Goal: Task Accomplishment & Management: Complete application form

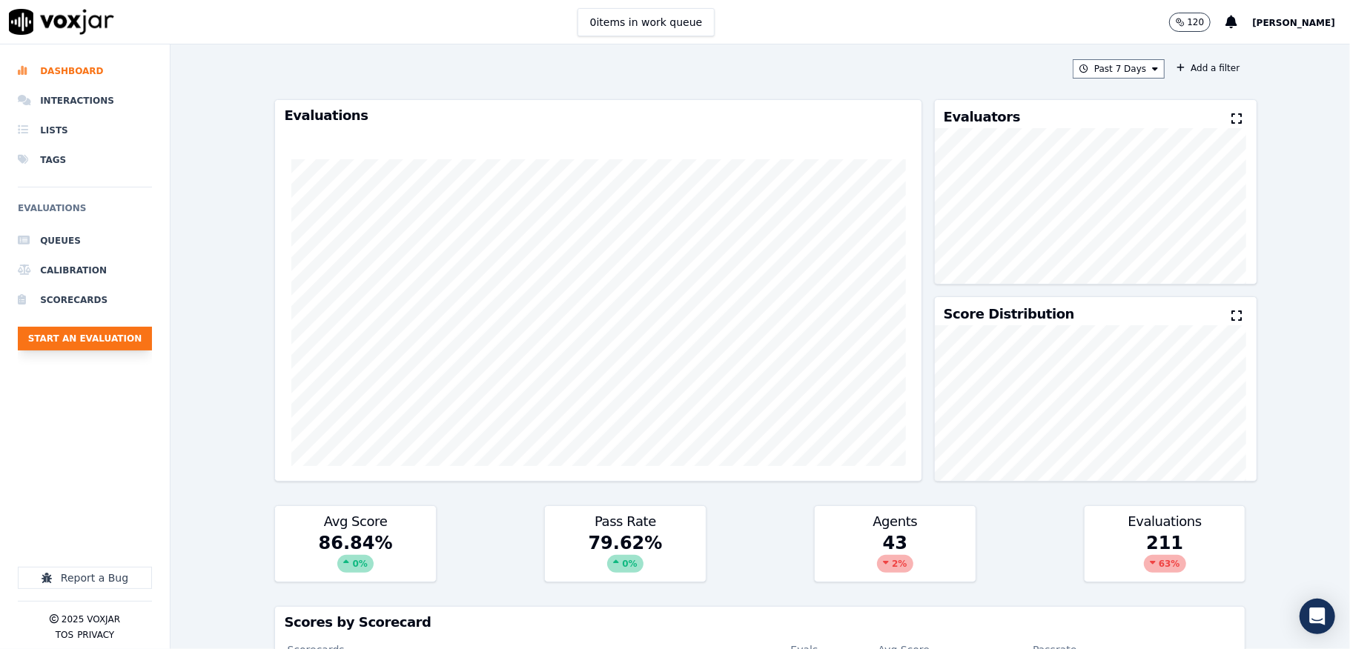
click at [119, 342] on button "Start an Evaluation" at bounding box center [85, 339] width 134 height 24
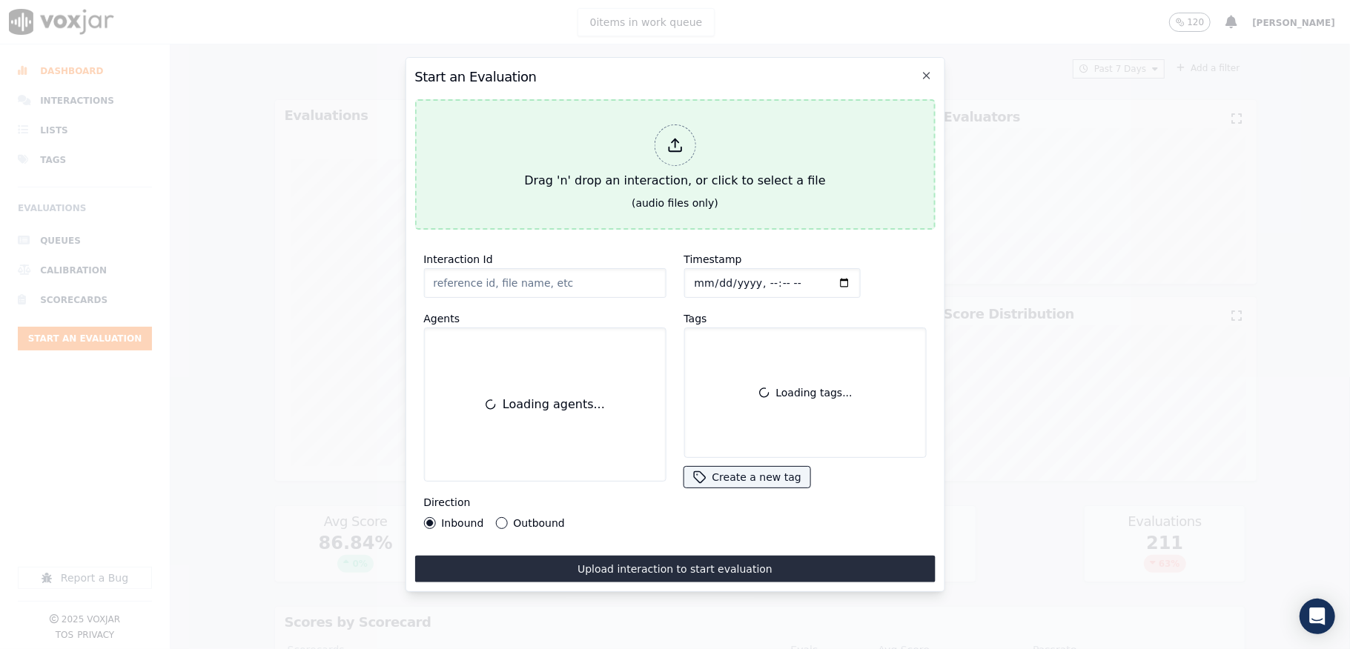
click at [655, 142] on div at bounding box center [675, 146] width 42 height 42
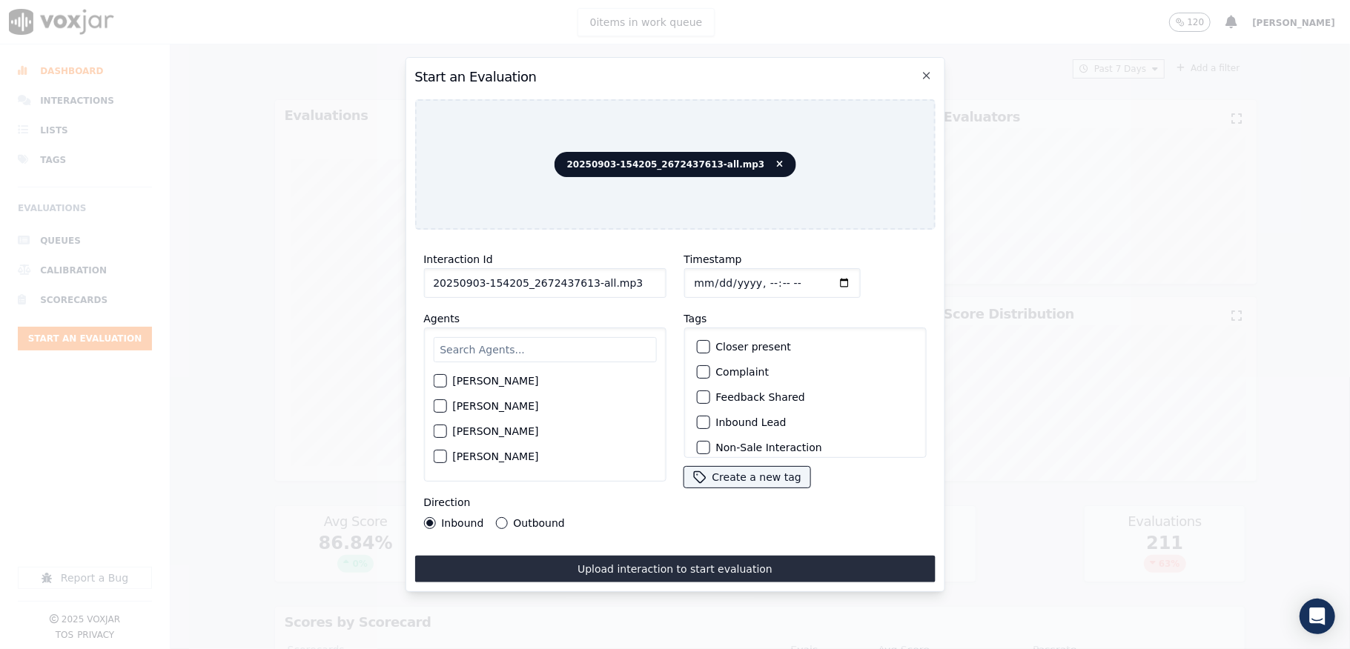
drag, startPoint x: 581, startPoint y: 273, endPoint x: 682, endPoint y: 282, distance: 101.2
click at [682, 282] on div "Interaction Id 20250903-154205_2672437613-all.mp3 Agents [PERSON_NAME] [PERSON_…" at bounding box center [674, 390] width 520 height 296
type input "20250903-154205_2672437613-C1"
click at [712, 274] on input "Timestamp" at bounding box center [771, 283] width 176 height 30
type input "[DATE]T17:05"
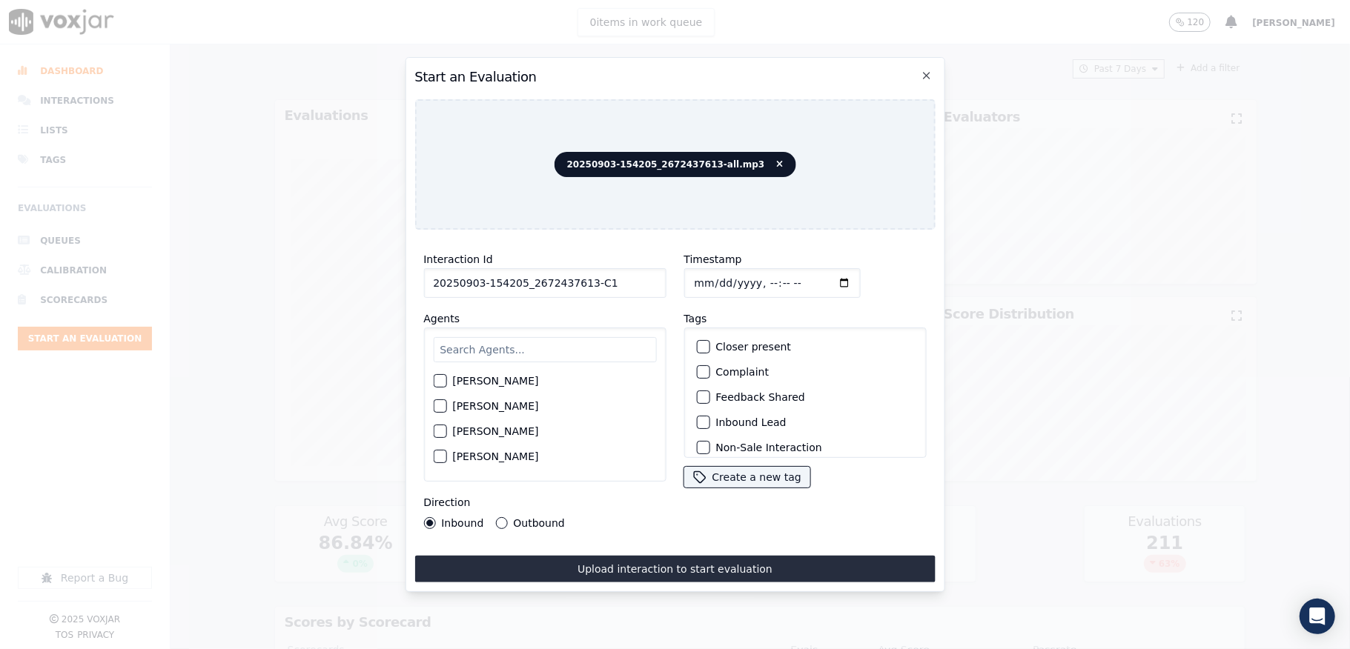
click at [502, 351] on input "text" at bounding box center [544, 349] width 223 height 25
type input "[PERSON_NAME]"
click at [443, 405] on div "button" at bounding box center [439, 410] width 10 height 10
click at [499, 517] on button "Outbound" at bounding box center [501, 523] width 12 height 12
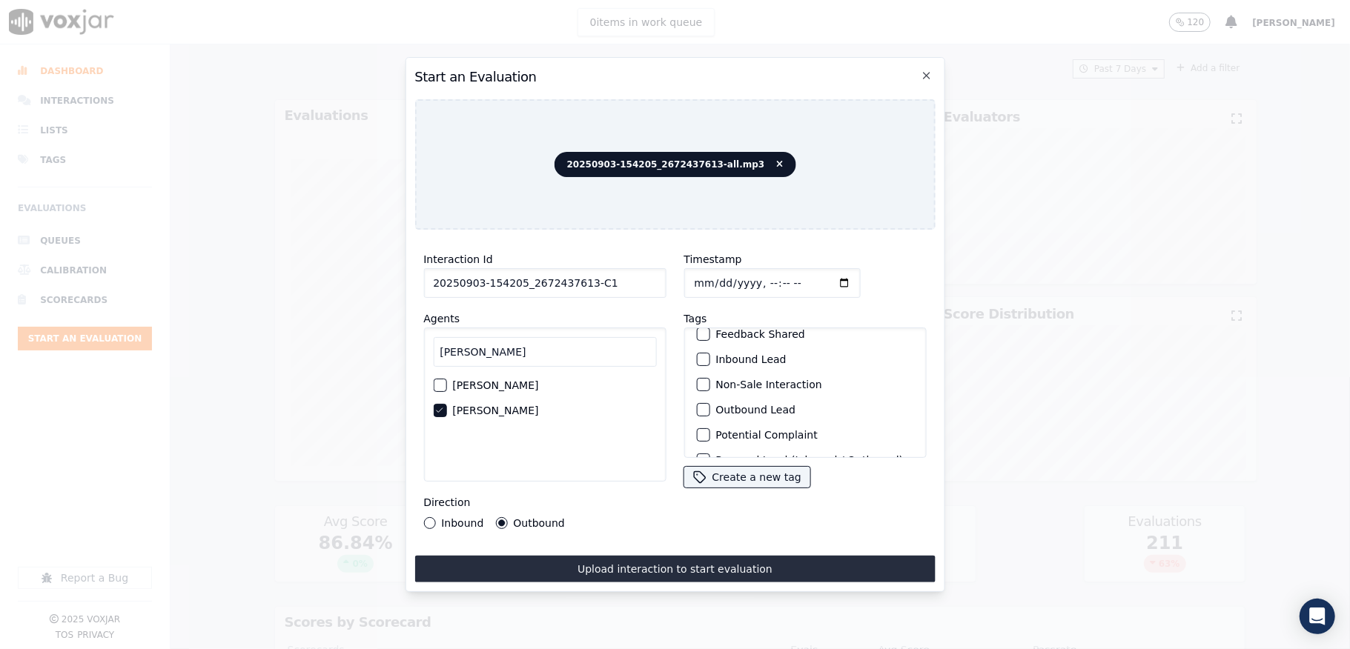
scroll to position [99, 0]
click at [697, 369] on div "button" at bounding box center [702, 374] width 10 height 10
click at [697, 434] on div "button" at bounding box center [702, 439] width 10 height 10
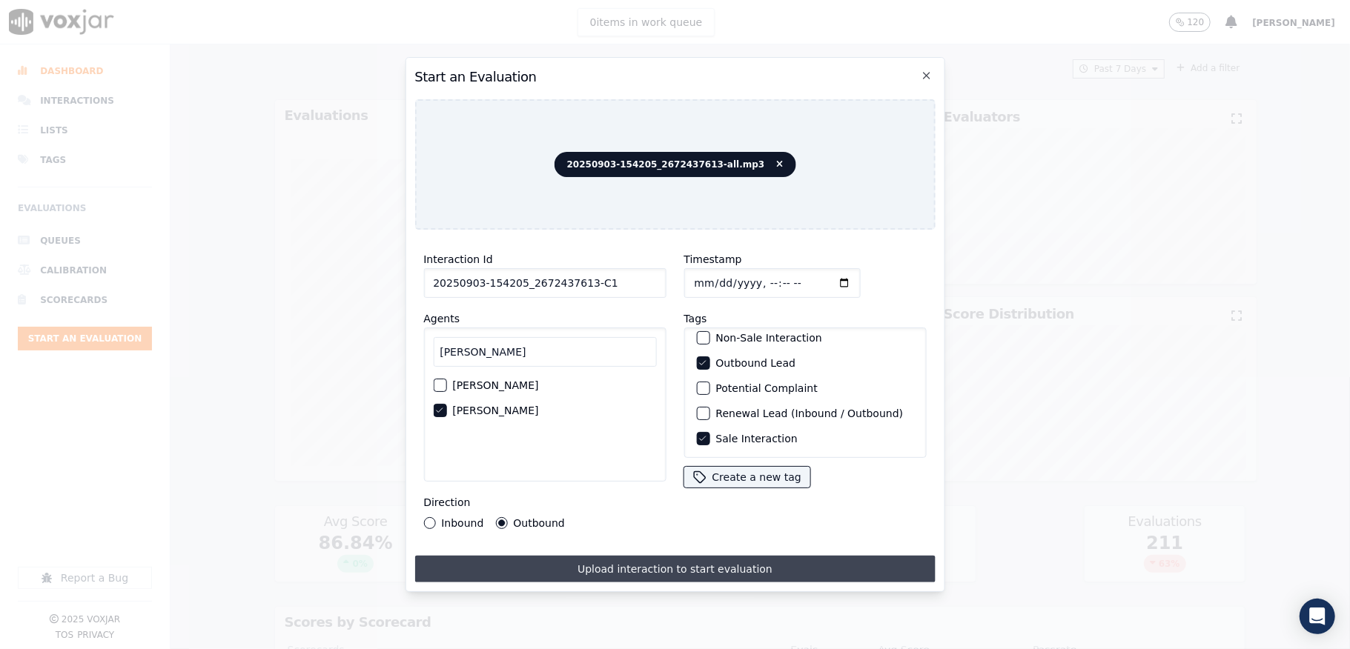
click at [659, 558] on button "Upload interaction to start evaluation" at bounding box center [674, 569] width 520 height 27
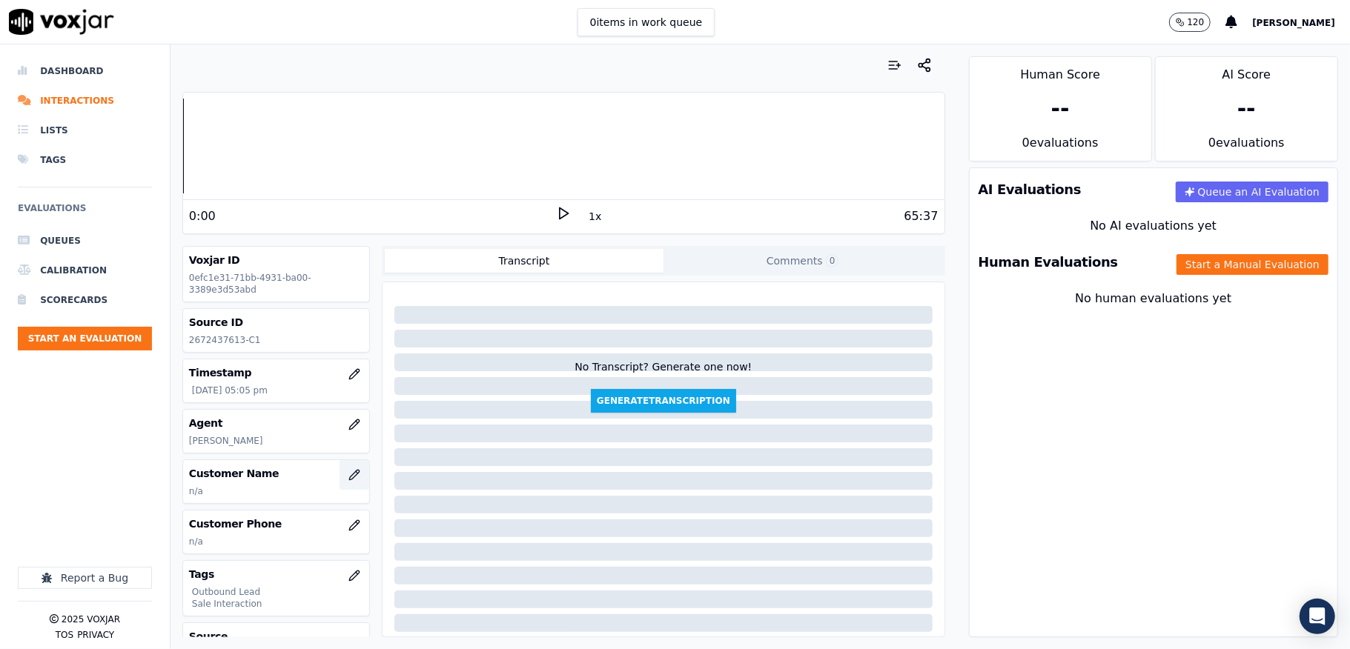
click at [339, 480] on button "button" at bounding box center [354, 475] width 30 height 30
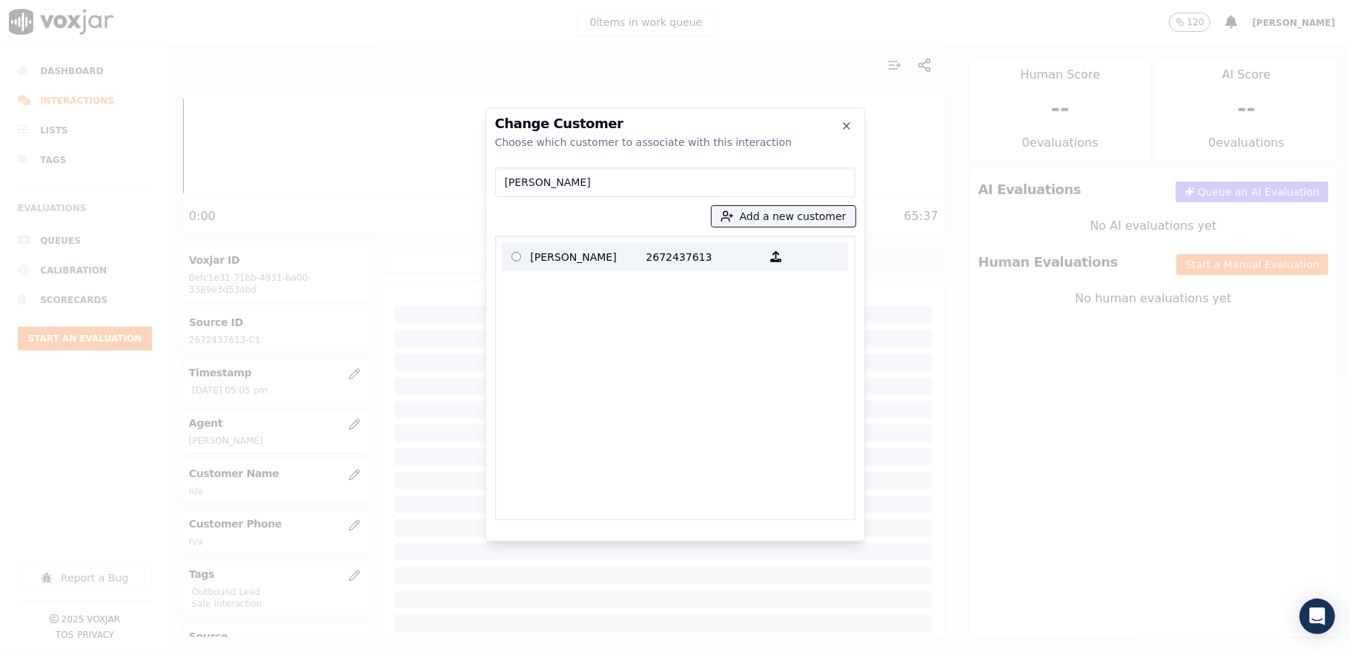
type input "[PERSON_NAME]"
click at [599, 253] on p "[PERSON_NAME]" at bounding box center [589, 256] width 116 height 23
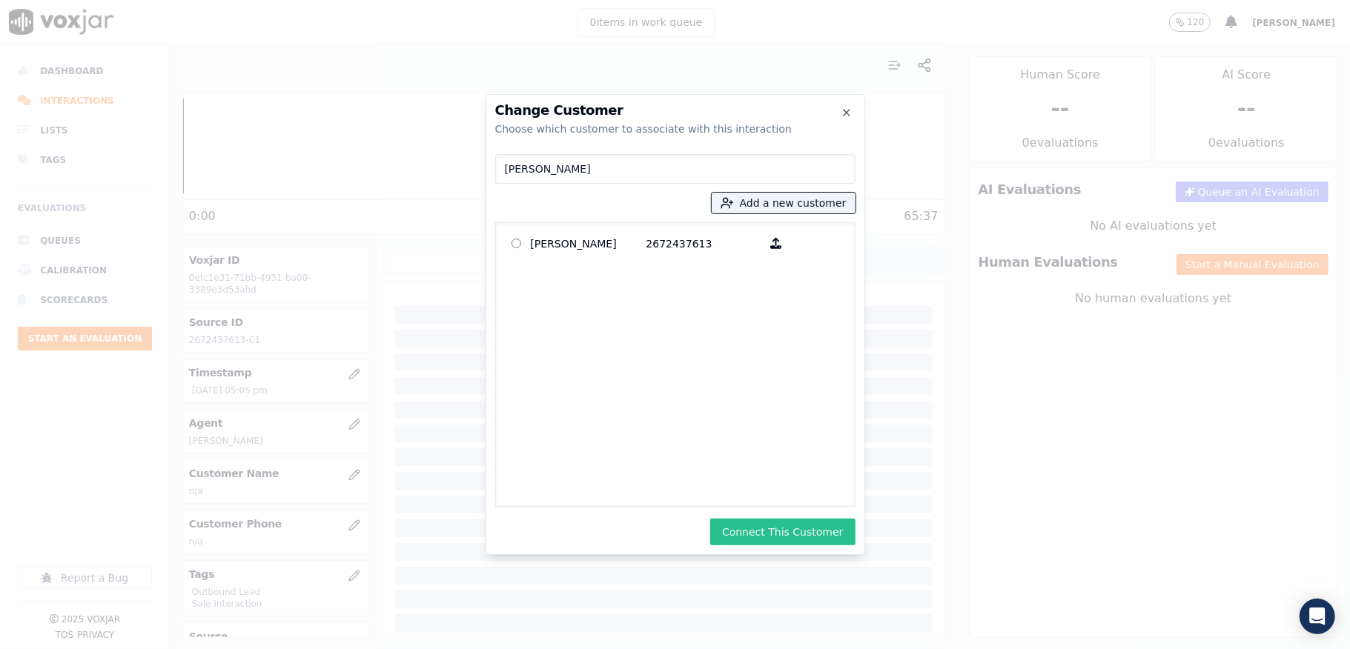
click at [780, 529] on button "Connect This Customer" at bounding box center [782, 532] width 145 height 27
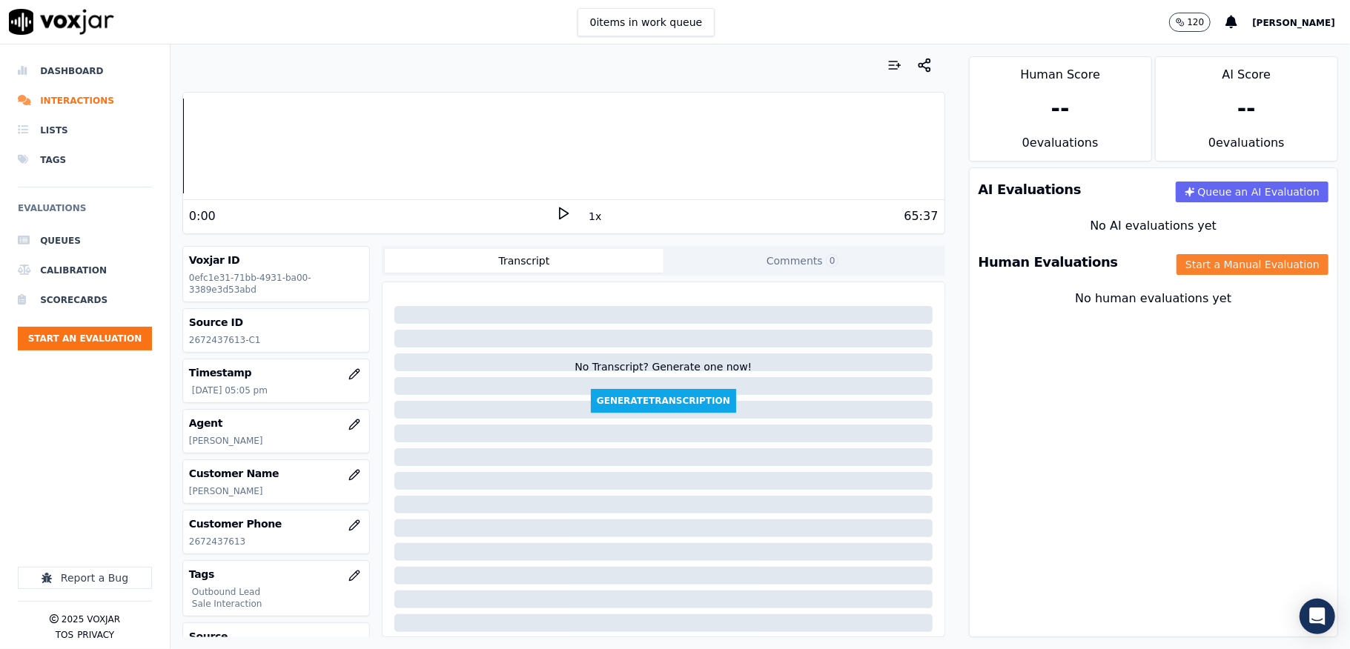
click at [1198, 274] on button "Start a Manual Evaluation" at bounding box center [1252, 264] width 152 height 21
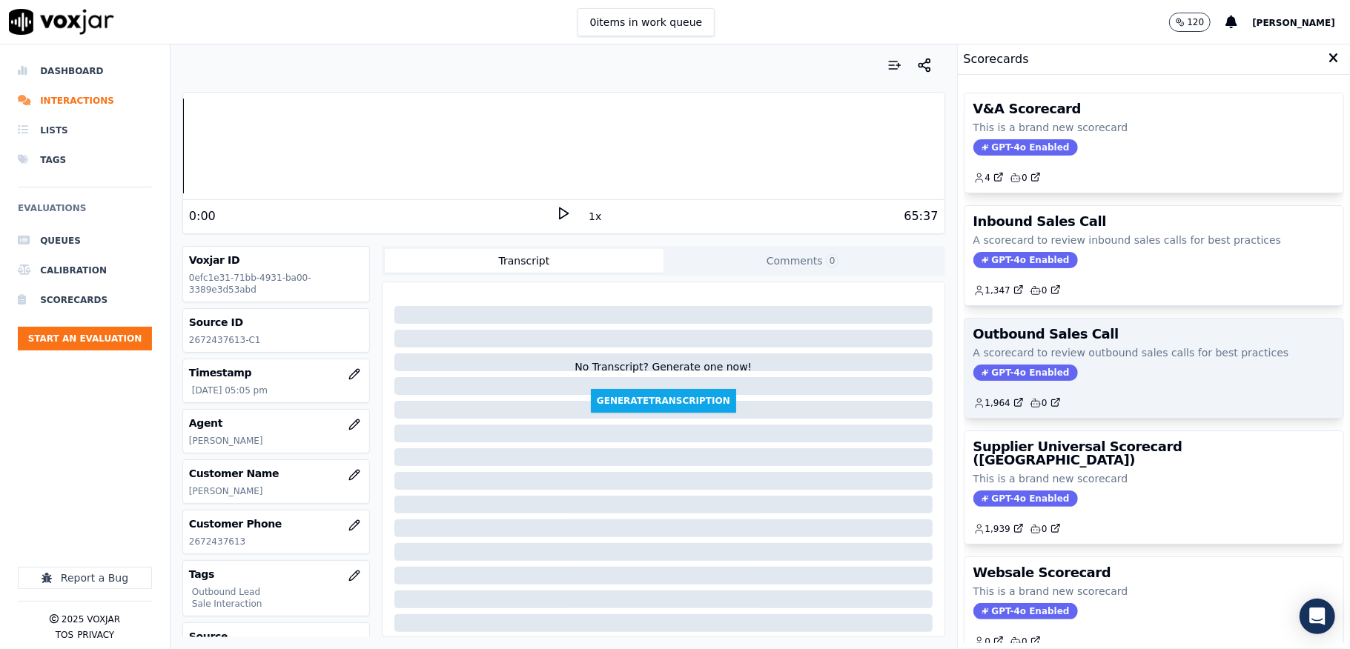
click at [1000, 380] on span "GPT-4o Enabled" at bounding box center [1025, 373] width 105 height 16
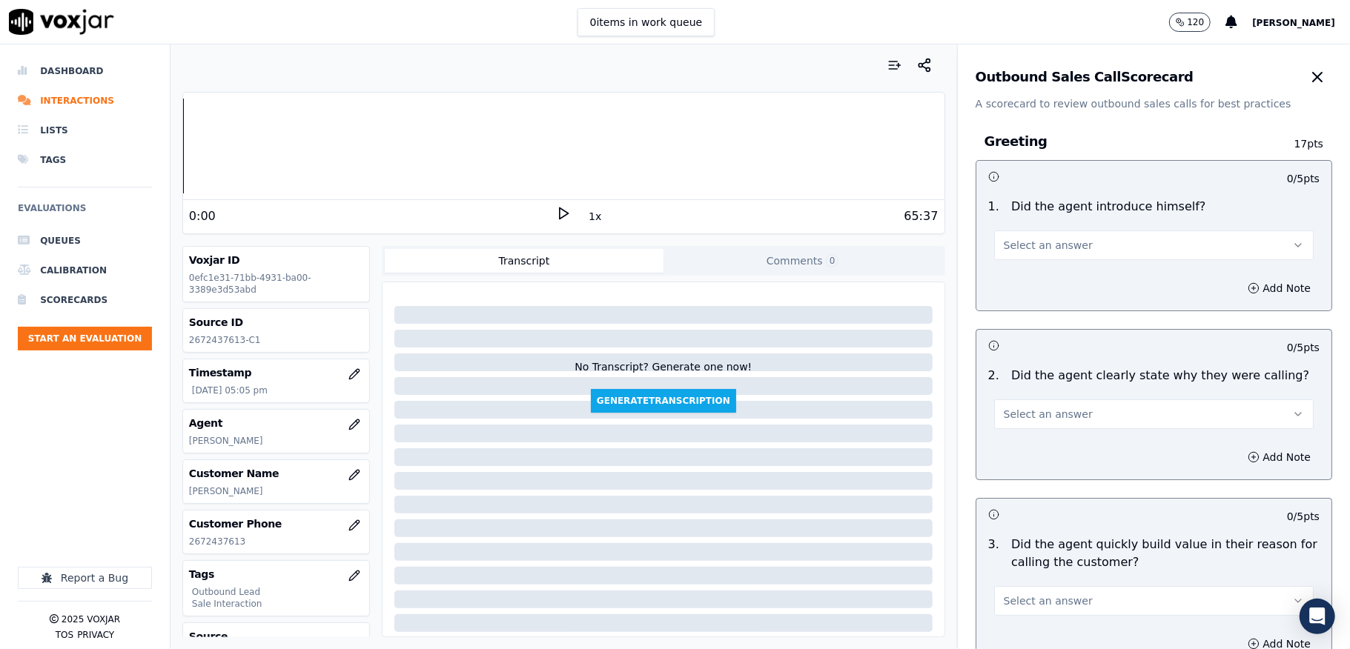
click at [1024, 251] on span "Select an answer" at bounding box center [1048, 245] width 89 height 15
click at [1021, 268] on div "Yes" at bounding box center [1117, 280] width 284 height 24
click at [1018, 419] on span "Select an answer" at bounding box center [1048, 414] width 89 height 15
click at [1018, 439] on div "Yes" at bounding box center [1117, 449] width 284 height 24
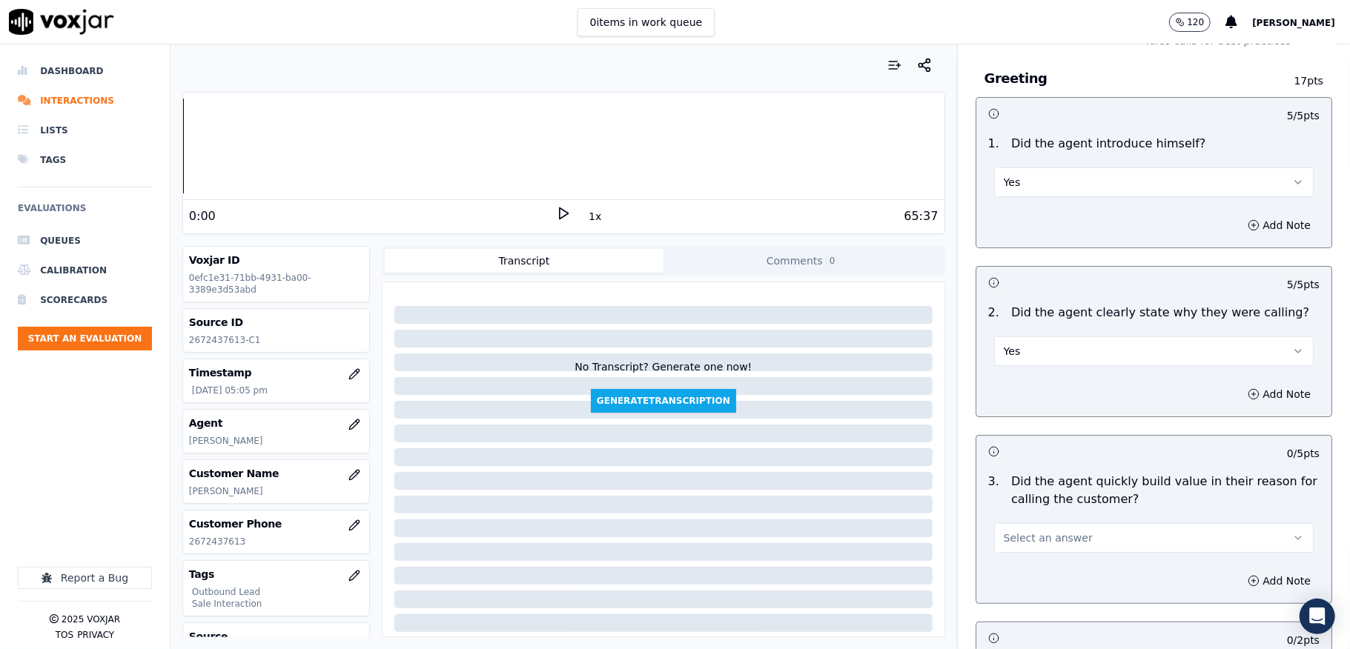
scroll to position [99, 0]
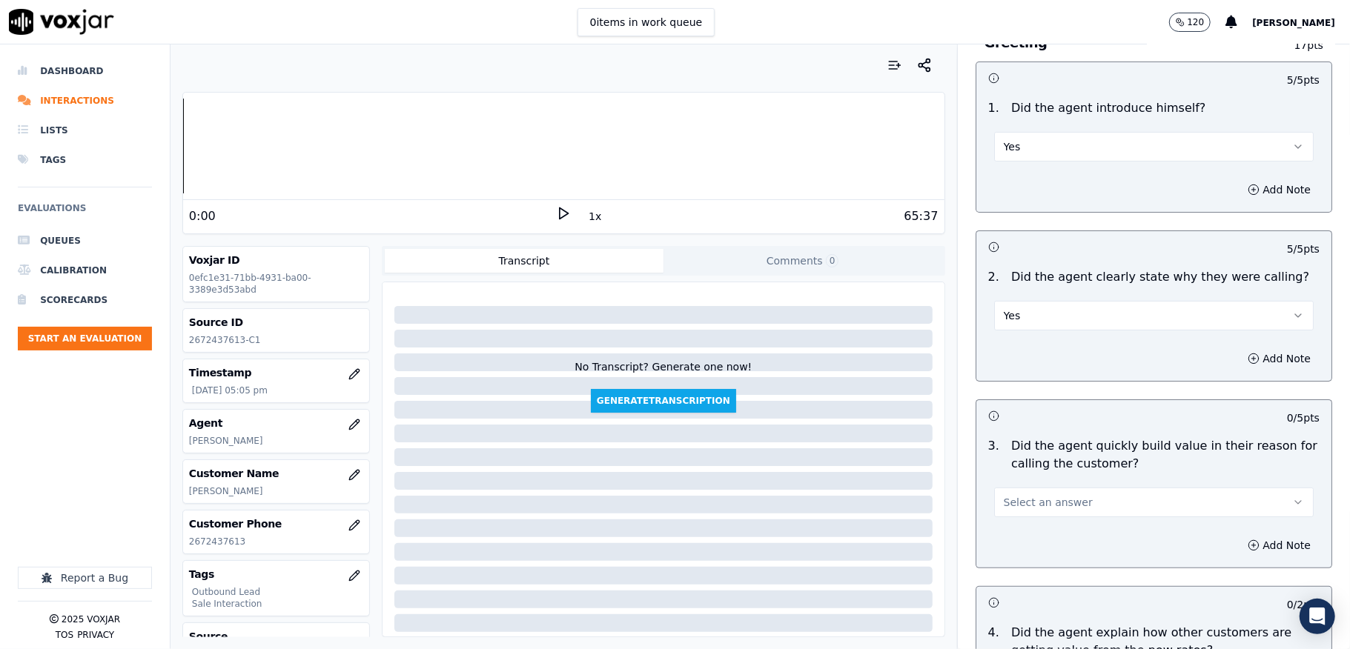
drag, startPoint x: 1024, startPoint y: 500, endPoint x: 1024, endPoint y: 517, distance: 17.0
click at [1024, 501] on span "Select an answer" at bounding box center [1048, 502] width 89 height 15
click at [1018, 528] on div "Yes" at bounding box center [1117, 537] width 284 height 24
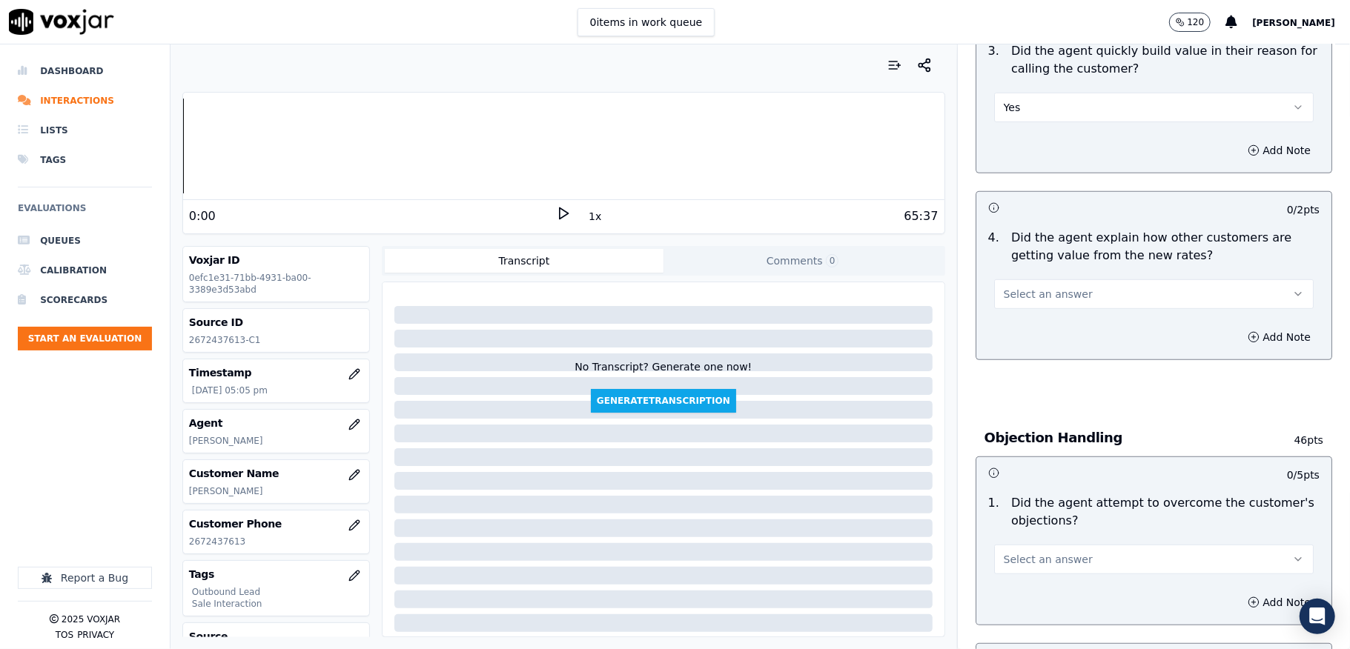
click at [1054, 294] on span "Select an answer" at bounding box center [1048, 294] width 89 height 15
click at [1026, 329] on div "Yes" at bounding box center [1117, 329] width 284 height 24
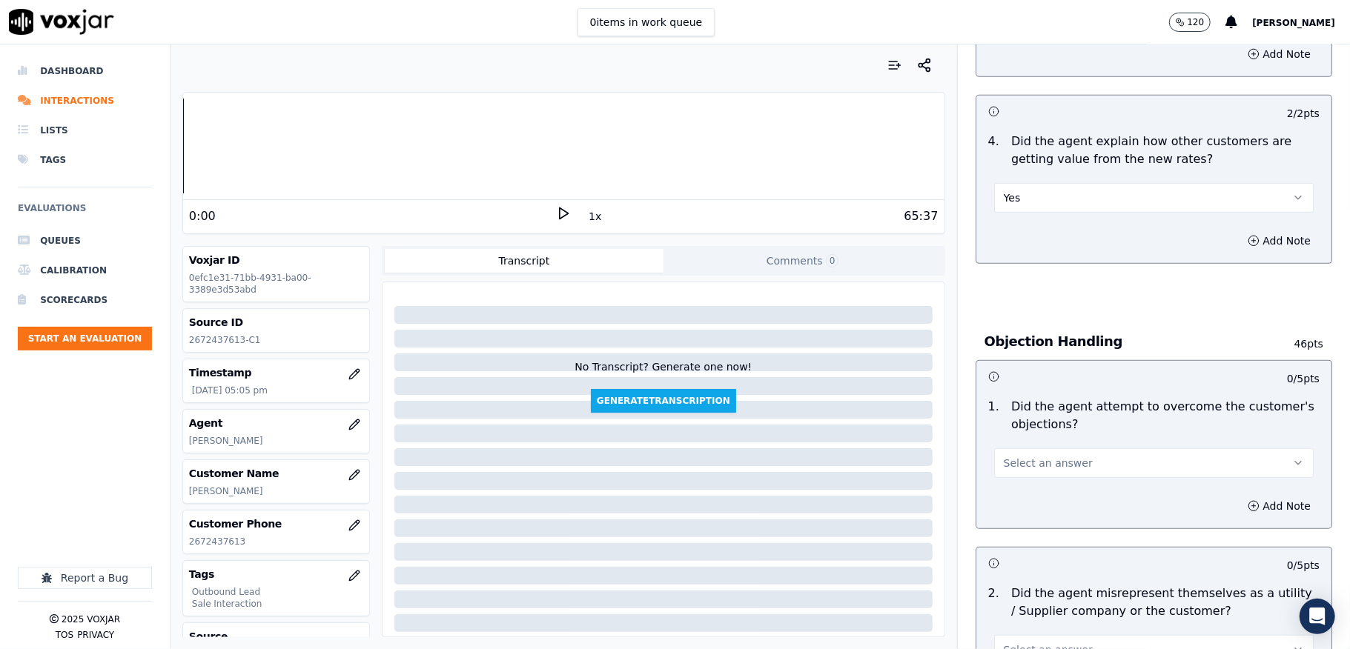
scroll to position [692, 0]
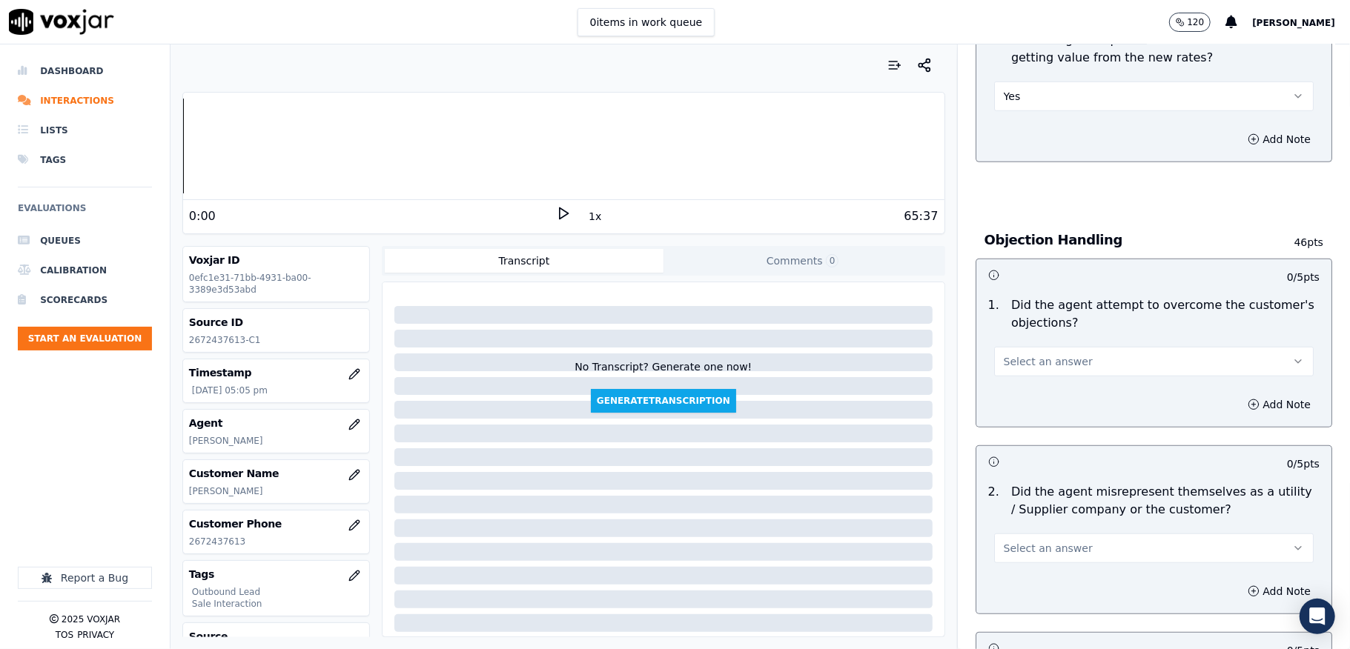
click at [1015, 101] on button "Yes" at bounding box center [1153, 97] width 319 height 30
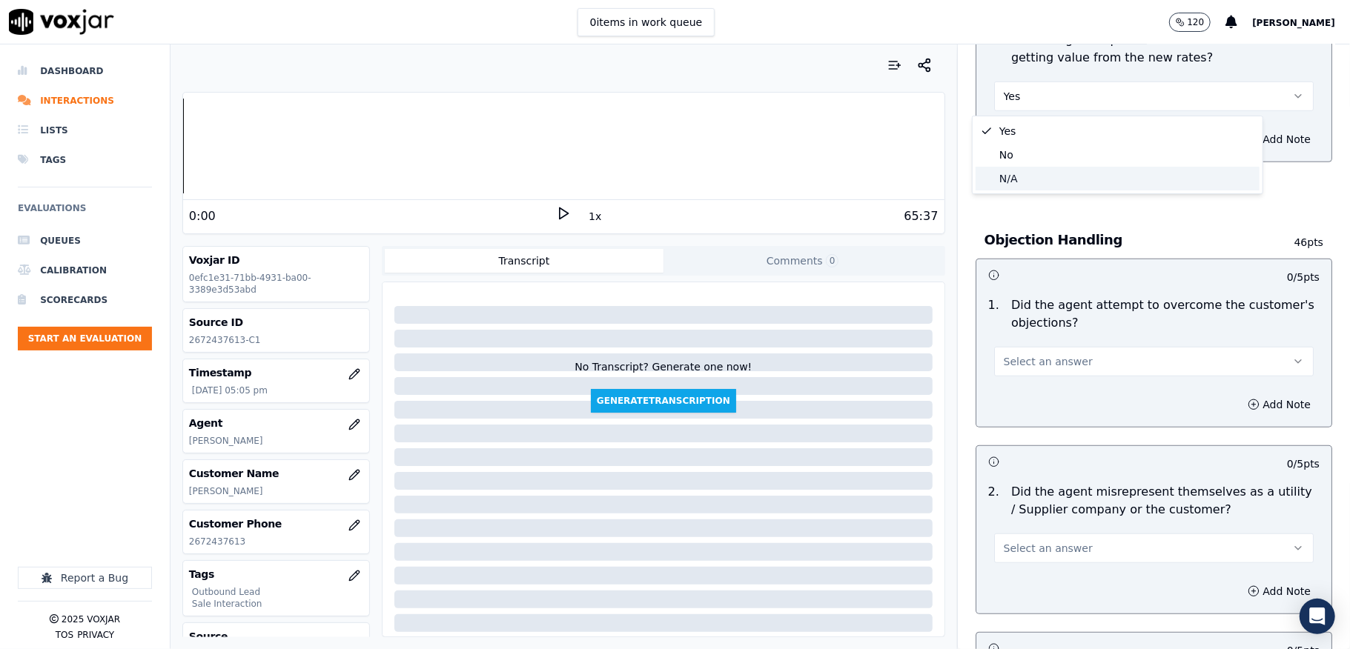
click at [1014, 184] on div "N/A" at bounding box center [1117, 179] width 284 height 24
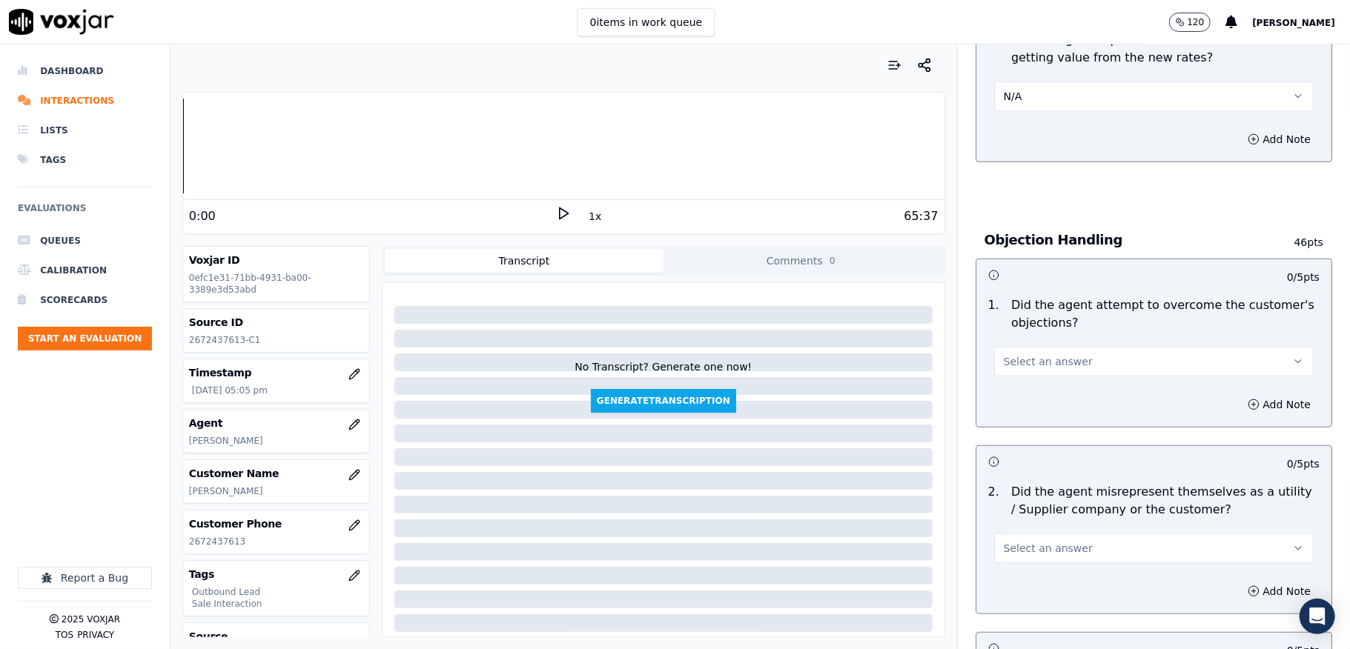
click at [1052, 351] on button "Select an answer" at bounding box center [1153, 362] width 319 height 30
click at [1017, 420] on div "No" at bounding box center [1117, 421] width 284 height 24
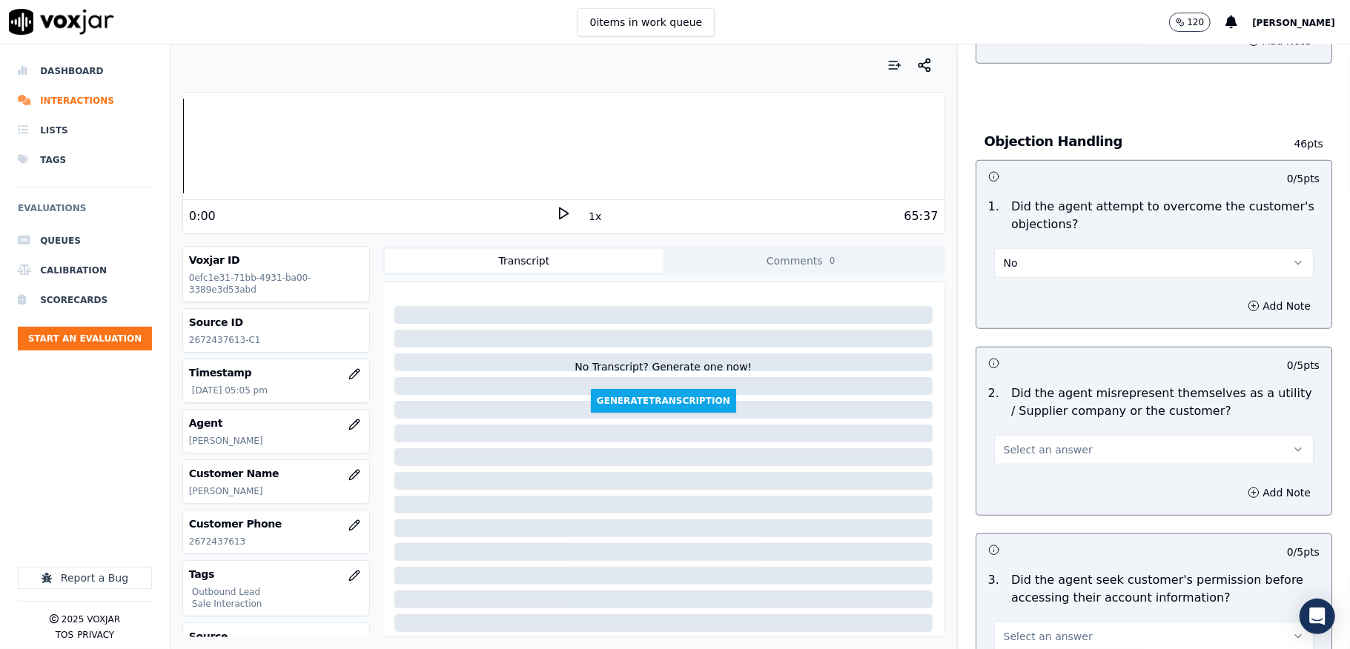
click at [1021, 265] on button "No" at bounding box center [1153, 263] width 319 height 30
click at [1021, 292] on div "Yes" at bounding box center [1117, 299] width 284 height 24
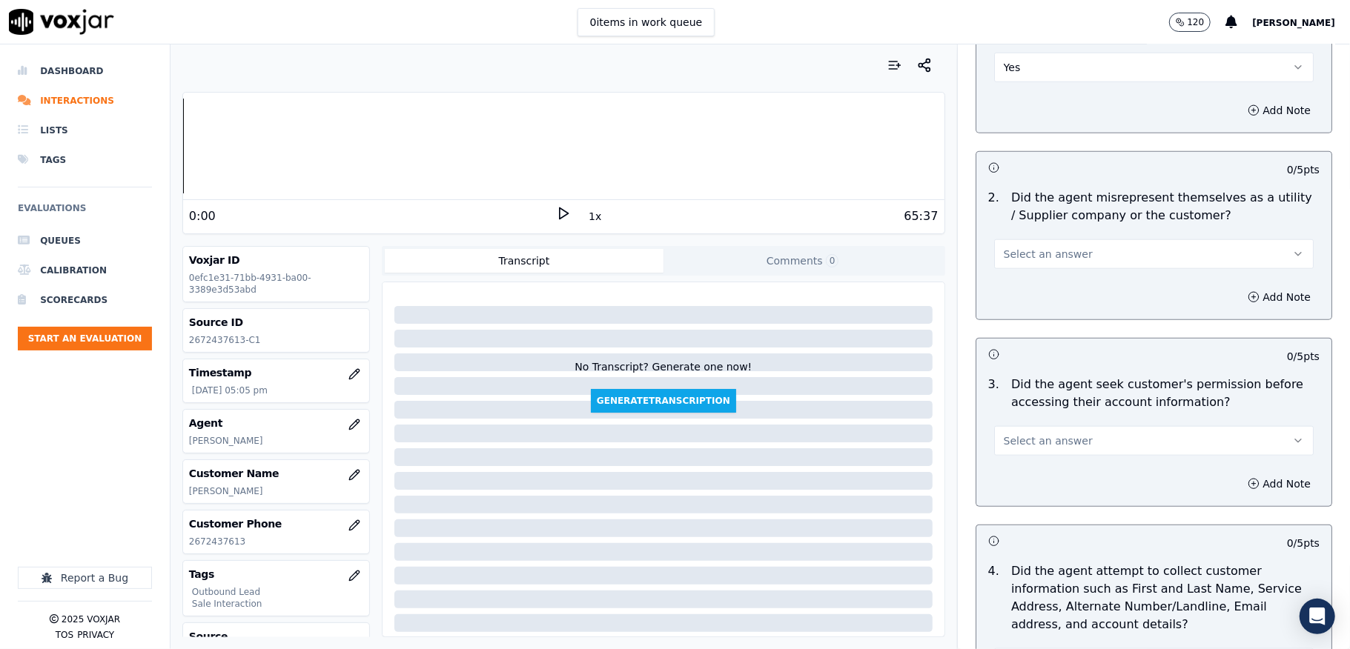
scroll to position [988, 0]
click at [1041, 253] on span "Select an answer" at bounding box center [1048, 252] width 89 height 15
click at [1021, 316] on div "No" at bounding box center [1117, 312] width 284 height 24
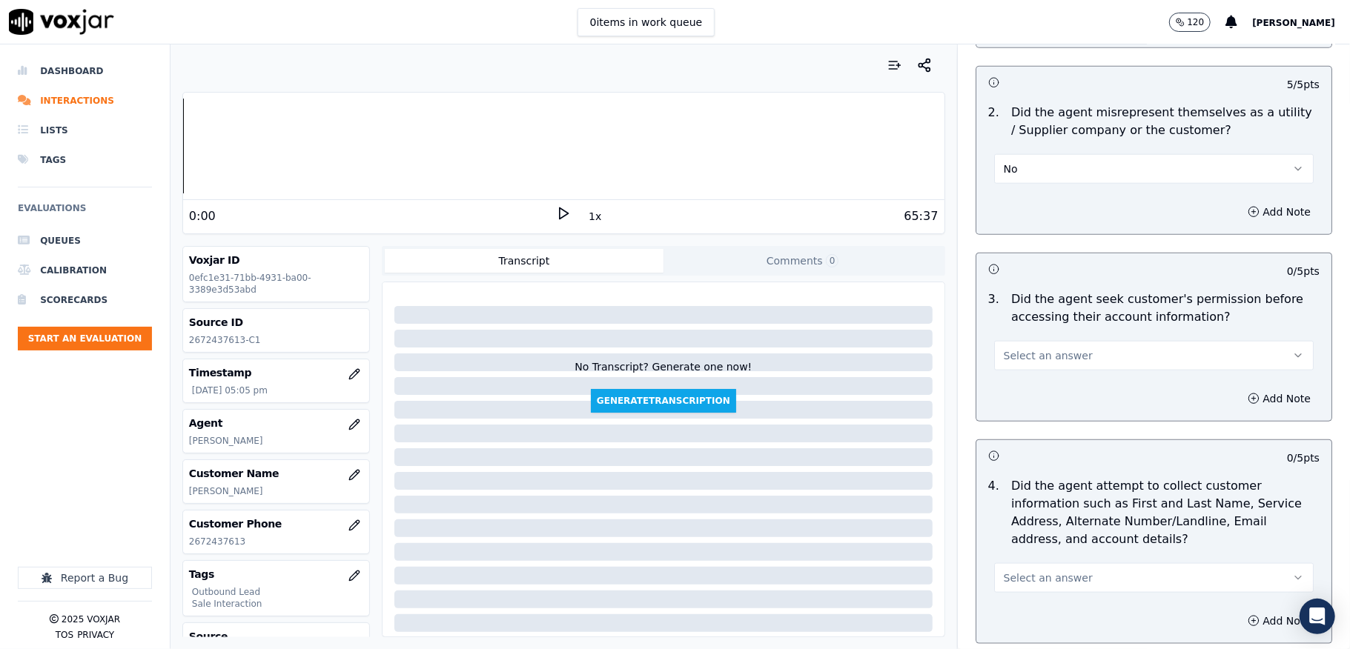
scroll to position [1186, 0]
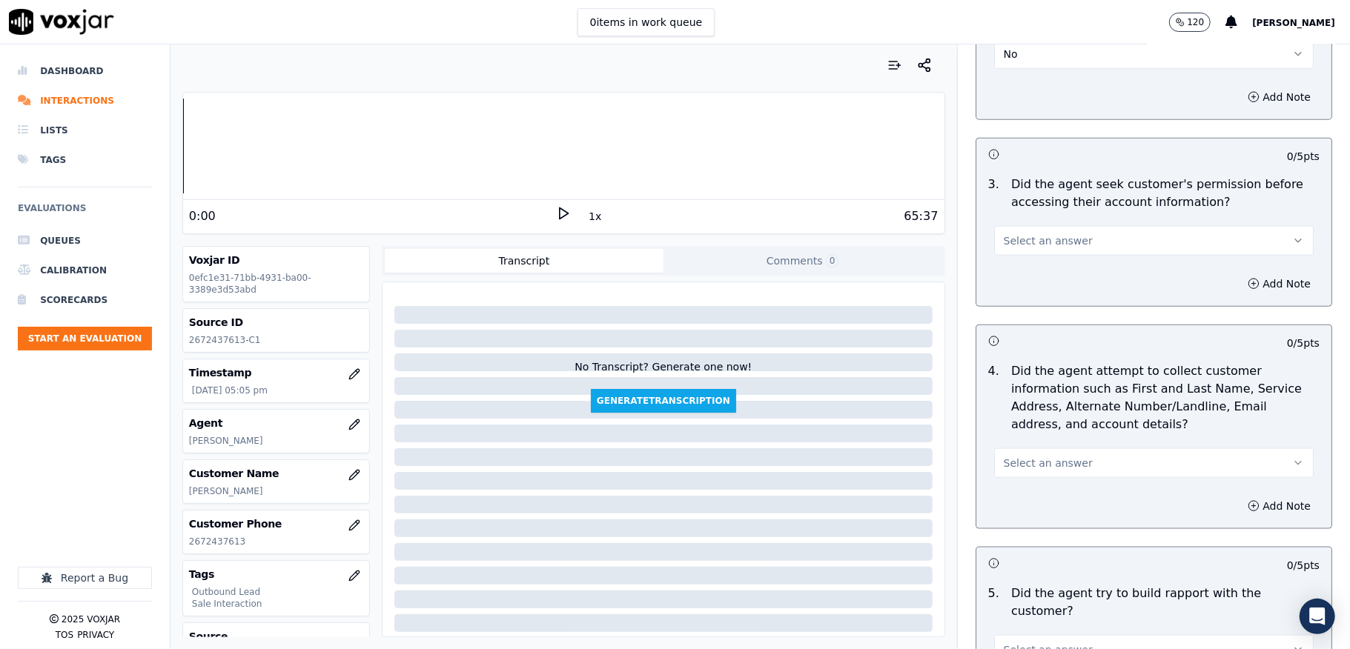
click at [1061, 236] on button "Select an answer" at bounding box center [1153, 241] width 319 height 30
click at [1036, 297] on div "No" at bounding box center [1117, 302] width 284 height 24
click at [1238, 280] on button "Add Note" at bounding box center [1278, 283] width 81 height 21
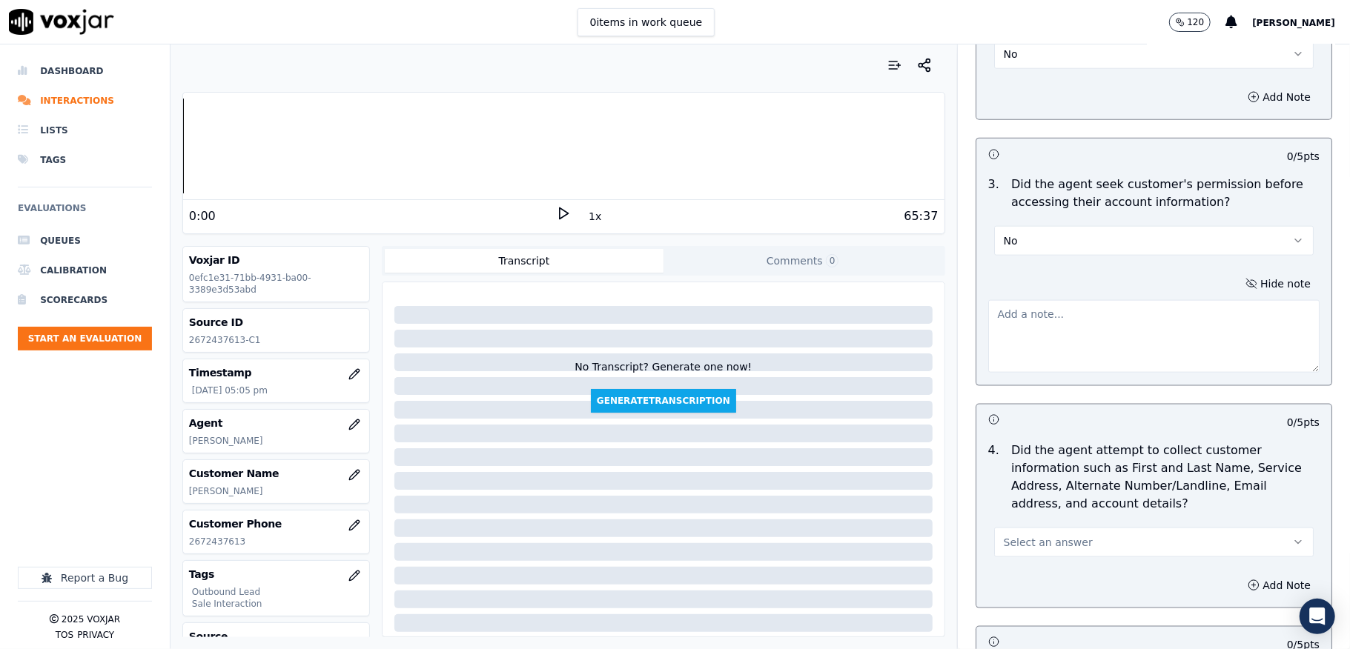
click at [1141, 315] on textarea at bounding box center [1153, 336] width 331 height 73
paste textarea "Call id - 20250902-174105_2025-09-02_"
paste textarea "@4:21 - [PERSON_NAME] informed - I have the account number, but with the accoun…"
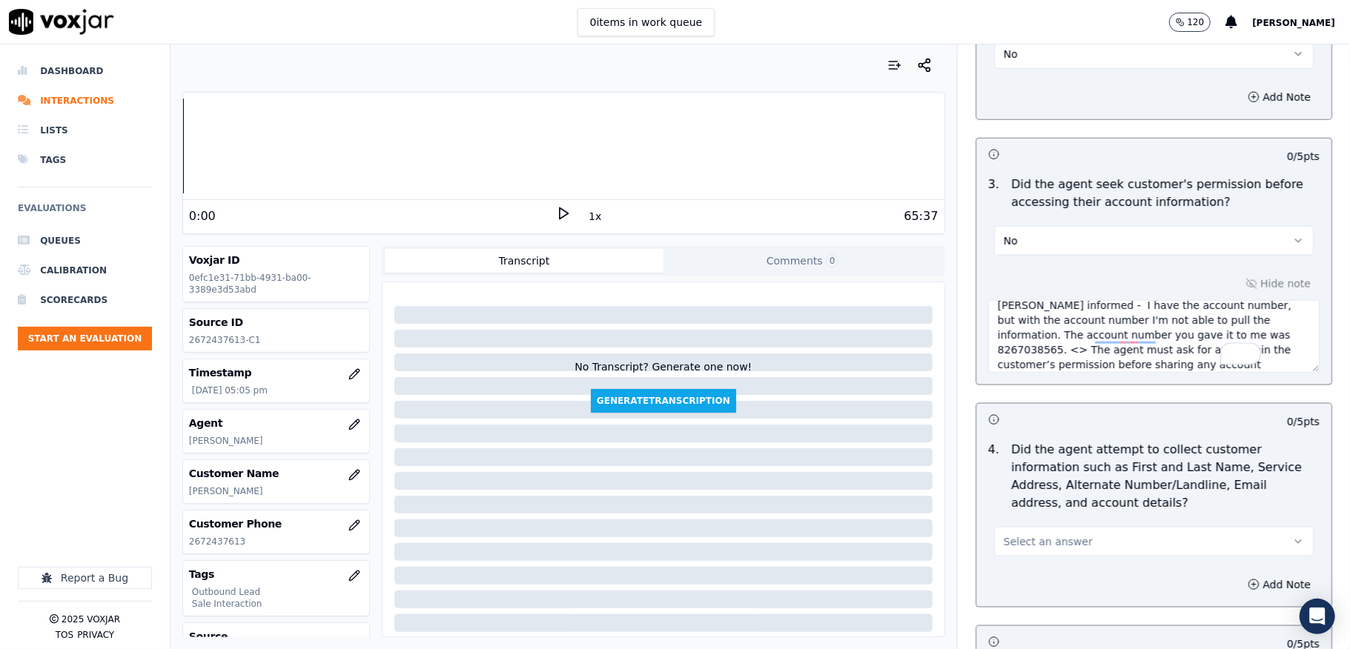
scroll to position [1482, 0]
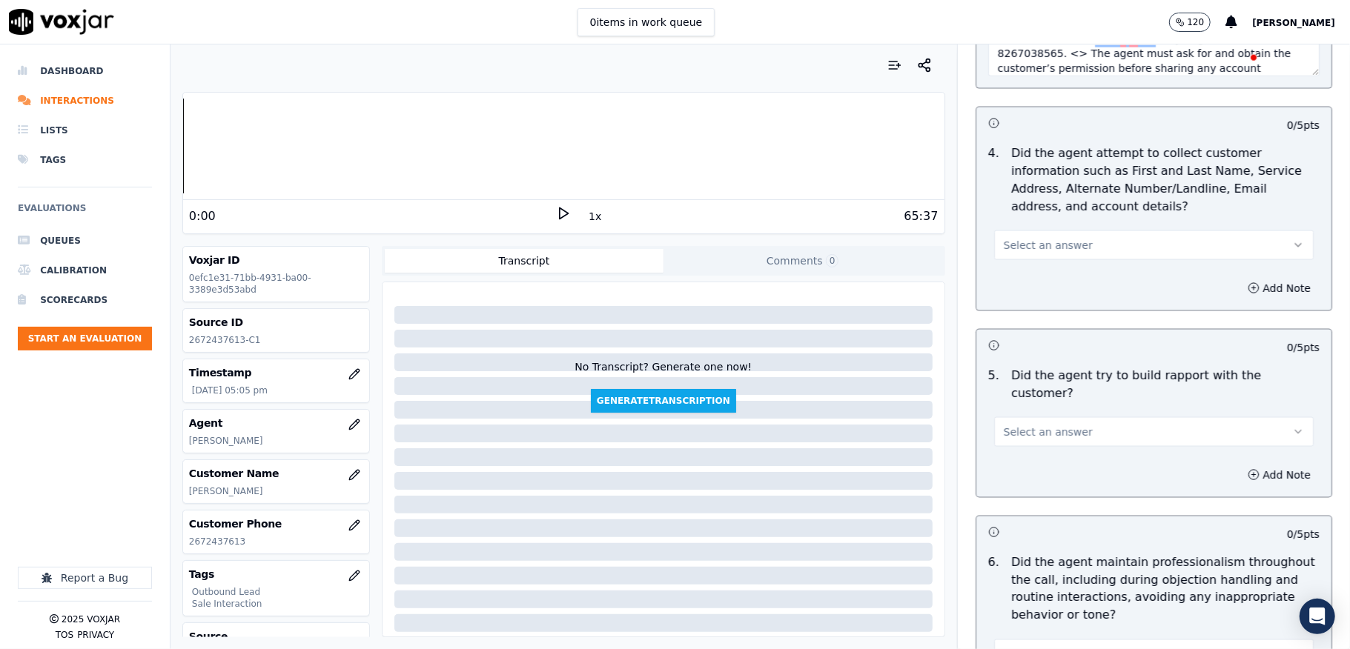
type textarea "Call id - 20250902-174105_2025-09-02_@4:21 - [PERSON_NAME] informed - I have th…"
click at [1075, 256] on button "Select an answer" at bounding box center [1153, 246] width 319 height 30
click at [1021, 332] on div "N/A" at bounding box center [1117, 331] width 284 height 24
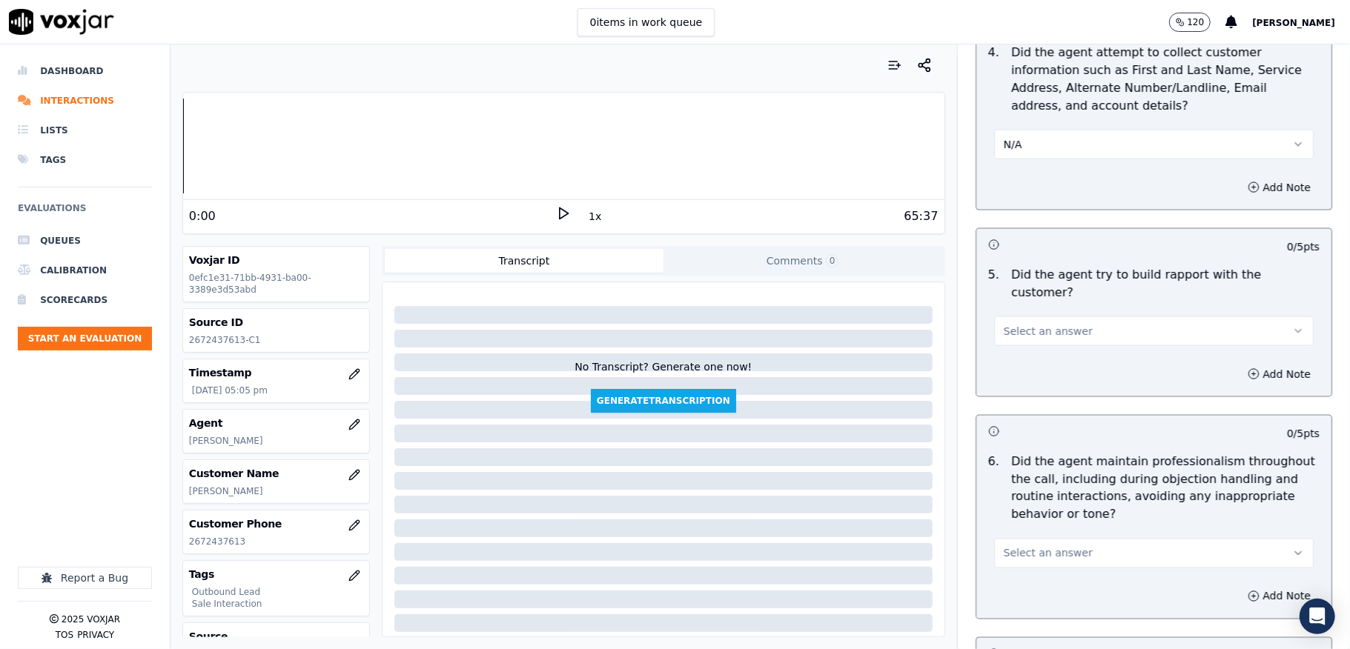
scroll to position [1679, 0]
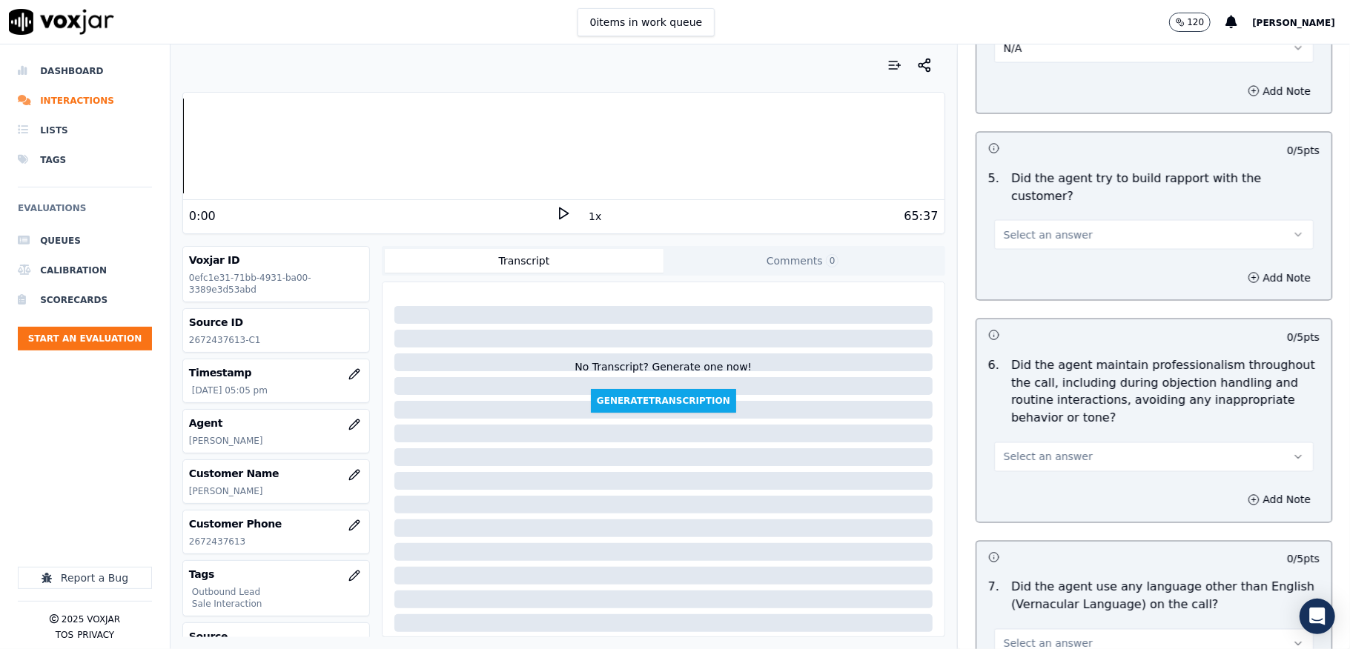
click at [1044, 228] on span "Select an answer" at bounding box center [1048, 235] width 89 height 15
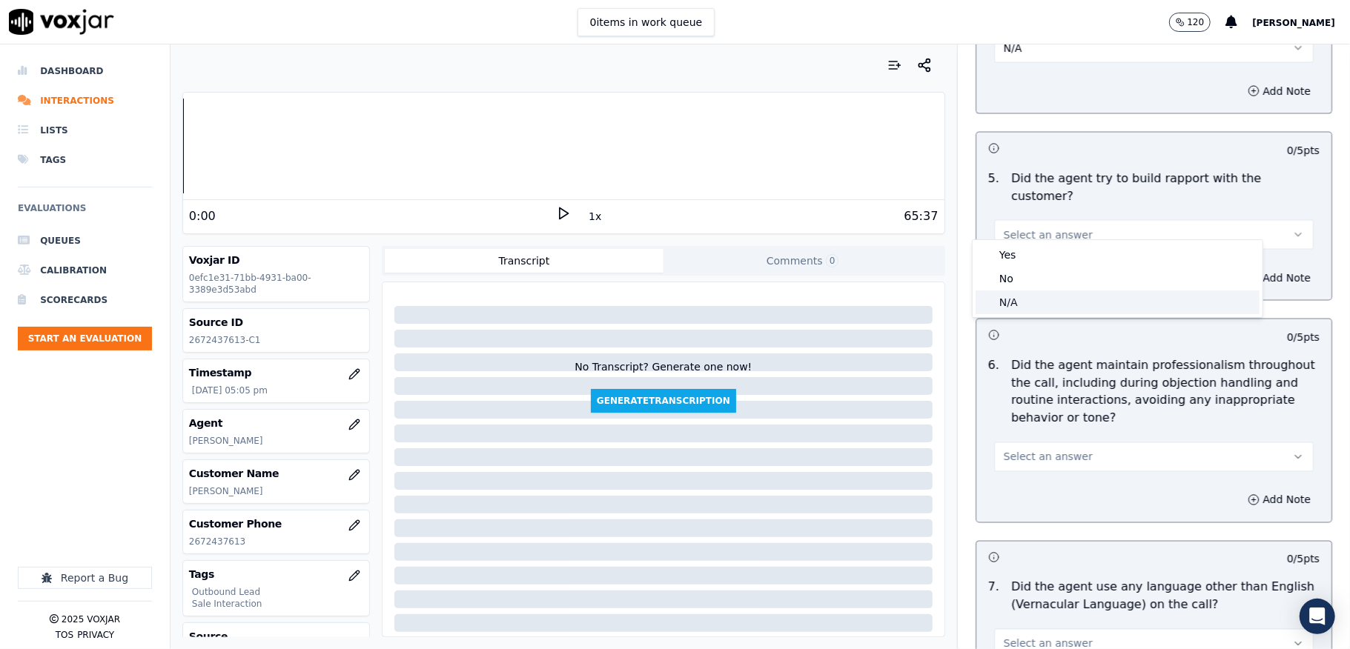
click at [1011, 299] on div "N/A" at bounding box center [1117, 303] width 284 height 24
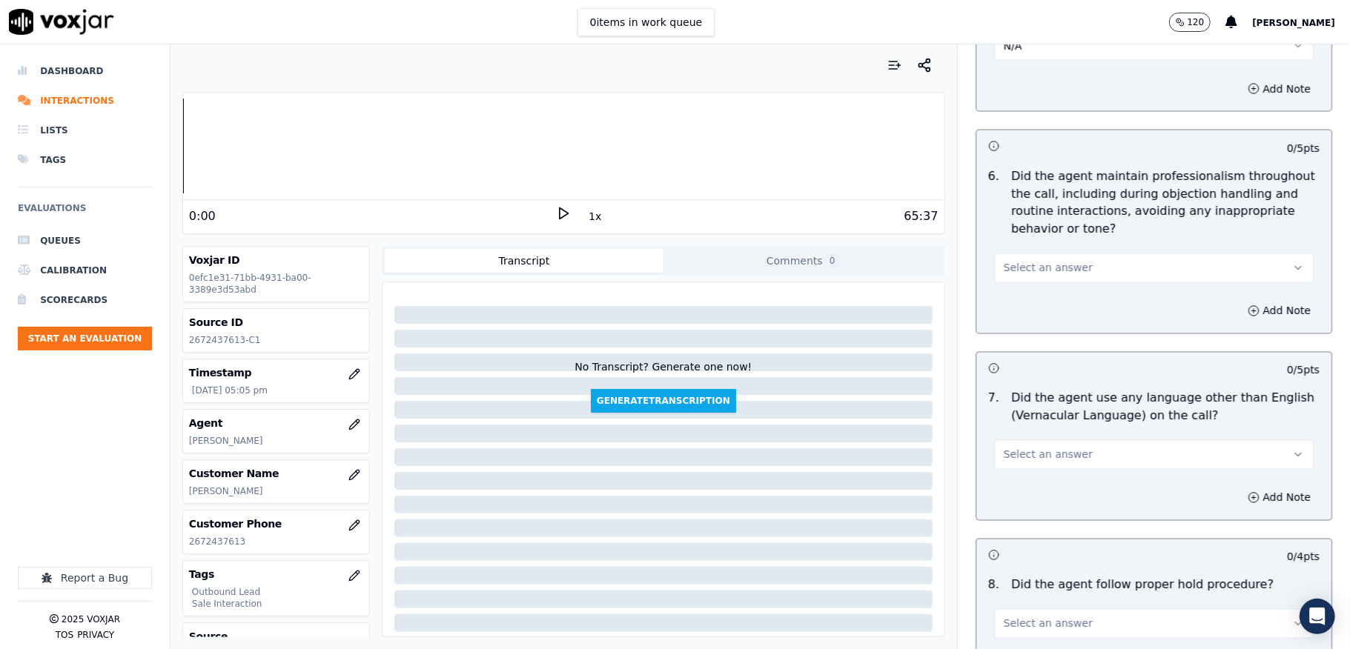
scroll to position [1877, 0]
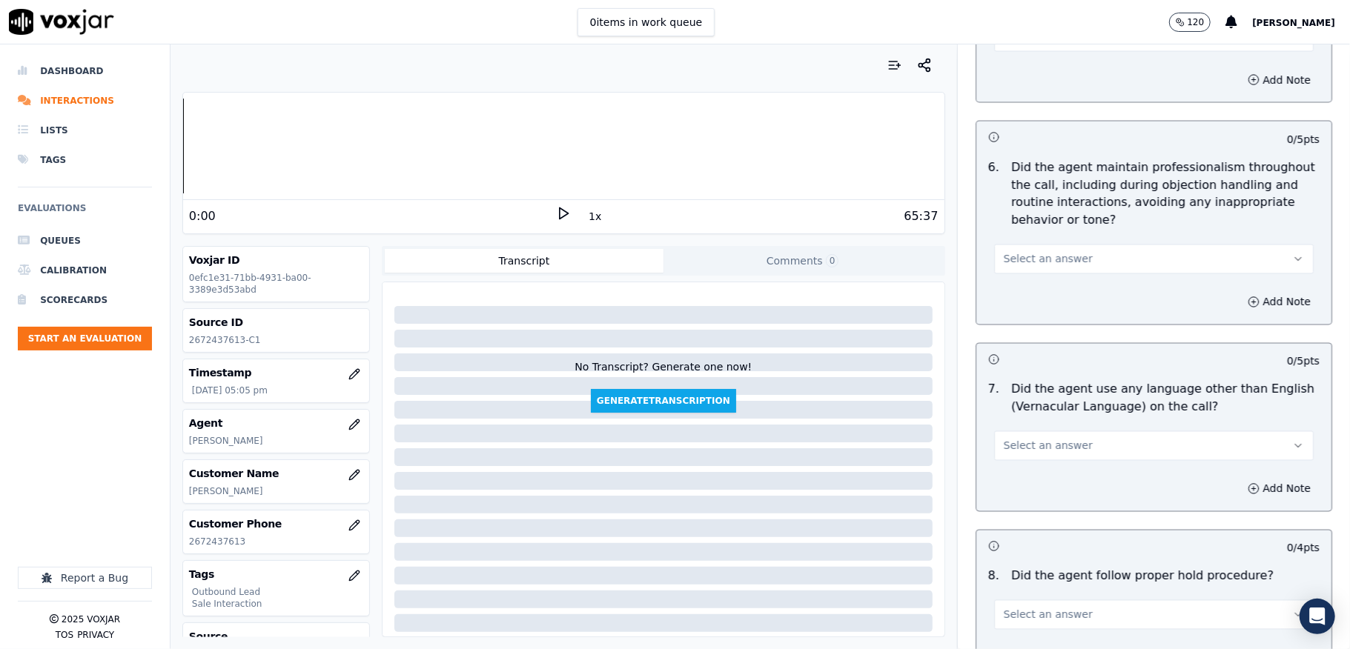
click at [1029, 245] on button "Select an answer" at bounding box center [1153, 260] width 319 height 30
click at [1012, 277] on div "Yes" at bounding box center [1117, 280] width 284 height 24
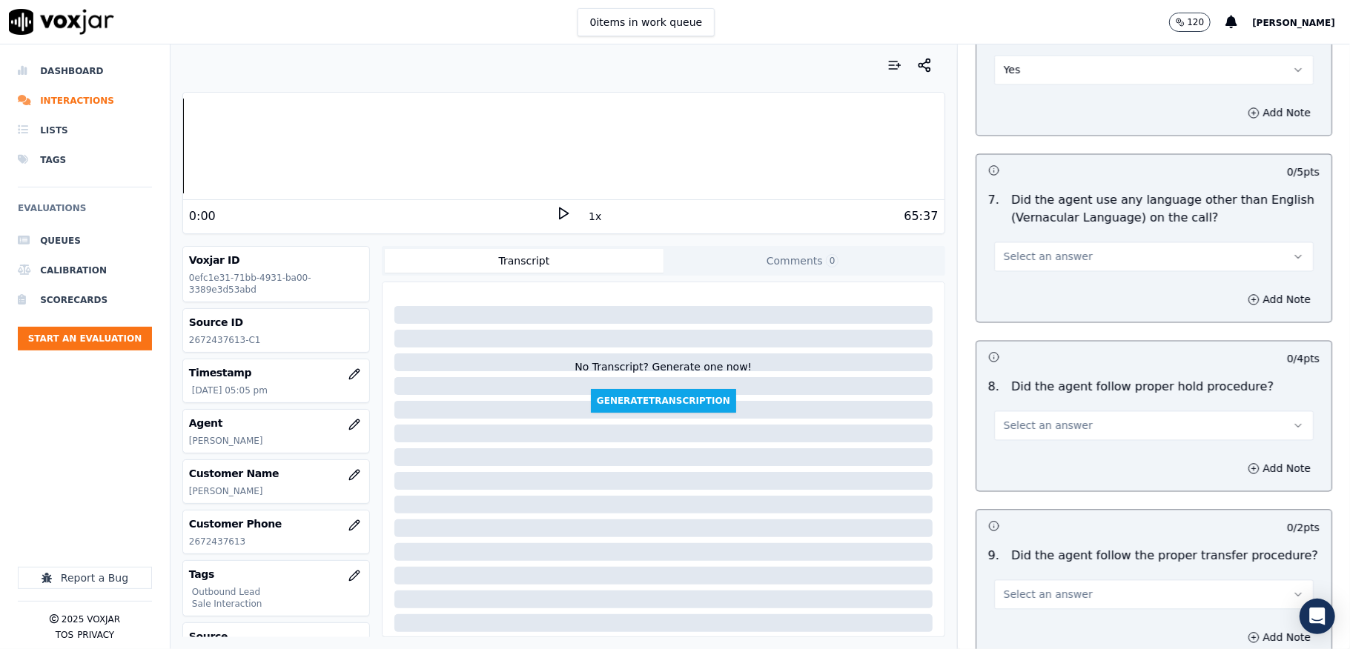
scroll to position [2075, 0]
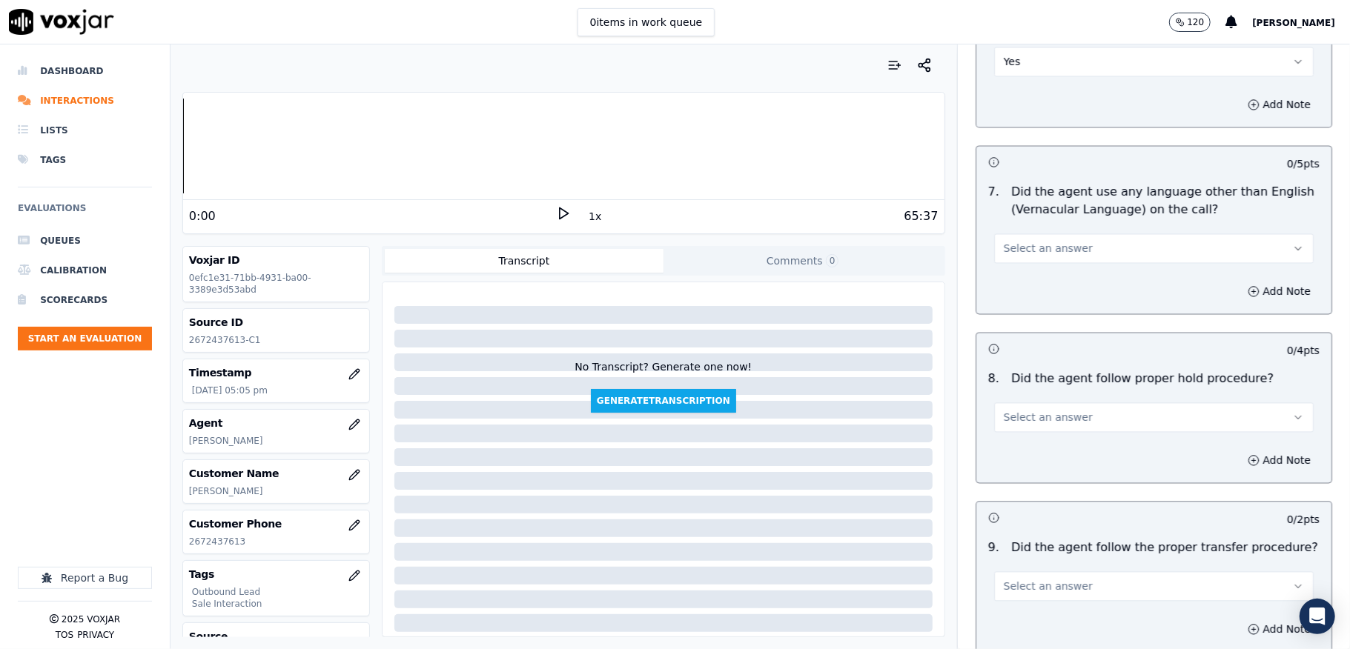
click at [1067, 241] on button "Select an answer" at bounding box center [1153, 248] width 319 height 30
click at [1023, 296] on div "No" at bounding box center [1117, 294] width 284 height 24
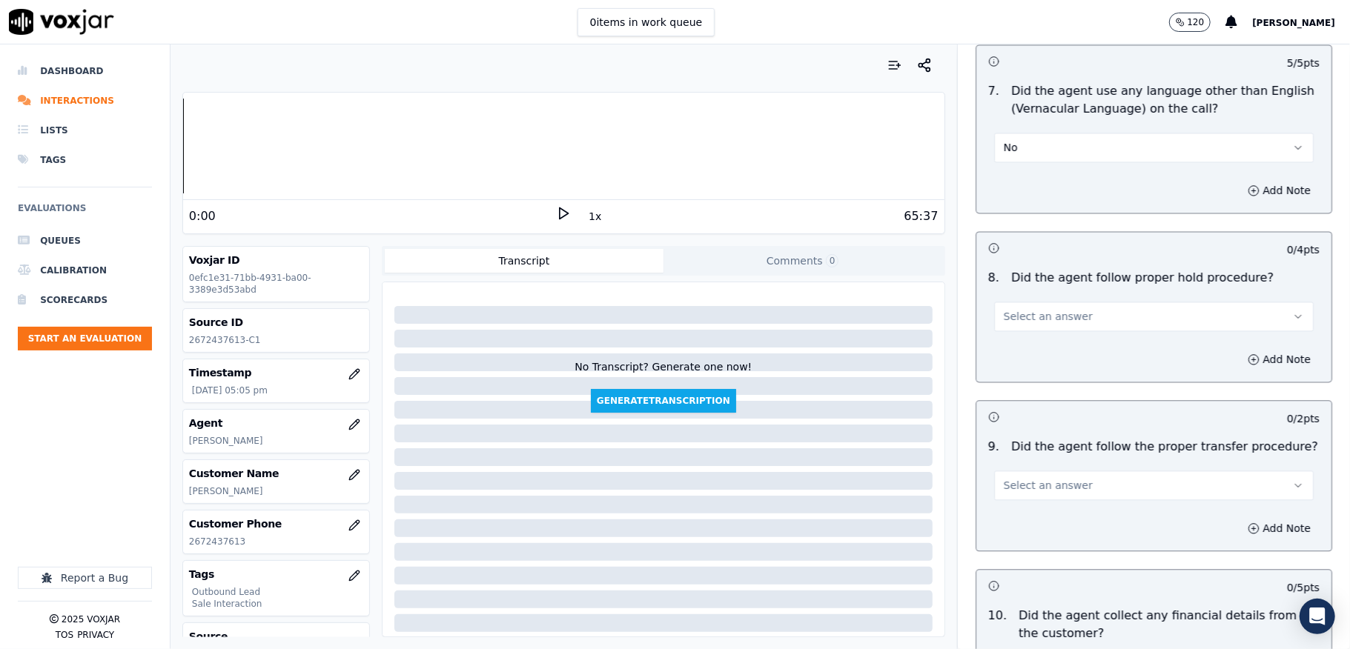
scroll to position [2272, 0]
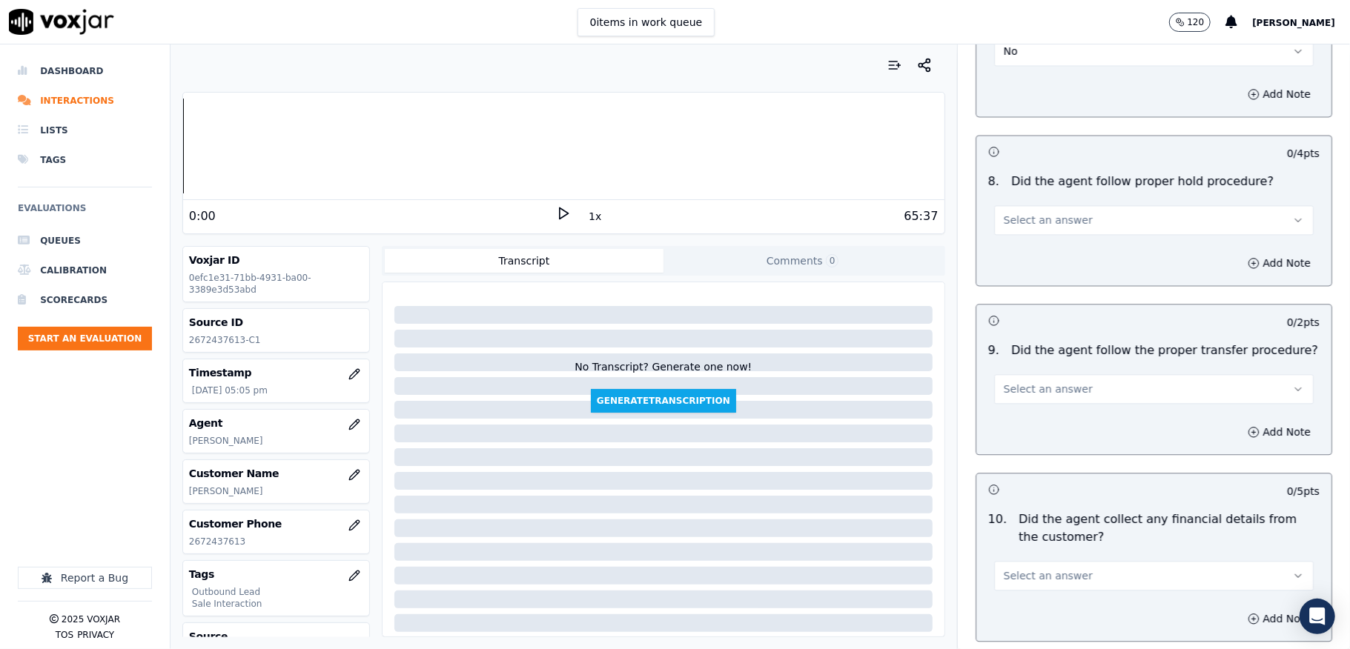
click at [1059, 209] on button "Select an answer" at bounding box center [1153, 220] width 319 height 30
click at [1020, 240] on div "Yes" at bounding box center [1117, 242] width 284 height 24
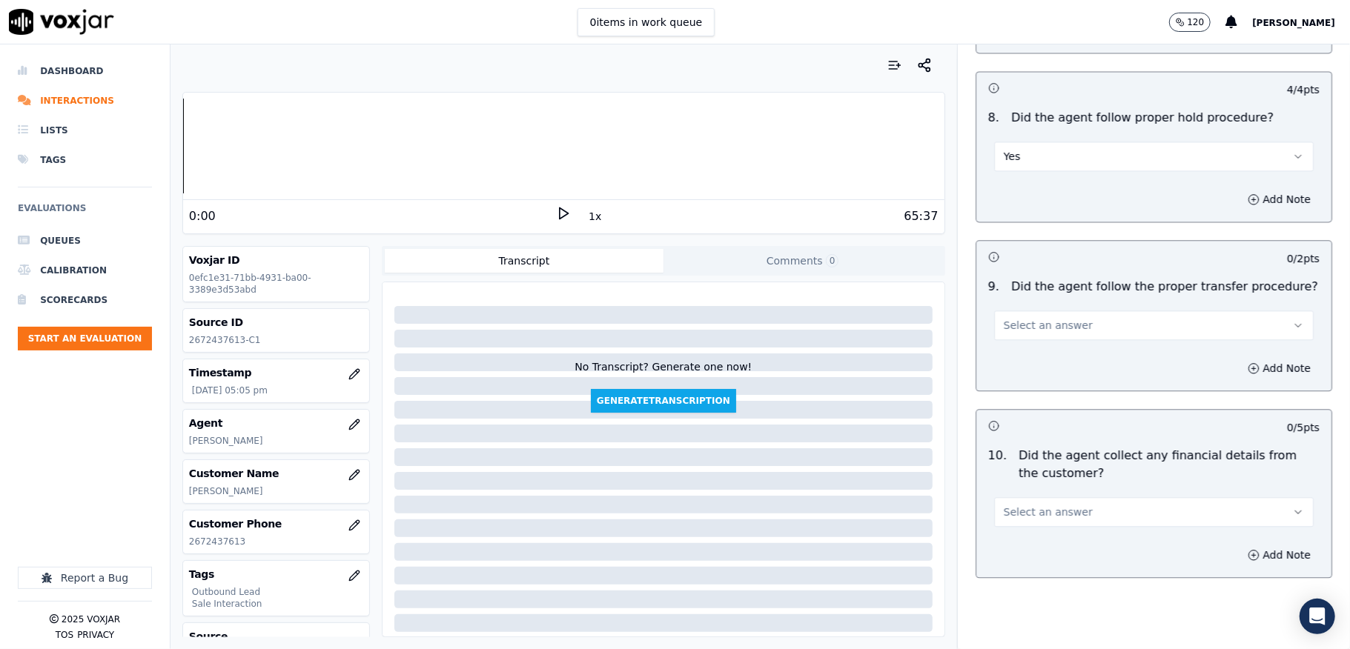
scroll to position [2372, 0]
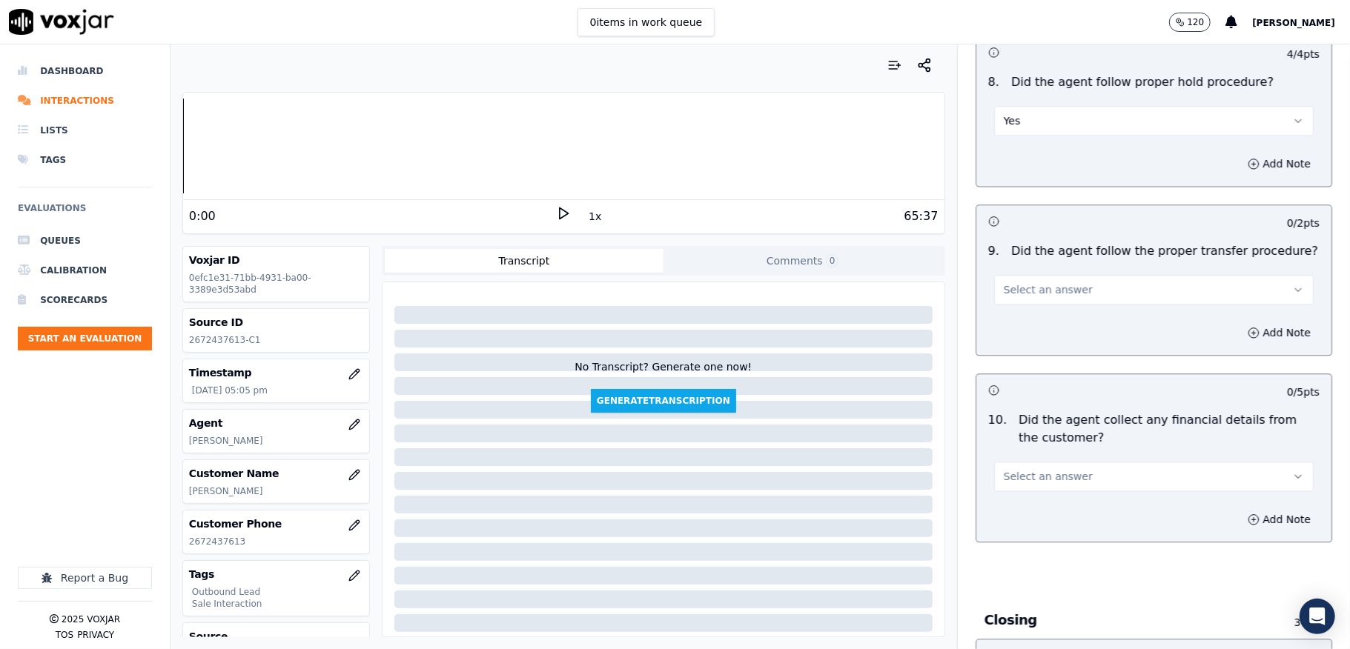
click at [1027, 282] on span "Select an answer" at bounding box center [1048, 289] width 89 height 15
click at [1023, 310] on div "Yes" at bounding box center [1117, 312] width 284 height 24
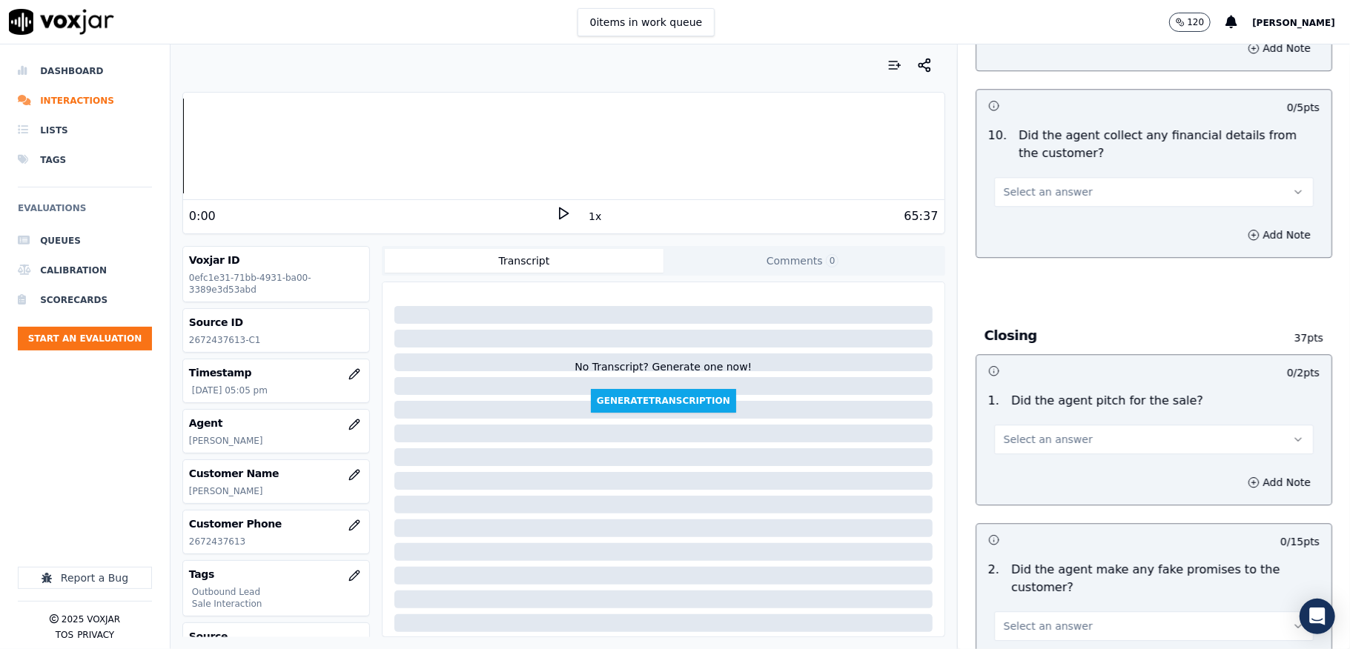
scroll to position [2668, 0]
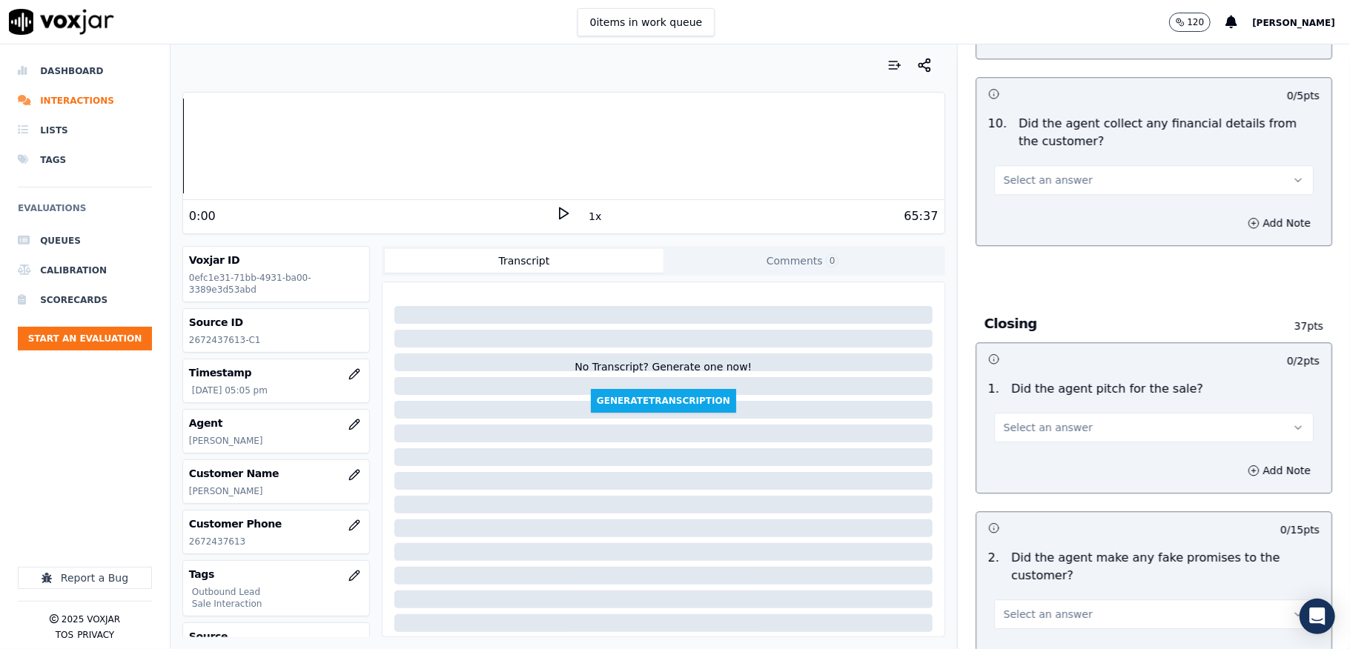
click at [1030, 150] on div "Select an answer" at bounding box center [1153, 172] width 343 height 44
click at [1051, 173] on span "Select an answer" at bounding box center [1048, 180] width 89 height 15
drag, startPoint x: 1024, startPoint y: 226, endPoint x: 1032, endPoint y: 226, distance: 8.2
click at [1023, 226] on div "No" at bounding box center [1117, 227] width 284 height 24
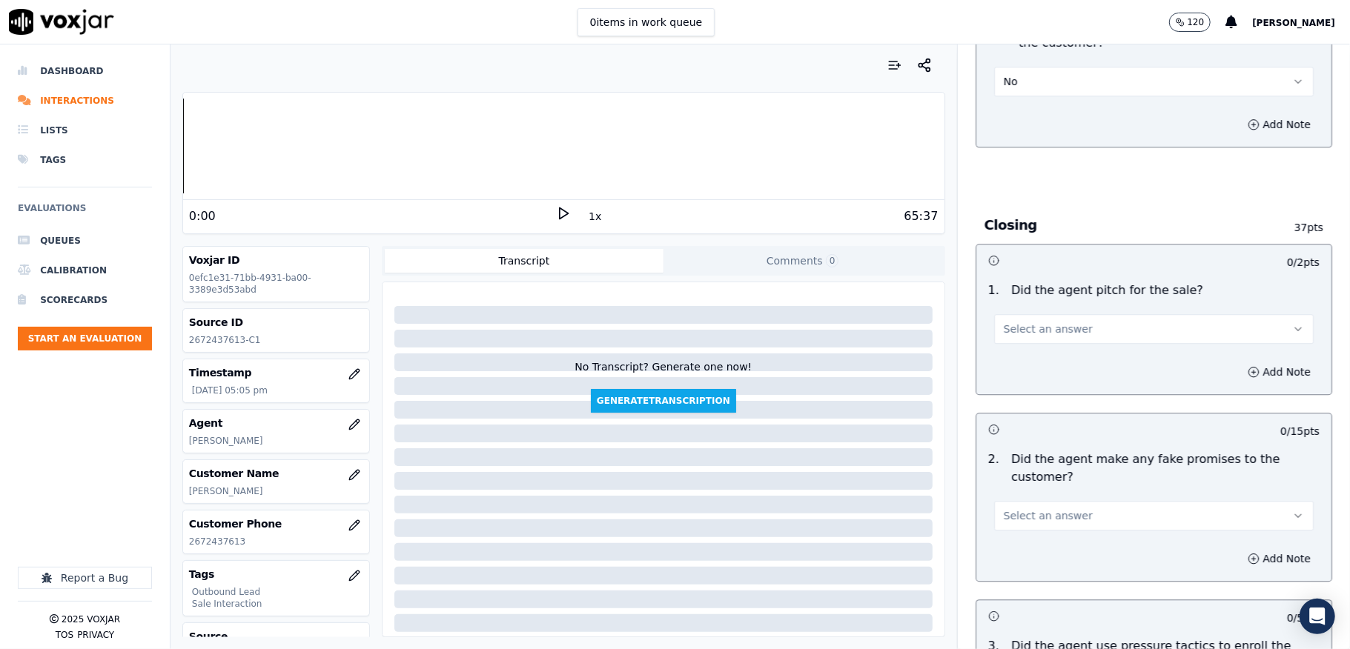
scroll to position [2865, 0]
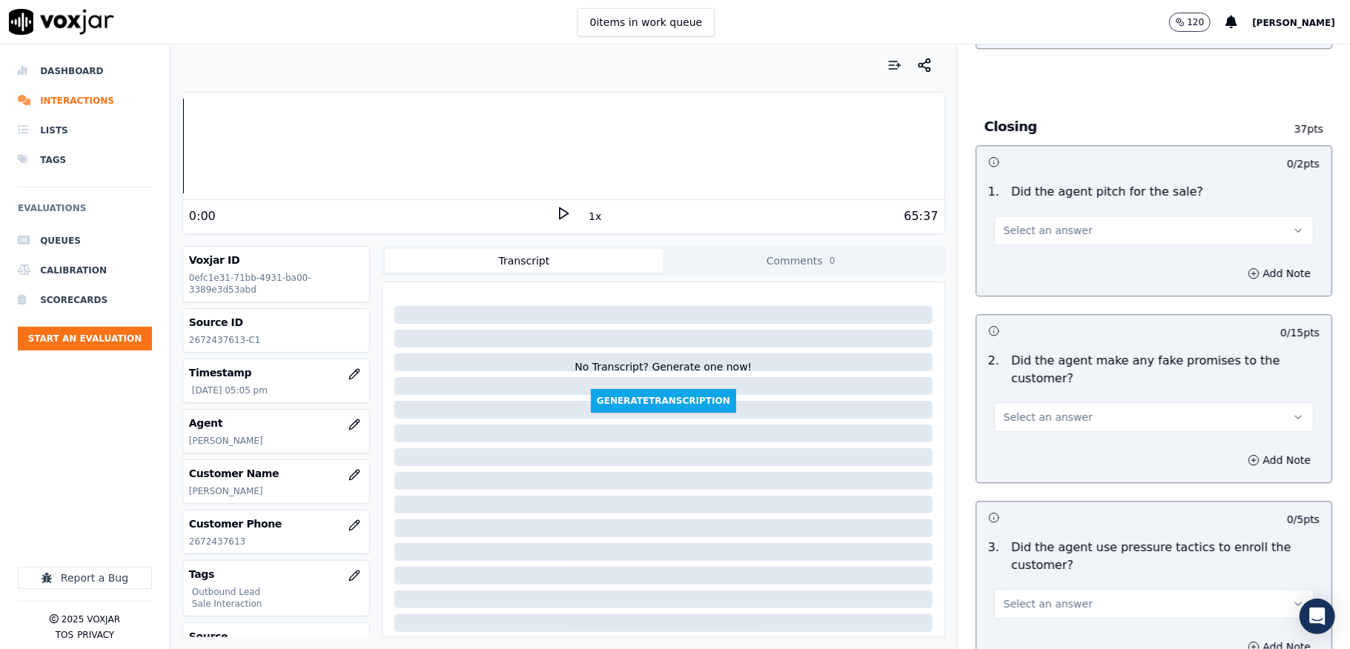
click at [1048, 238] on div "1 . Did the agent pitch for the sale? Select an answer" at bounding box center [1153, 214] width 355 height 74
click at [1058, 223] on button "Select an answer" at bounding box center [1153, 231] width 319 height 30
click at [1047, 244] on div "Yes" at bounding box center [1117, 254] width 284 height 24
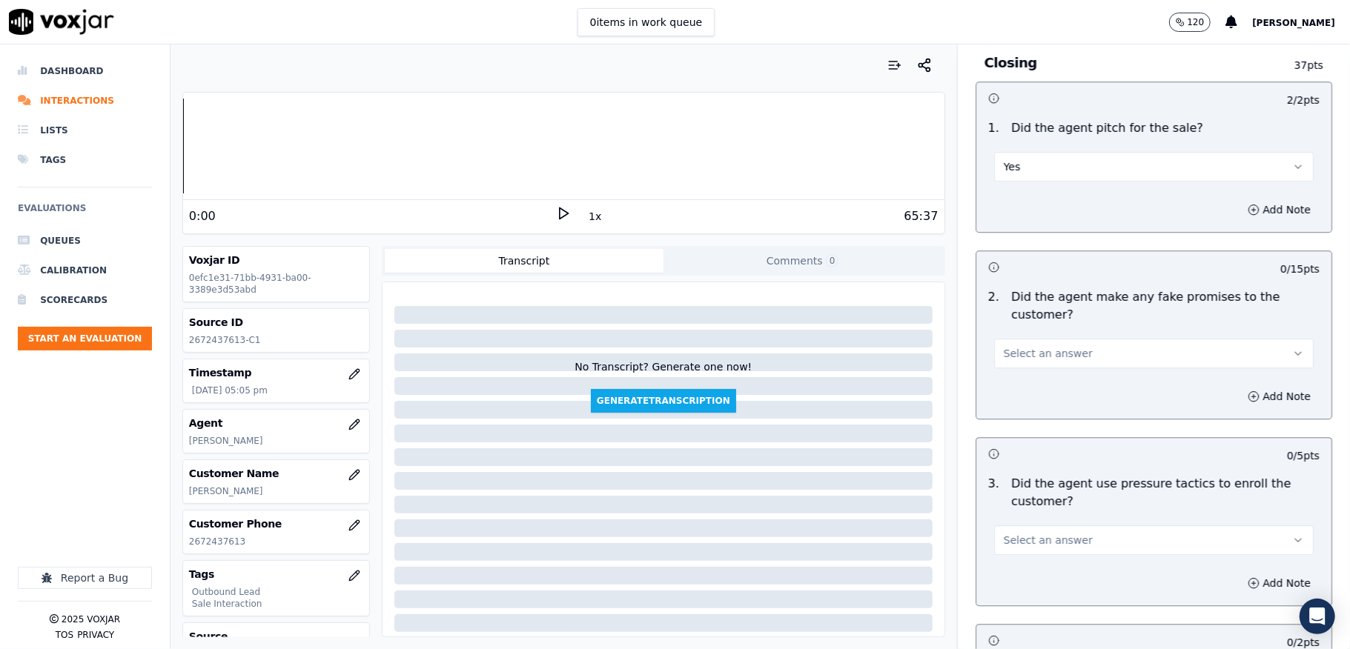
scroll to position [2965, 0]
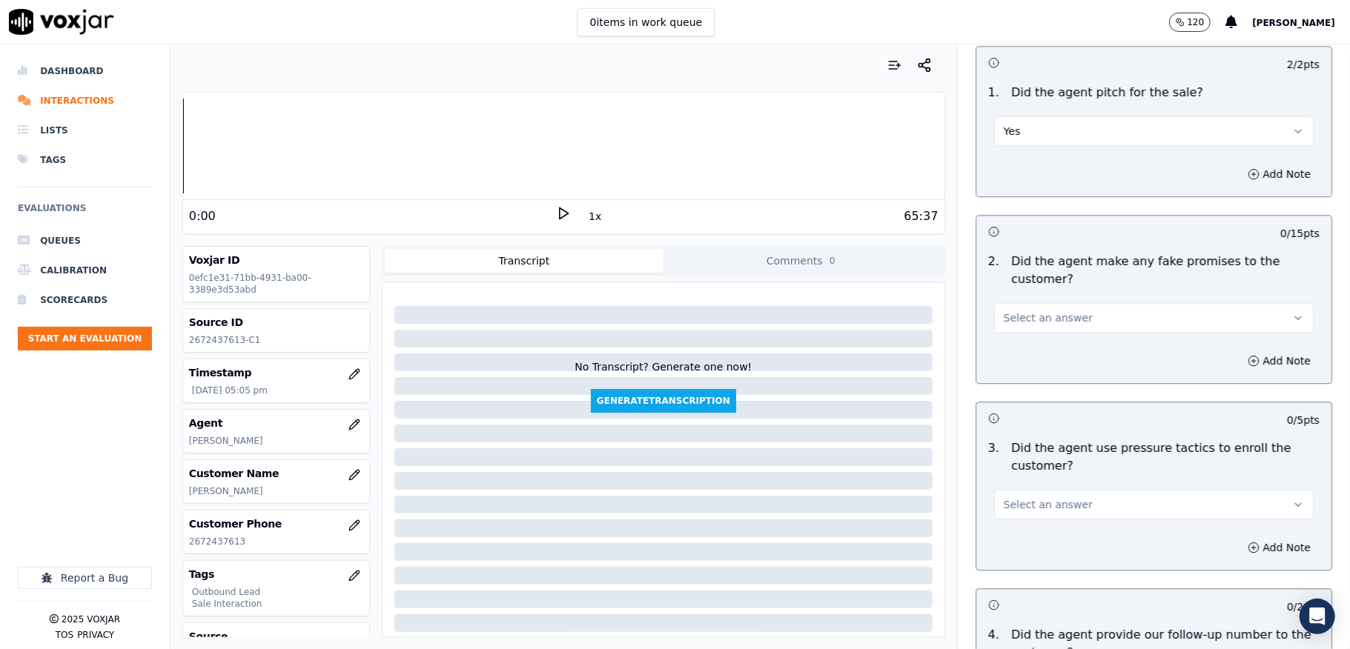
click at [1059, 303] on button "Select an answer" at bounding box center [1153, 318] width 319 height 30
click at [1018, 344] on div "Yes" at bounding box center [1117, 342] width 284 height 24
click at [1238, 353] on button "Add Note" at bounding box center [1278, 361] width 81 height 21
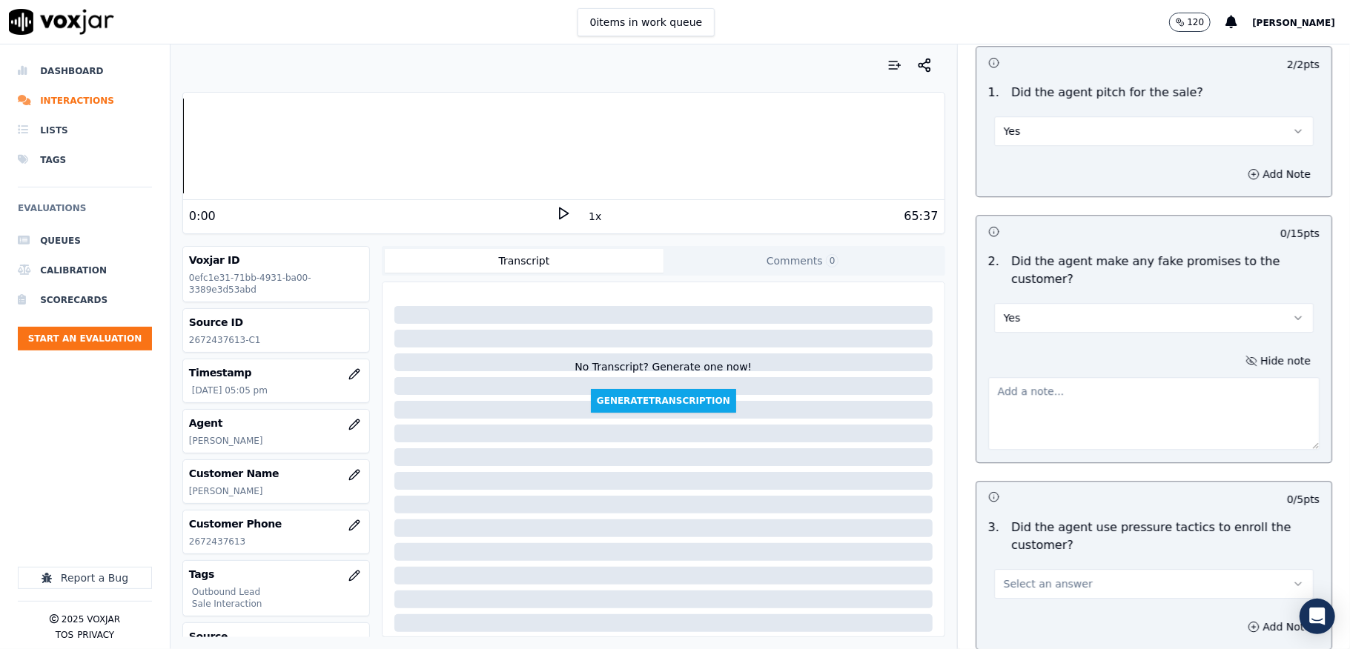
click at [1147, 398] on textarea at bounding box center [1153, 413] width 331 height 73
paste textarea "Call id - 20250903-154205_"
paste textarea "@26:17 [PERSON_NAME] - so the reason why you have not received your bill becaus…"
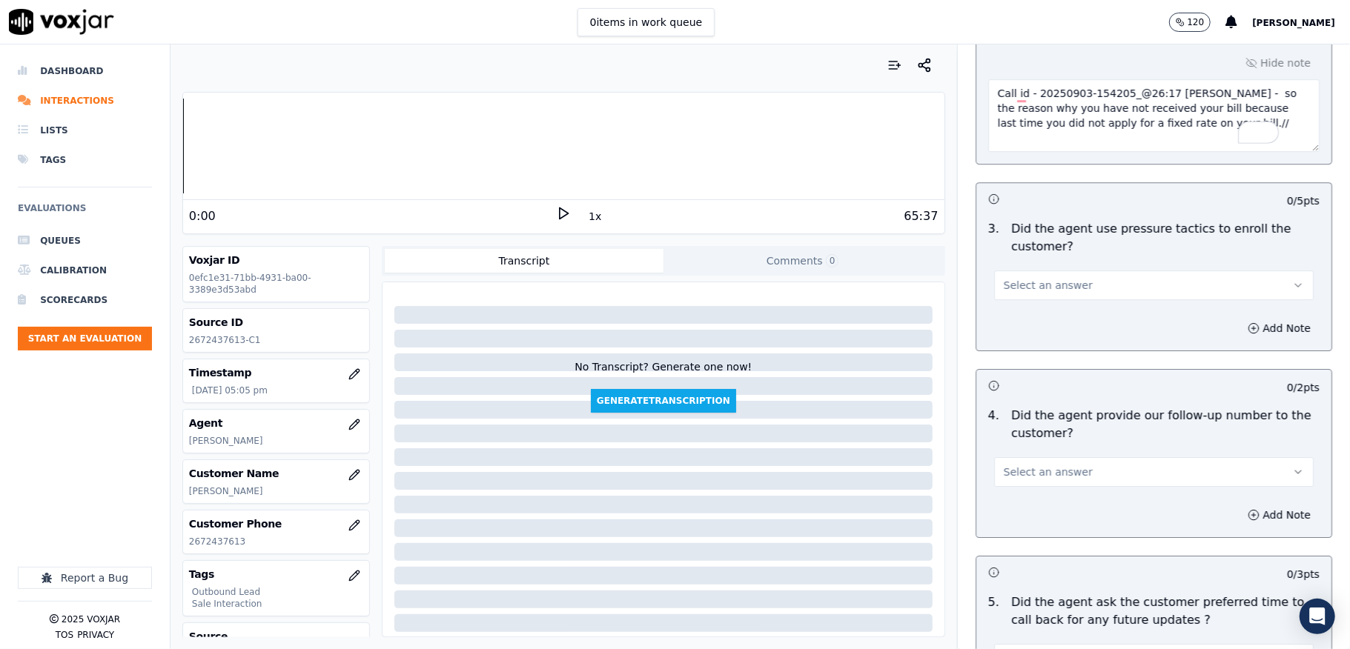
scroll to position [3360, 0]
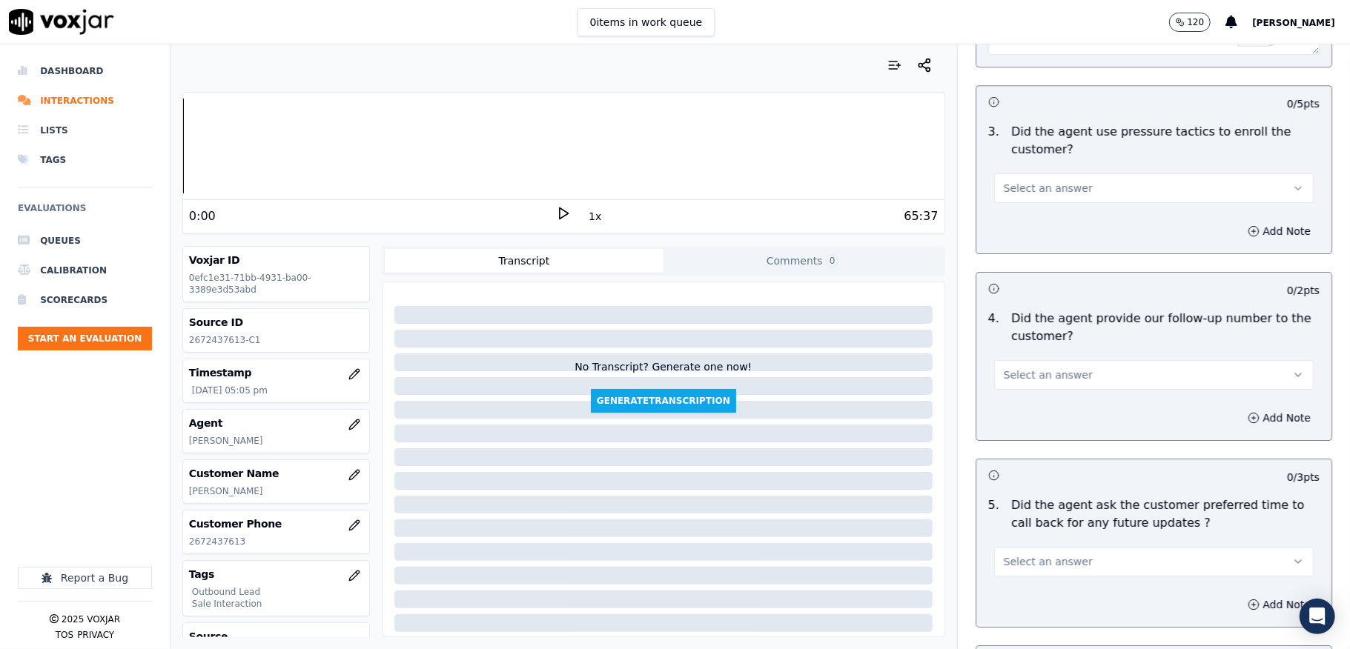
type textarea "Call id - 20250903-154205_@26:17 [PERSON_NAME] - so the reason why you have not…"
click at [1035, 181] on span "Select an answer" at bounding box center [1048, 188] width 89 height 15
click at [1011, 234] on div "No" at bounding box center [1117, 237] width 284 height 24
click at [1052, 368] on span "Select an answer" at bounding box center [1048, 375] width 89 height 15
click at [1021, 400] on div "Yes" at bounding box center [1117, 400] width 284 height 24
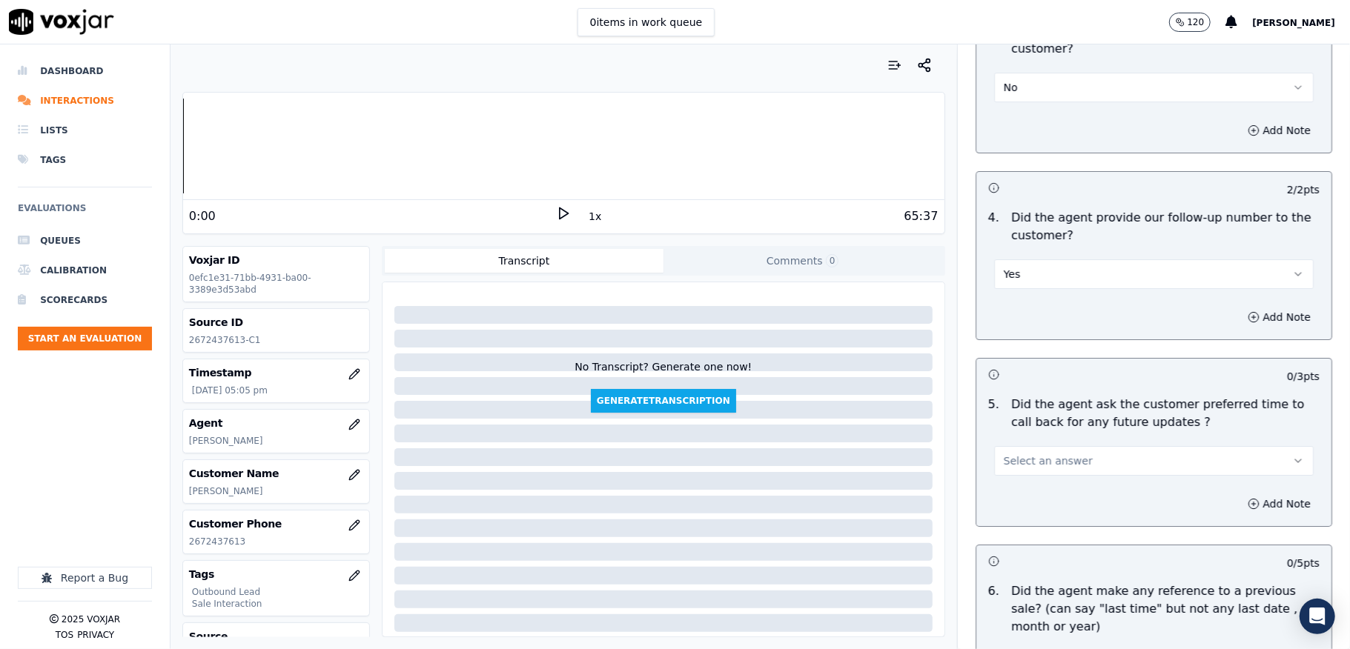
scroll to position [3558, 0]
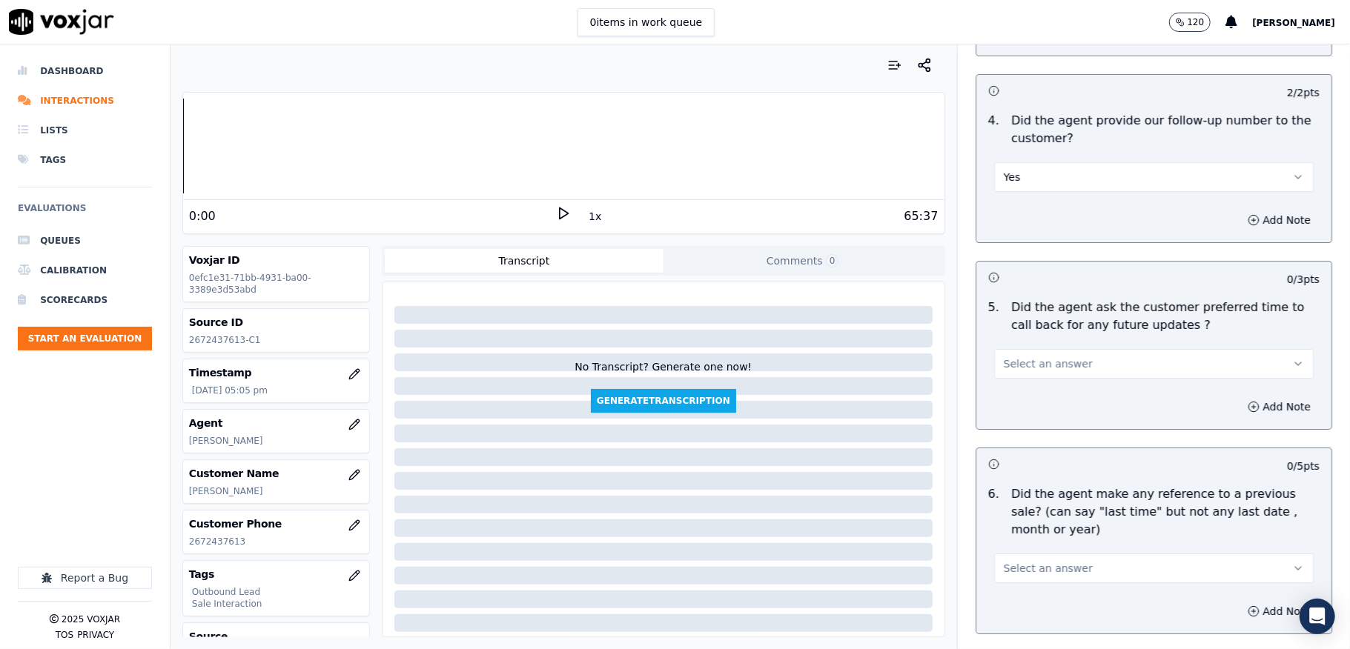
click at [1052, 357] on span "Select an answer" at bounding box center [1048, 364] width 89 height 15
click at [1014, 382] on div "Yes" at bounding box center [1117, 390] width 284 height 24
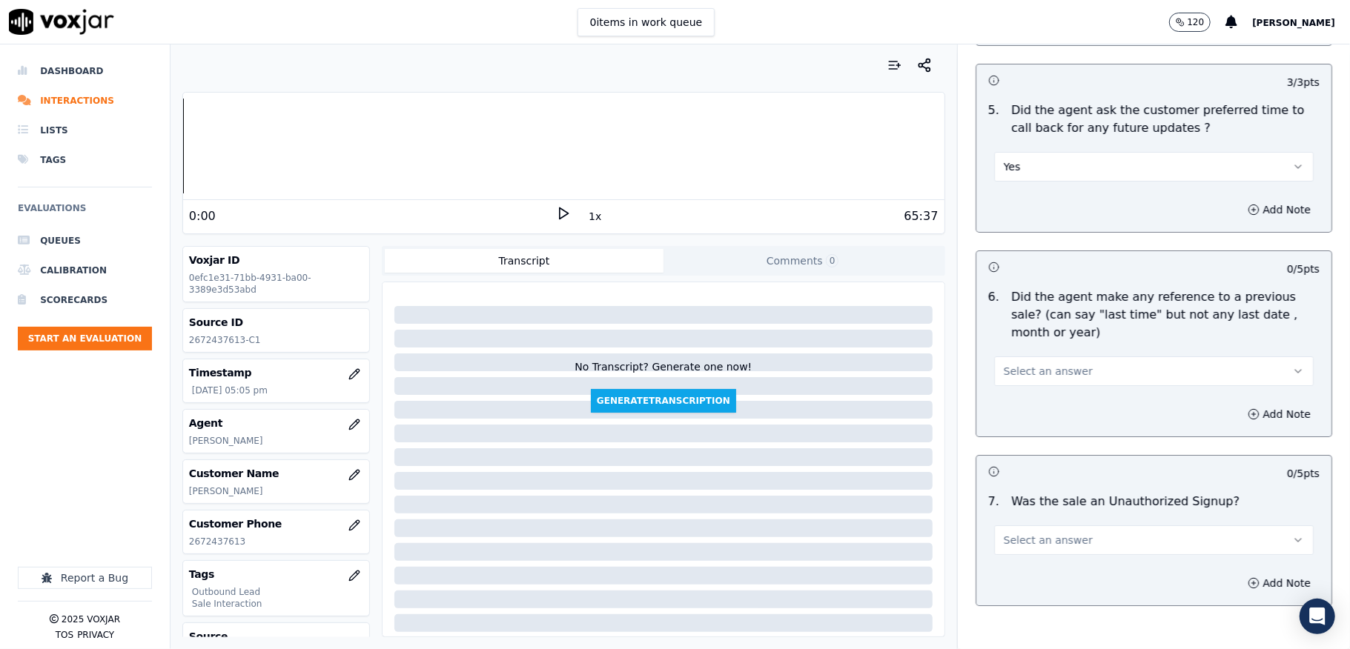
scroll to position [3845, 0]
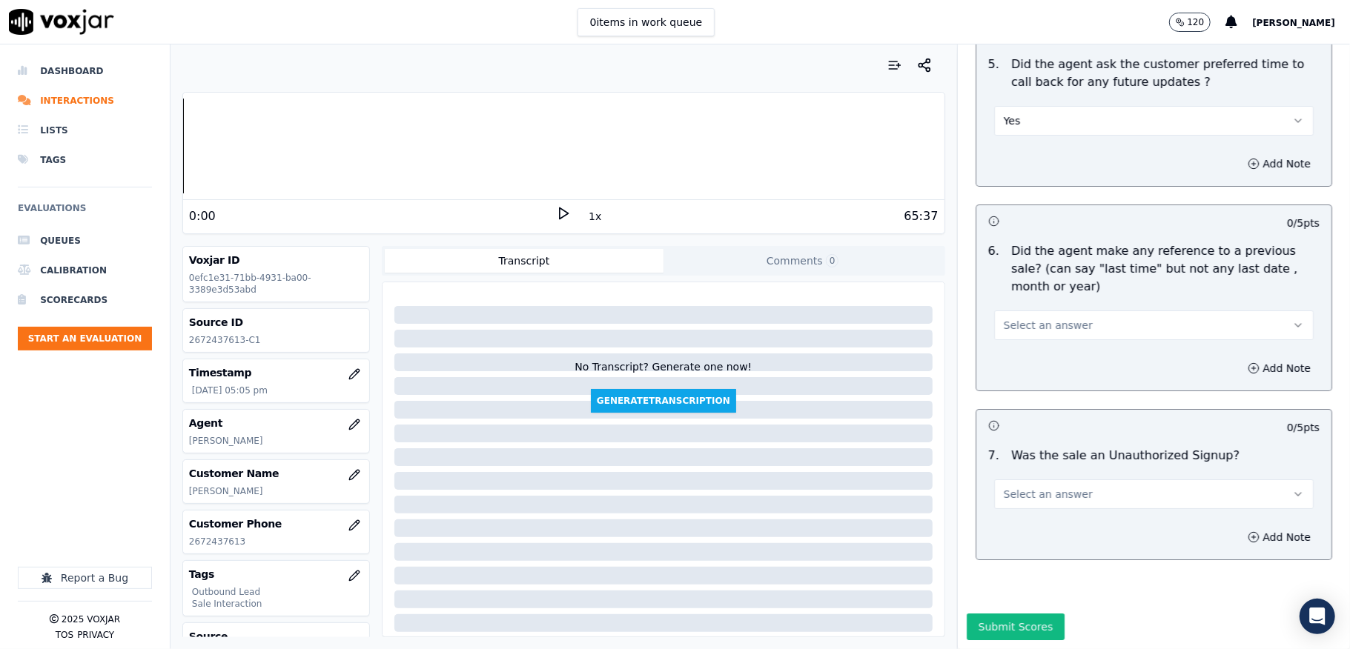
click at [1030, 311] on button "Select an answer" at bounding box center [1153, 326] width 319 height 30
click at [1015, 326] on div "No" at bounding box center [1117, 331] width 284 height 24
click at [1018, 480] on button "Select an answer" at bounding box center [1153, 495] width 319 height 30
click at [1004, 507] on div "No" at bounding box center [1117, 500] width 284 height 24
click at [978, 614] on button "Submit Scores" at bounding box center [1015, 627] width 99 height 27
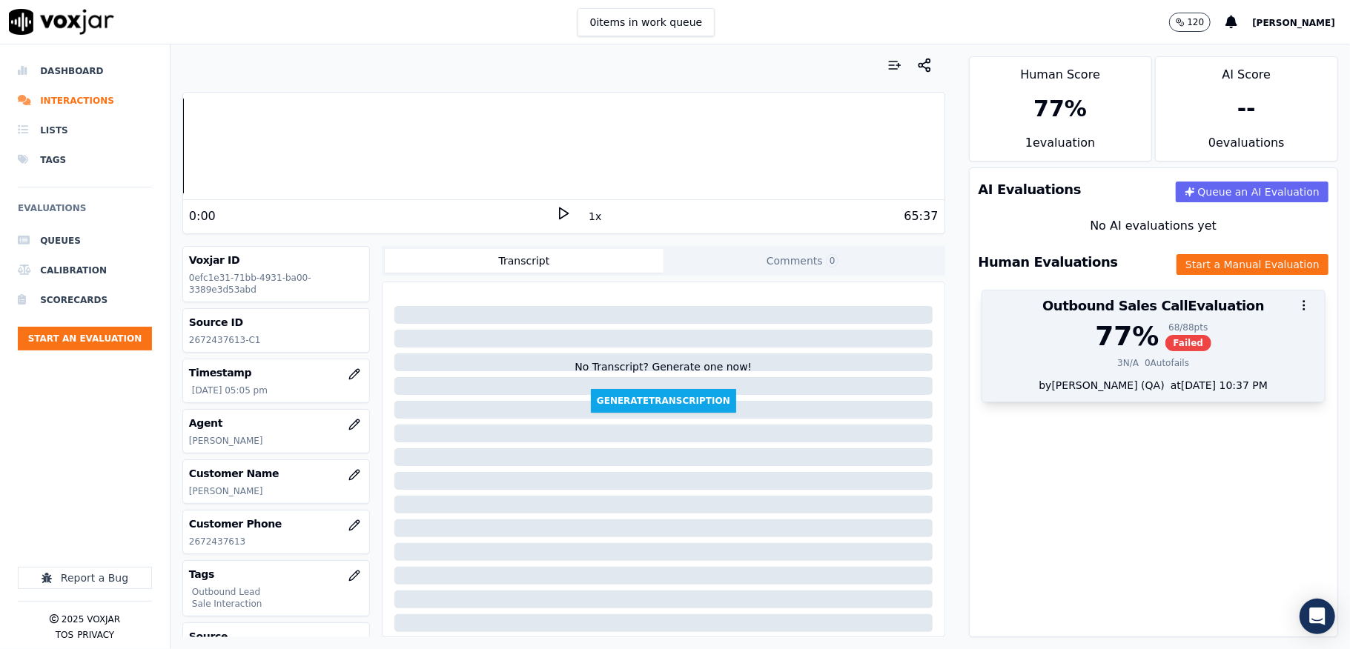
click at [1165, 335] on div "68 / 88 pts Failed" at bounding box center [1188, 337] width 47 height 30
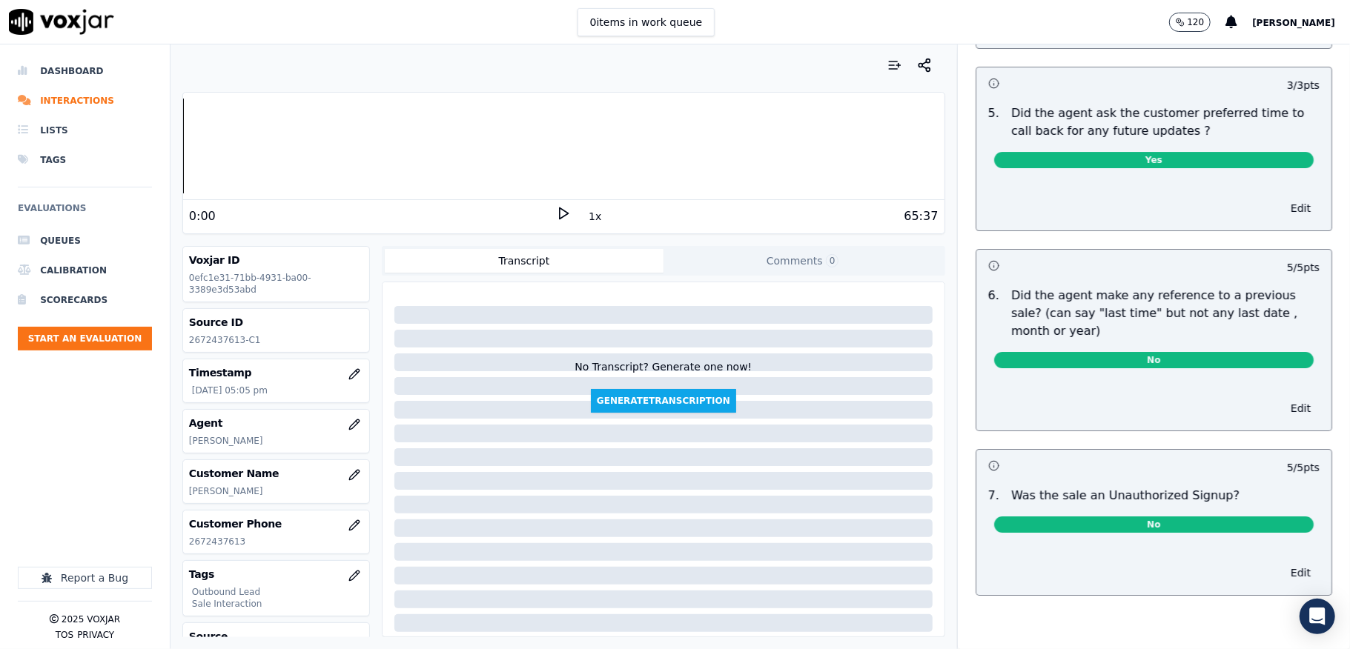
scroll to position [0, 0]
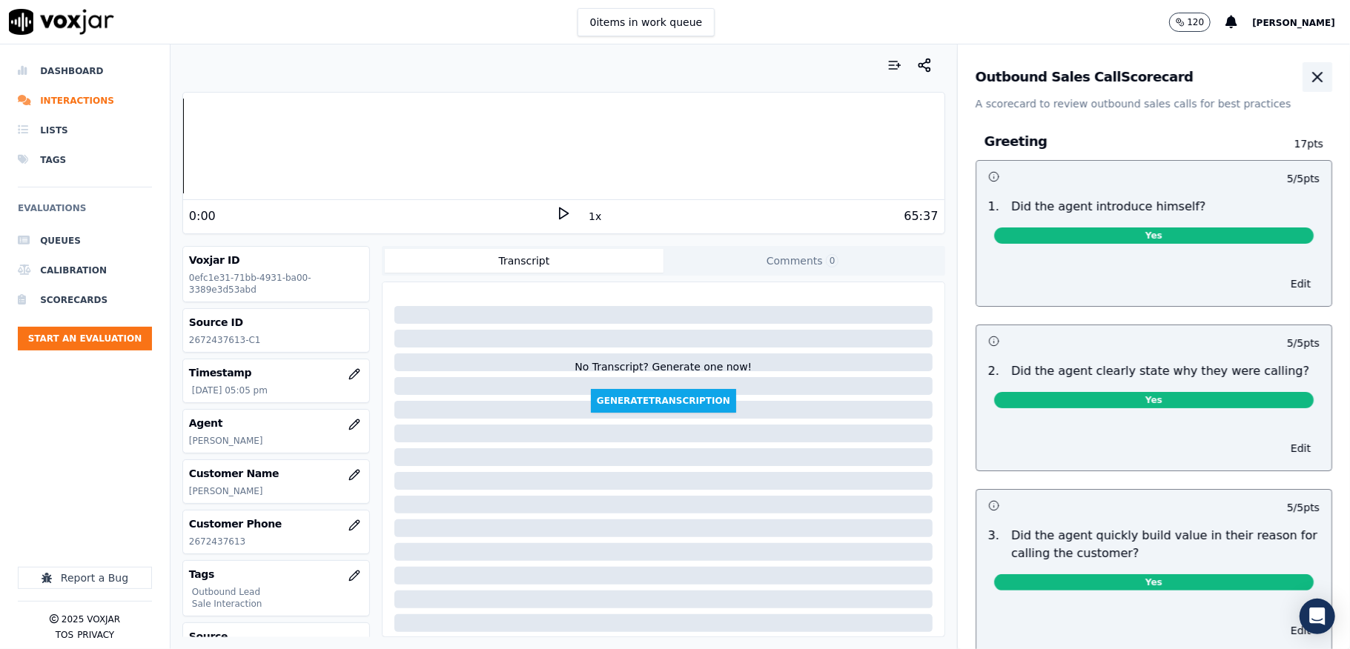
click at [1308, 71] on icon "button" at bounding box center [1317, 77] width 18 height 18
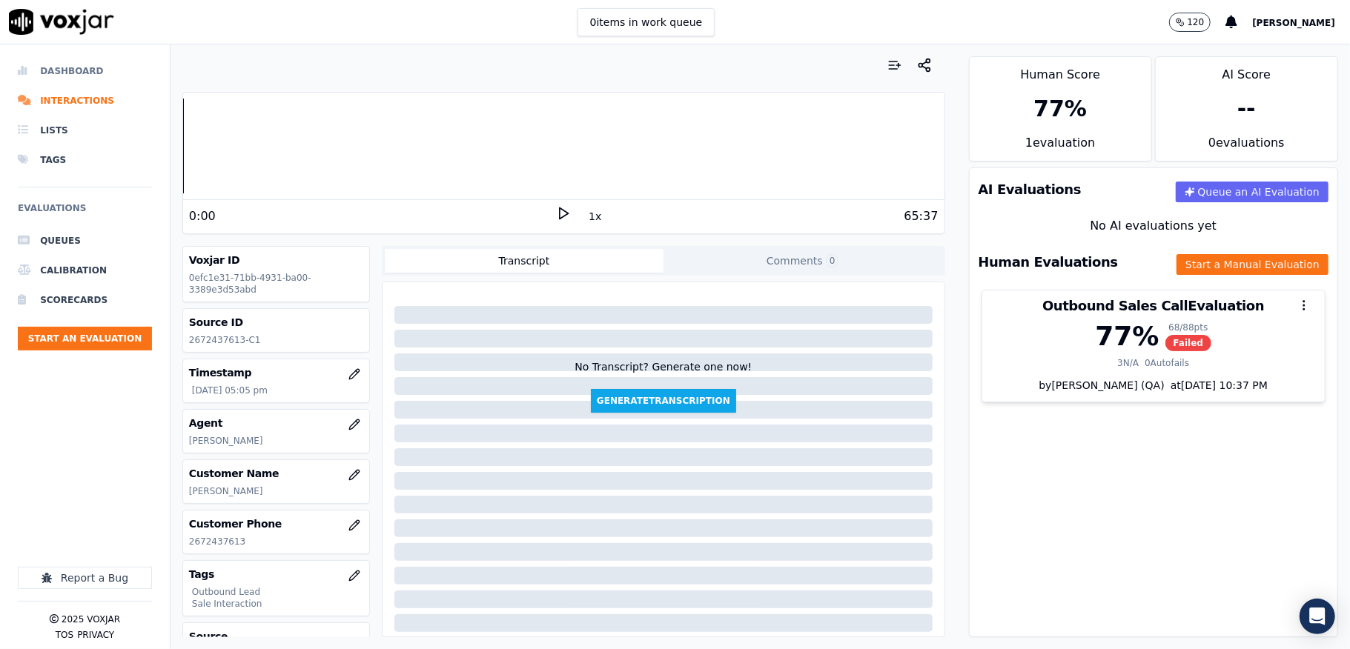
click at [54, 72] on li "Dashboard" at bounding box center [85, 71] width 134 height 30
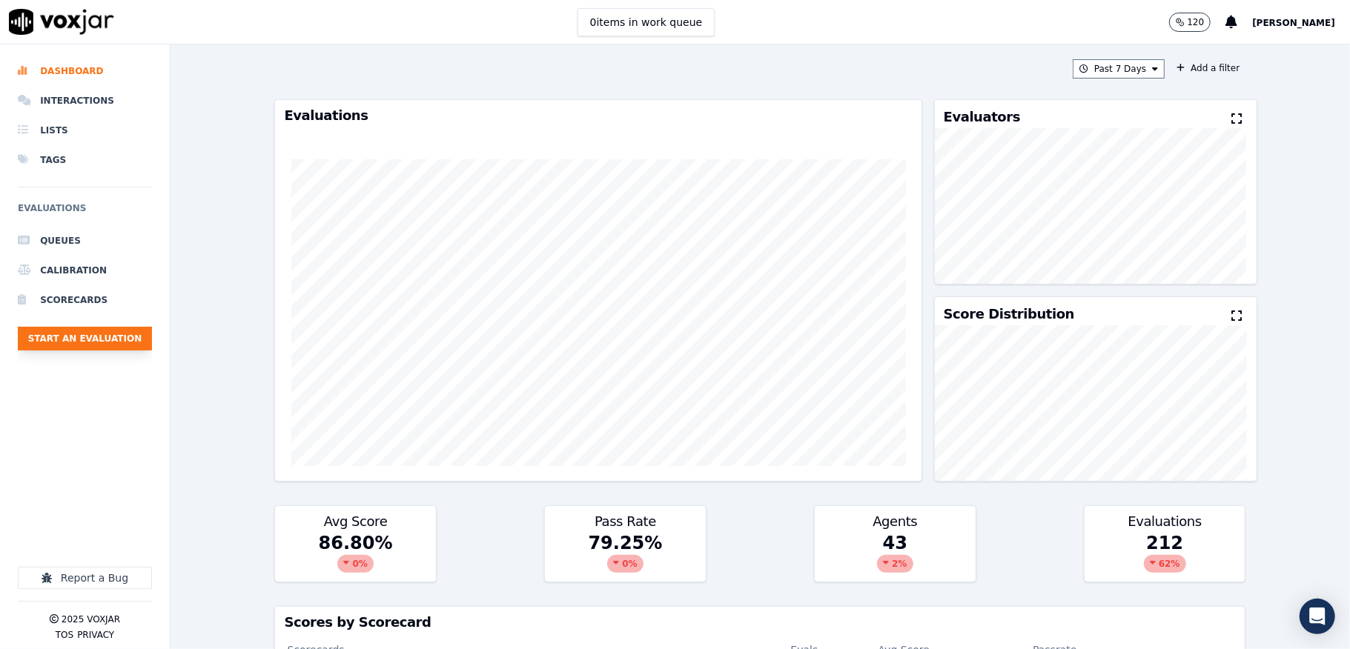
click at [139, 330] on button "Start an Evaluation" at bounding box center [85, 339] width 134 height 24
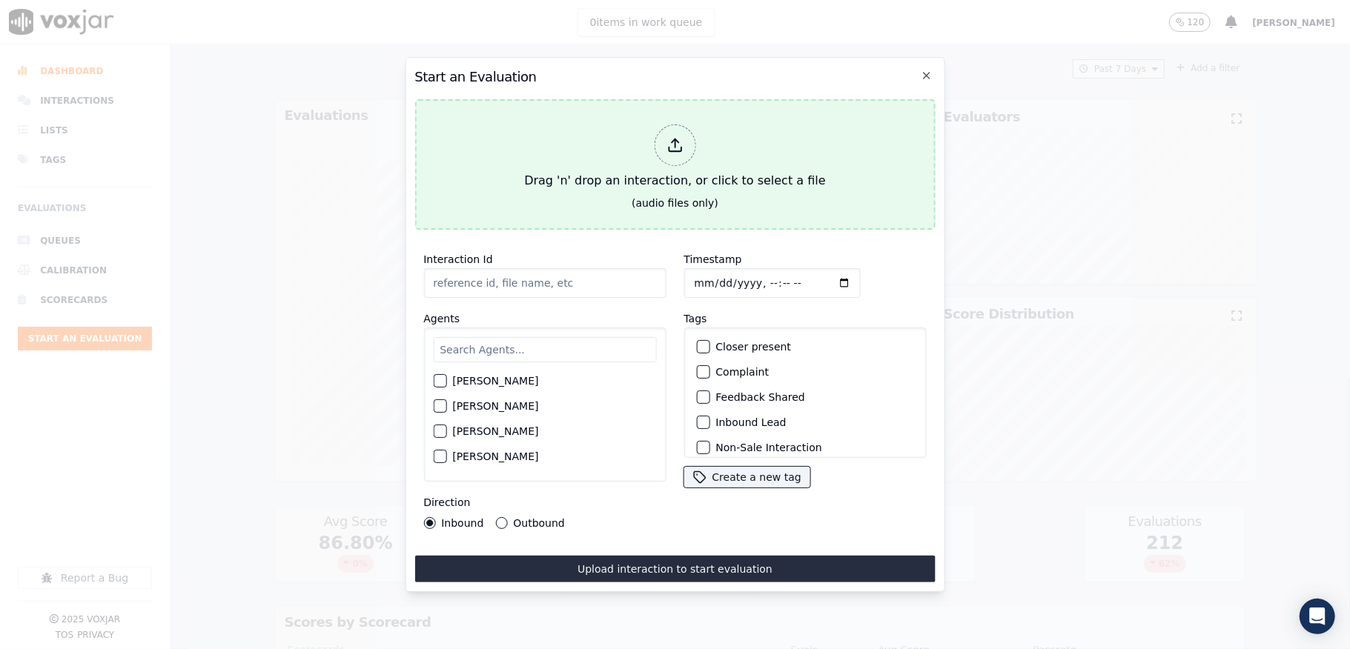
click at [654, 130] on div at bounding box center [675, 146] width 42 height 42
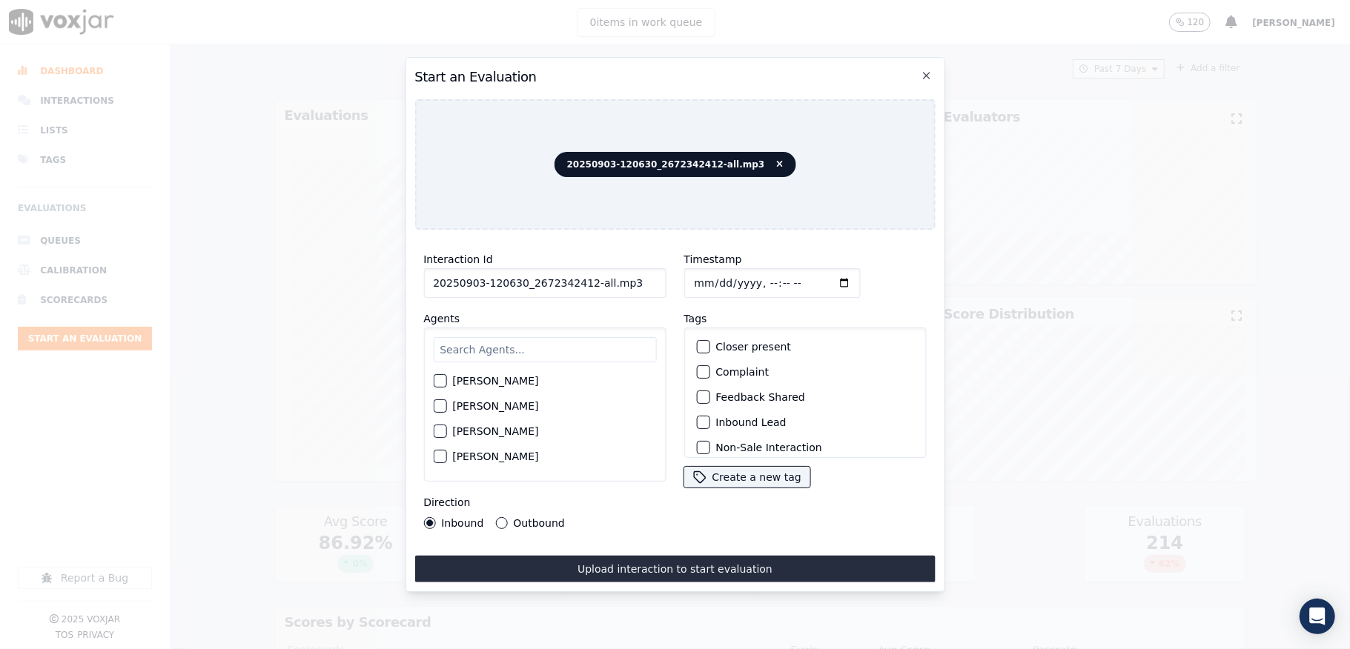
drag, startPoint x: 580, startPoint y: 277, endPoint x: 664, endPoint y: 280, distance: 84.5
click at [664, 280] on div "Interaction Id 20250903-120630_2672342412-all.mp3 Agents [PERSON_NAME] [PERSON_…" at bounding box center [544, 390] width 260 height 296
type input "20250903-120630_2672342412-C1"
click at [712, 273] on input "Timestamp" at bounding box center [771, 283] width 176 height 30
type input "[DATE]T17:18"
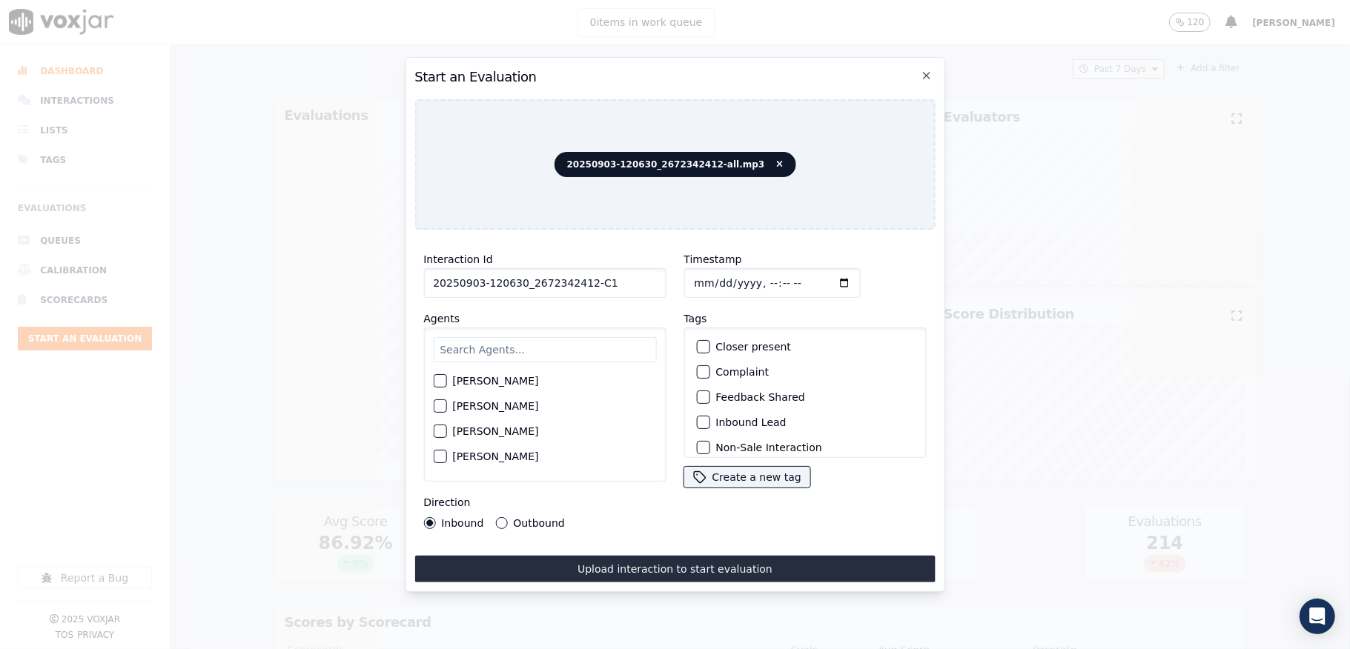
click at [540, 345] on input "text" at bounding box center [544, 349] width 223 height 25
type input "[PERSON_NAME]"
click at [443, 380] on div "button" at bounding box center [439, 385] width 10 height 10
click at [698, 419] on div "button" at bounding box center [702, 422] width 10 height 10
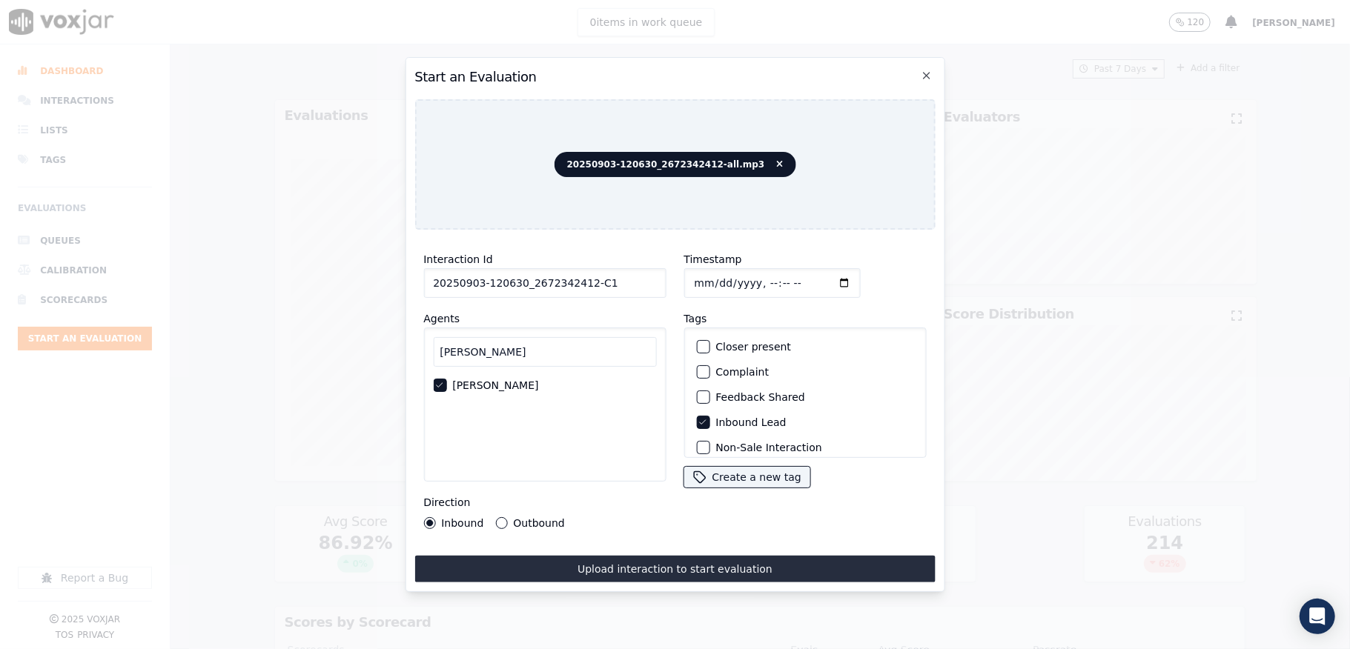
scroll to position [138, 0]
click at [697, 434] on div "button" at bounding box center [702, 439] width 10 height 10
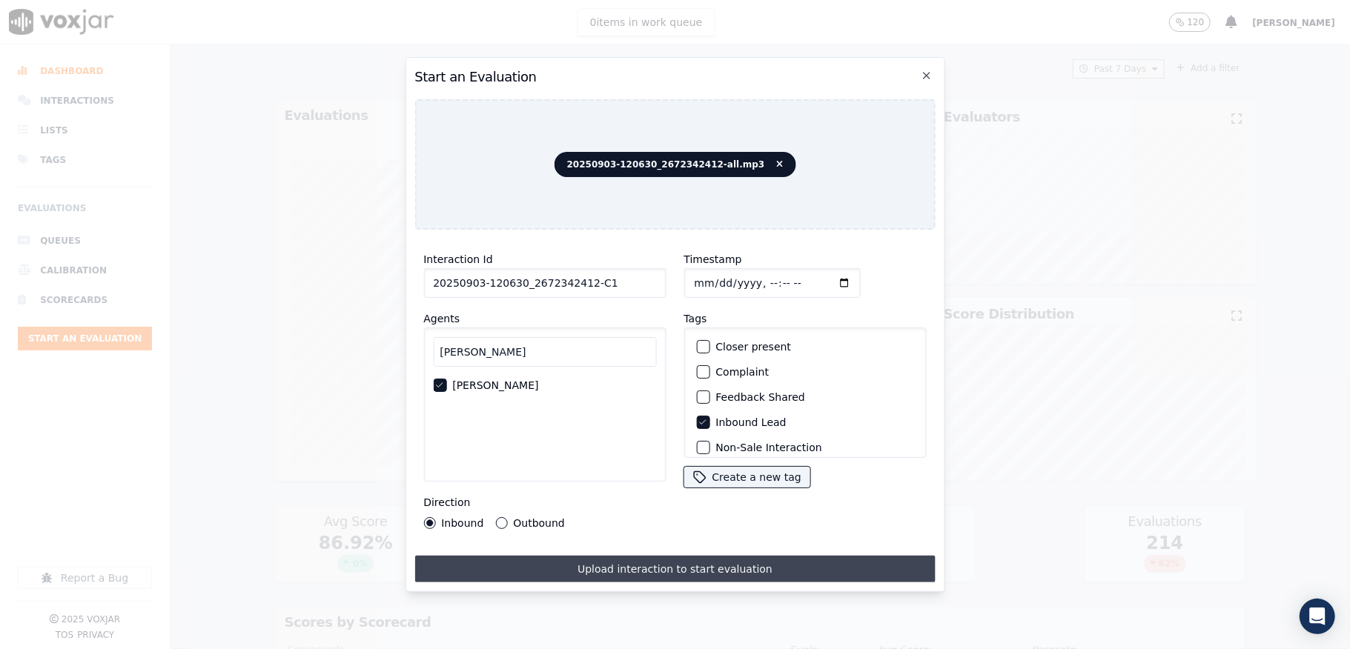
click at [664, 564] on button "Upload interaction to start evaluation" at bounding box center [674, 569] width 520 height 27
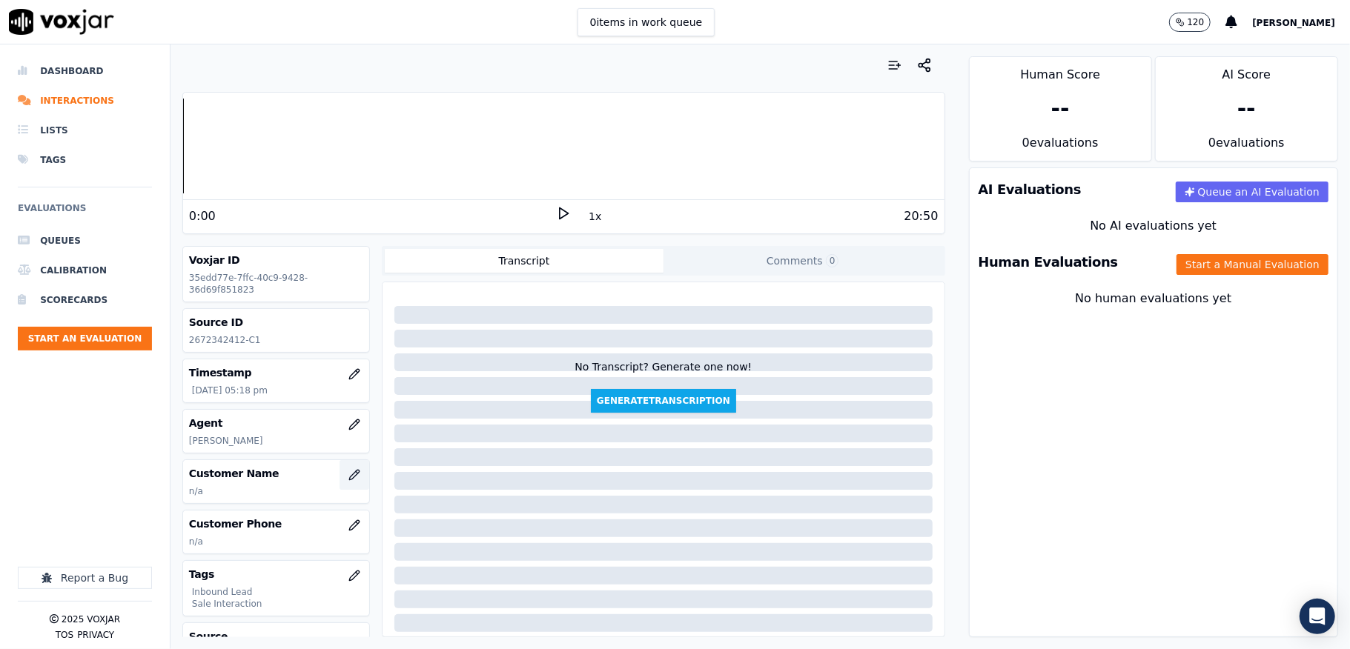
click at [348, 476] on icon "button" at bounding box center [354, 475] width 12 height 12
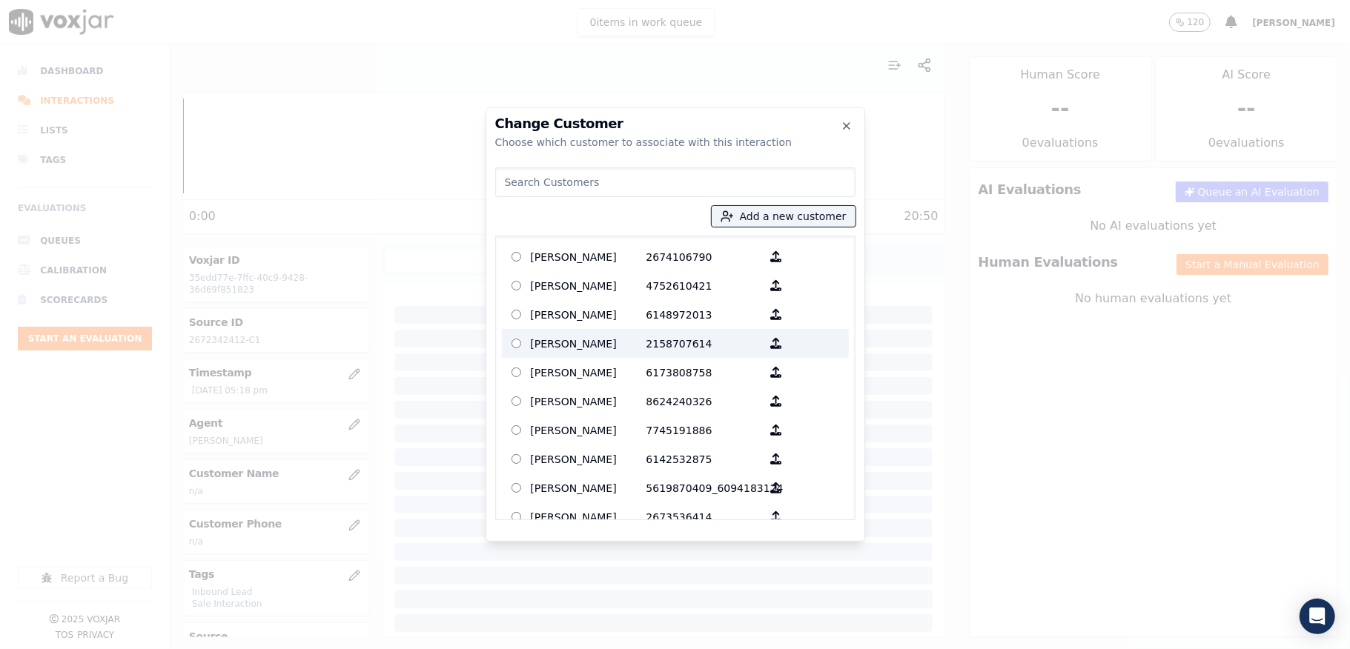
type input "ESSENCE DAY"
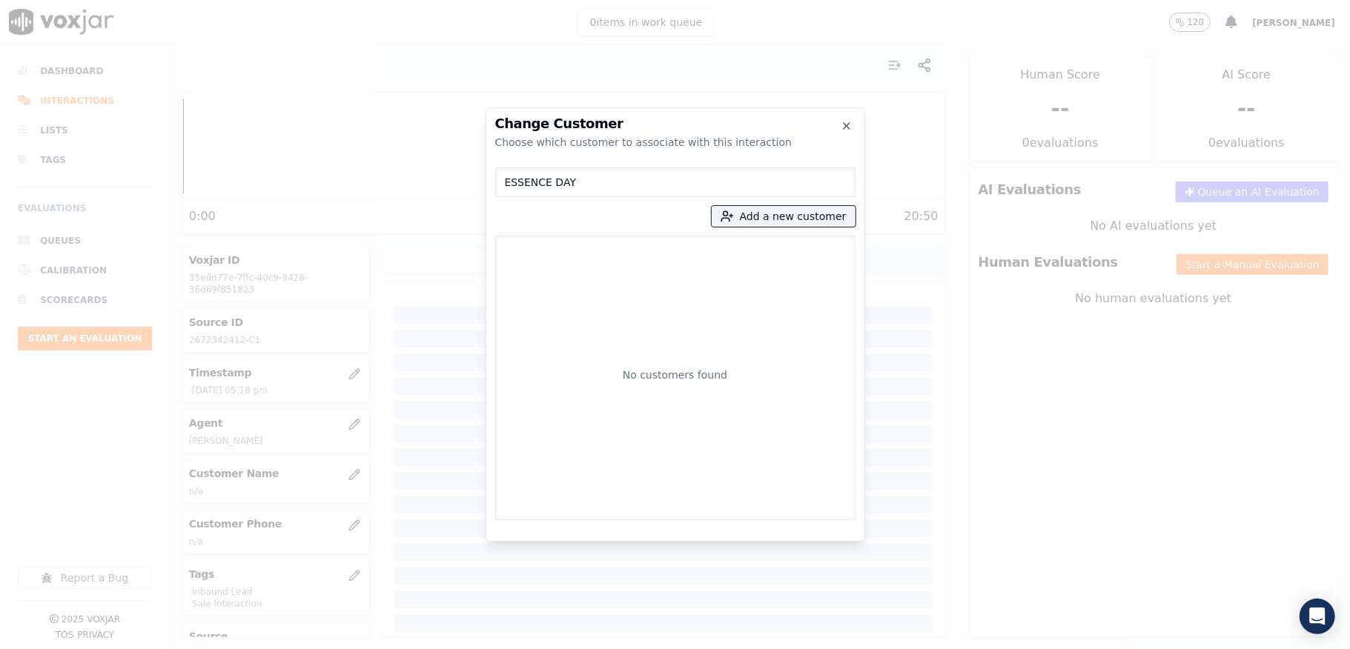
drag, startPoint x: 578, startPoint y: 179, endPoint x: 437, endPoint y: 190, distance: 142.0
click at [437, 649] on div "Change Customer Choose which customer to associate with this interaction ESSENC…" at bounding box center [675, 649] width 1350 height 0
click at [744, 215] on button "Add a new customer" at bounding box center [784, 216] width 144 height 21
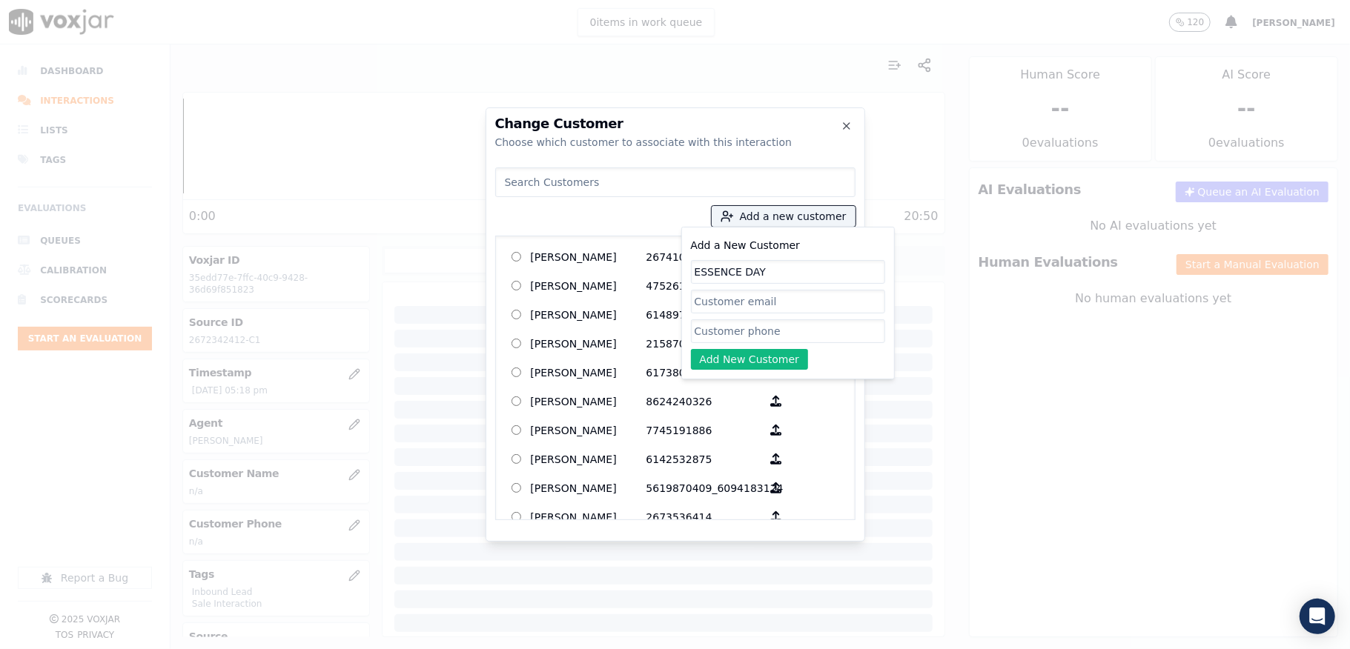
type input "ESSENCE DAY"
click at [721, 330] on input "Add a New Customer" at bounding box center [788, 331] width 194 height 24
paste input "2672342412"
paste input "2676636216"
type input "2672342412_2676636216"
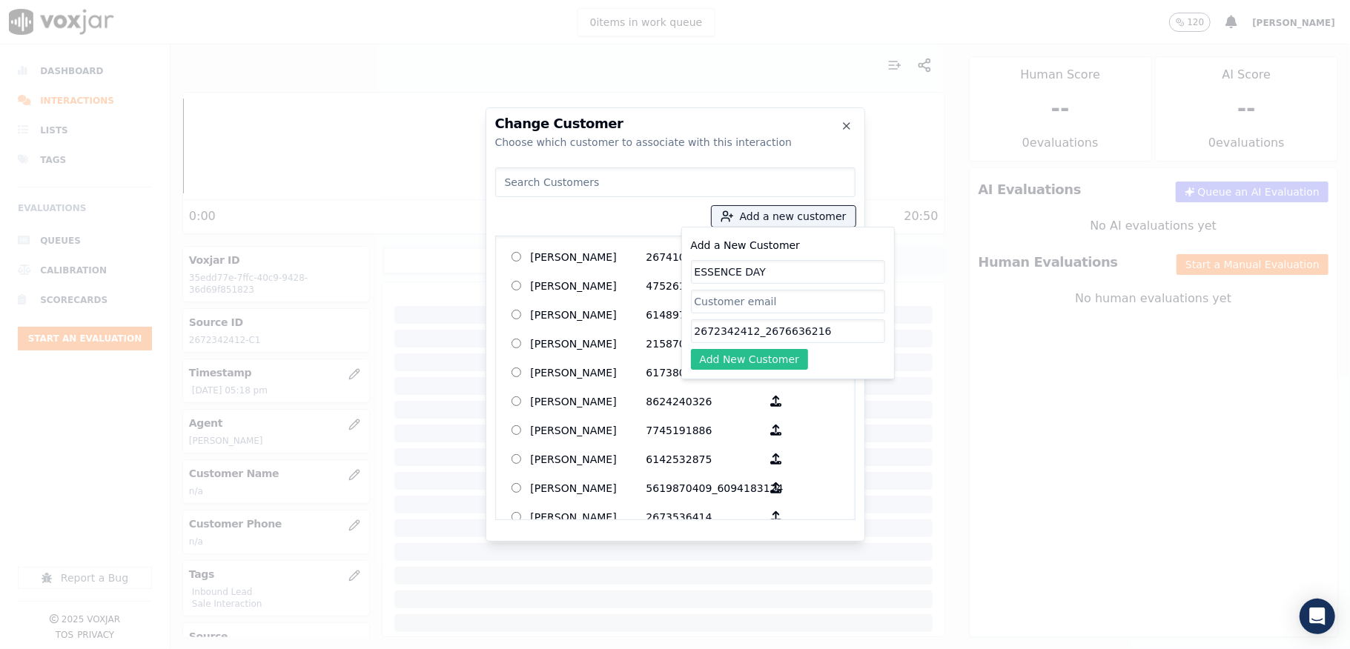
click at [739, 365] on button "Add New Customer" at bounding box center [750, 359] width 118 height 21
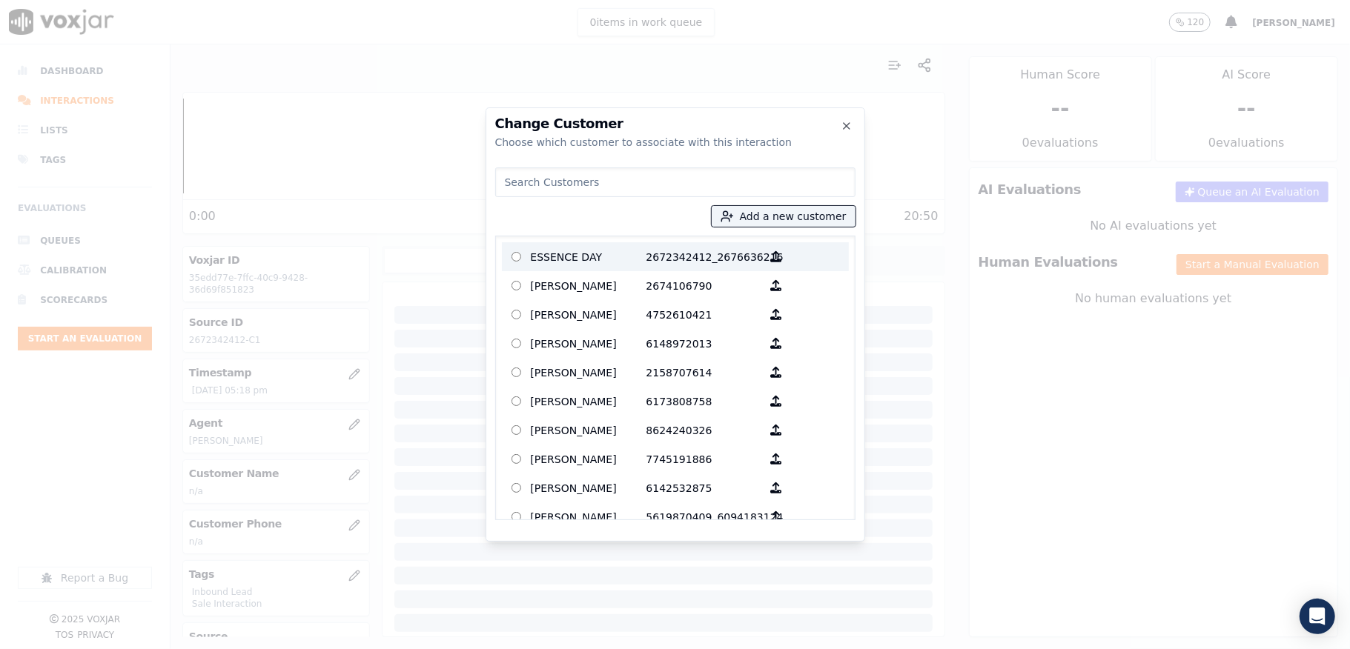
click at [606, 255] on p "ESSENCE DAY" at bounding box center [589, 256] width 116 height 23
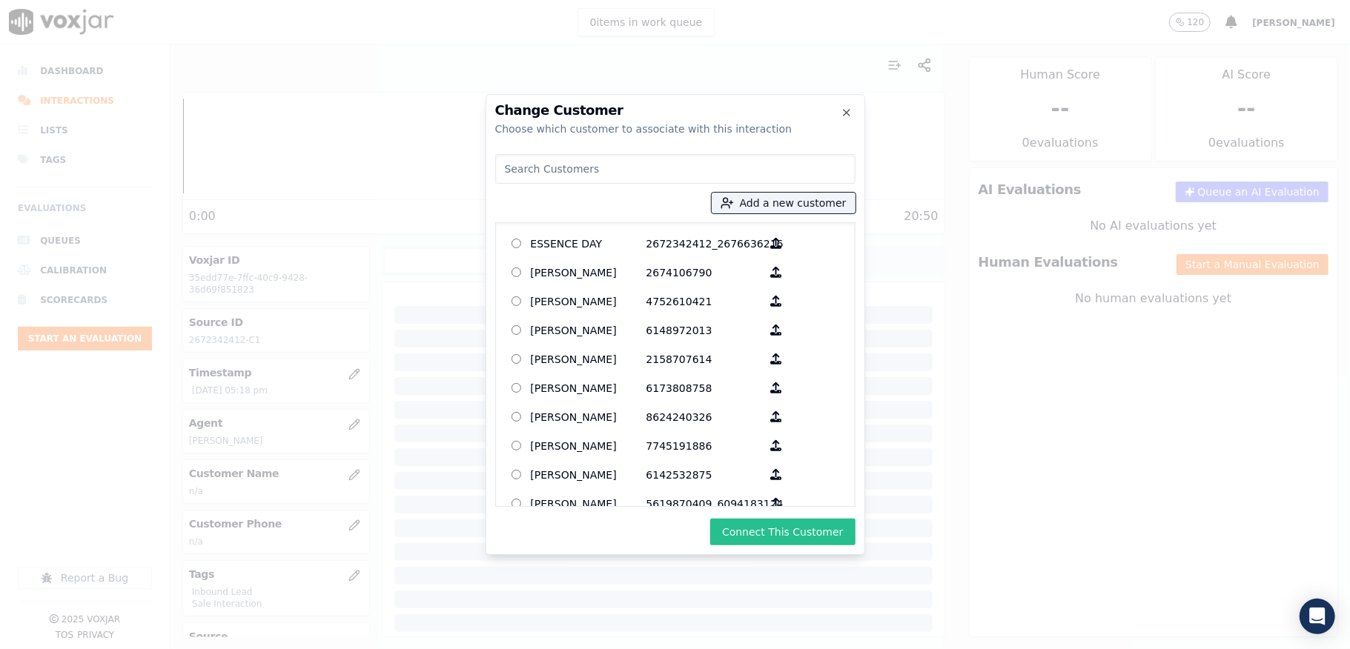
click at [752, 523] on button "Connect This Customer" at bounding box center [782, 532] width 145 height 27
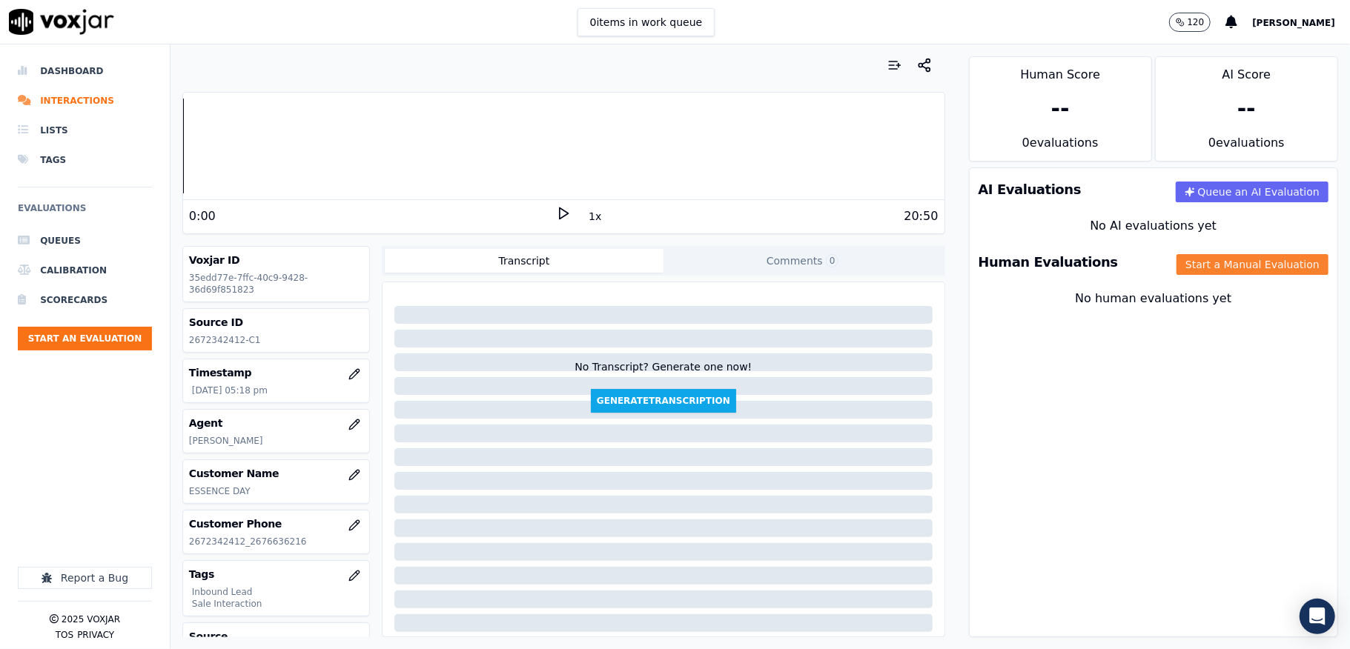
click at [1230, 258] on button "Start a Manual Evaluation" at bounding box center [1252, 264] width 152 height 21
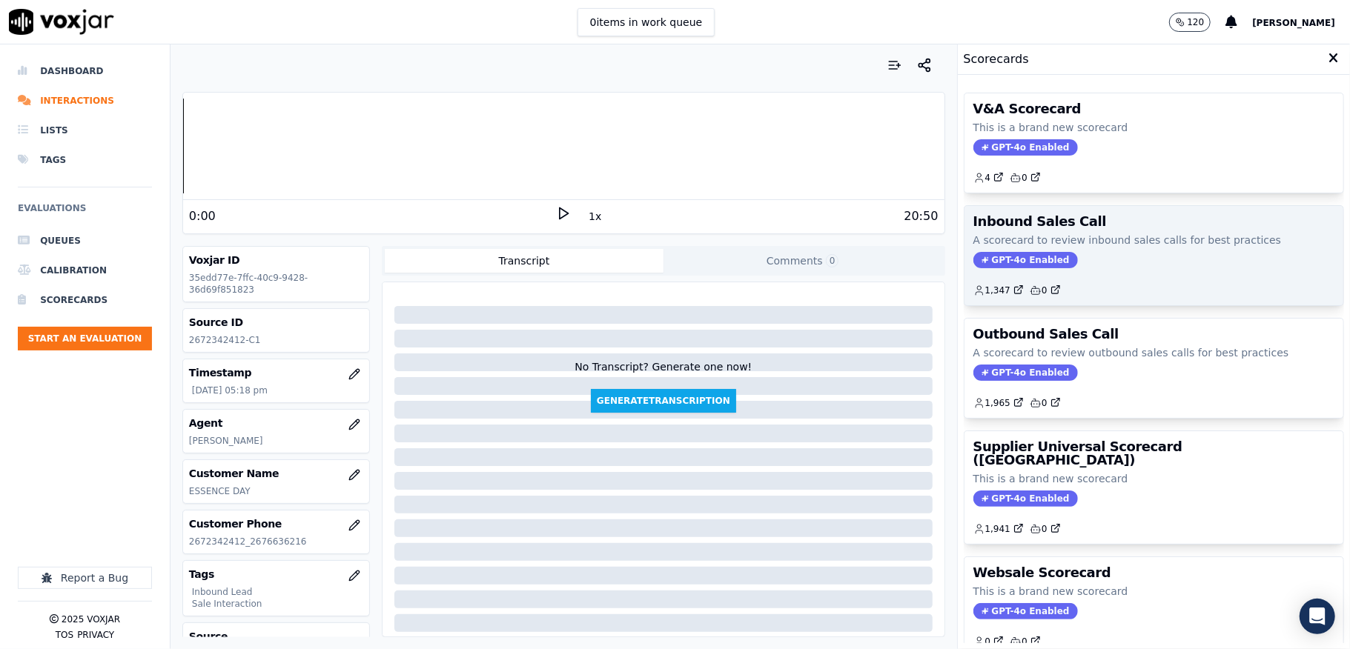
click at [985, 265] on span "GPT-4o Enabled" at bounding box center [1025, 260] width 105 height 16
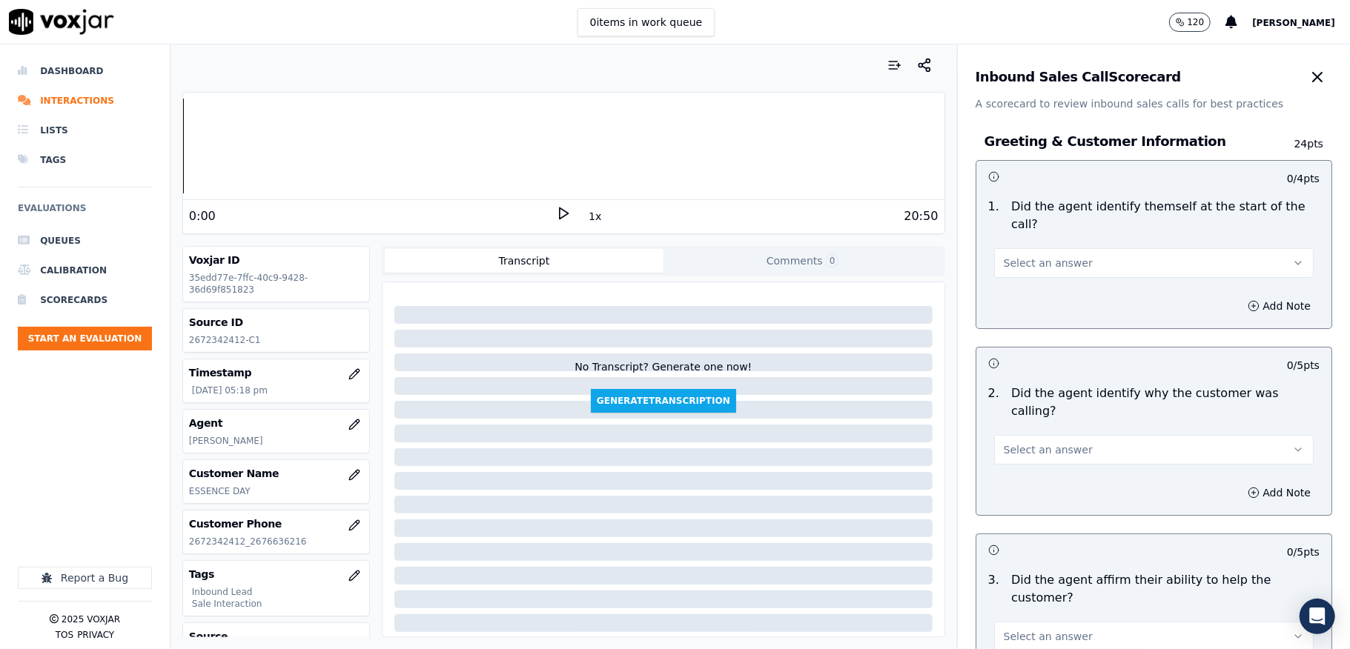
click at [1059, 262] on button "Select an answer" at bounding box center [1153, 263] width 319 height 30
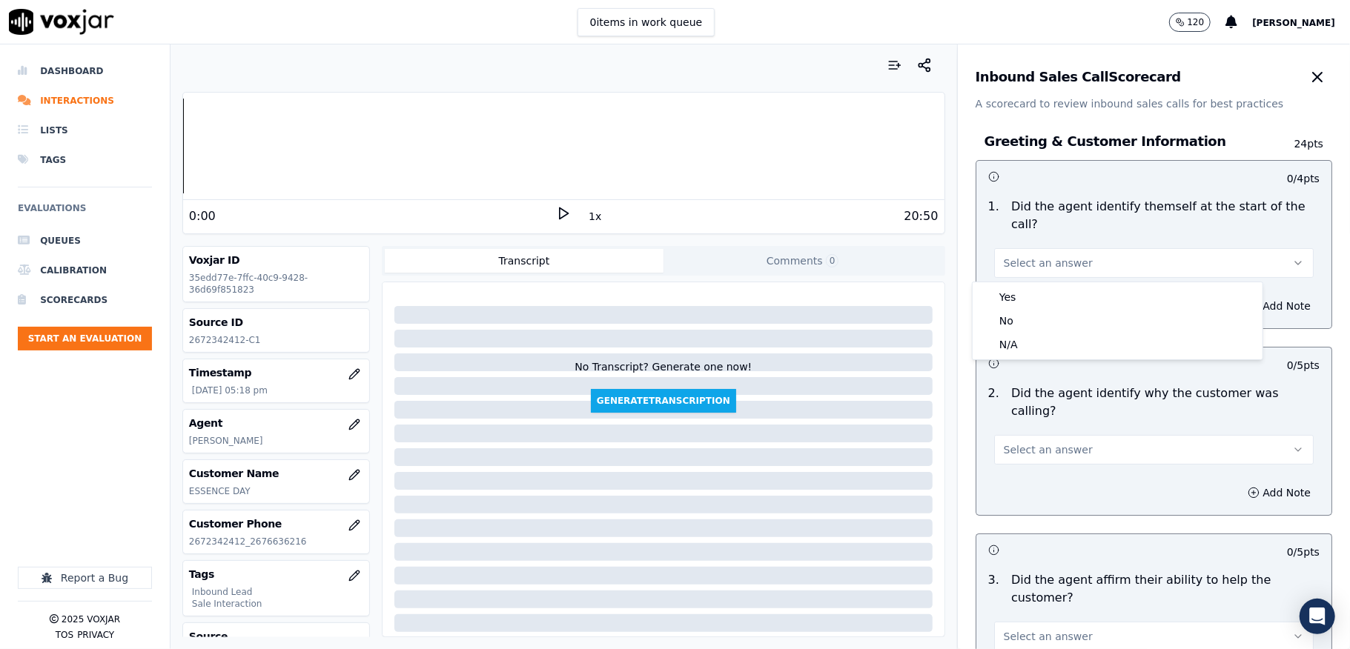
click at [1047, 283] on div "Yes No N/A" at bounding box center [1117, 320] width 290 height 77
click at [1041, 295] on div "Yes" at bounding box center [1117, 297] width 284 height 24
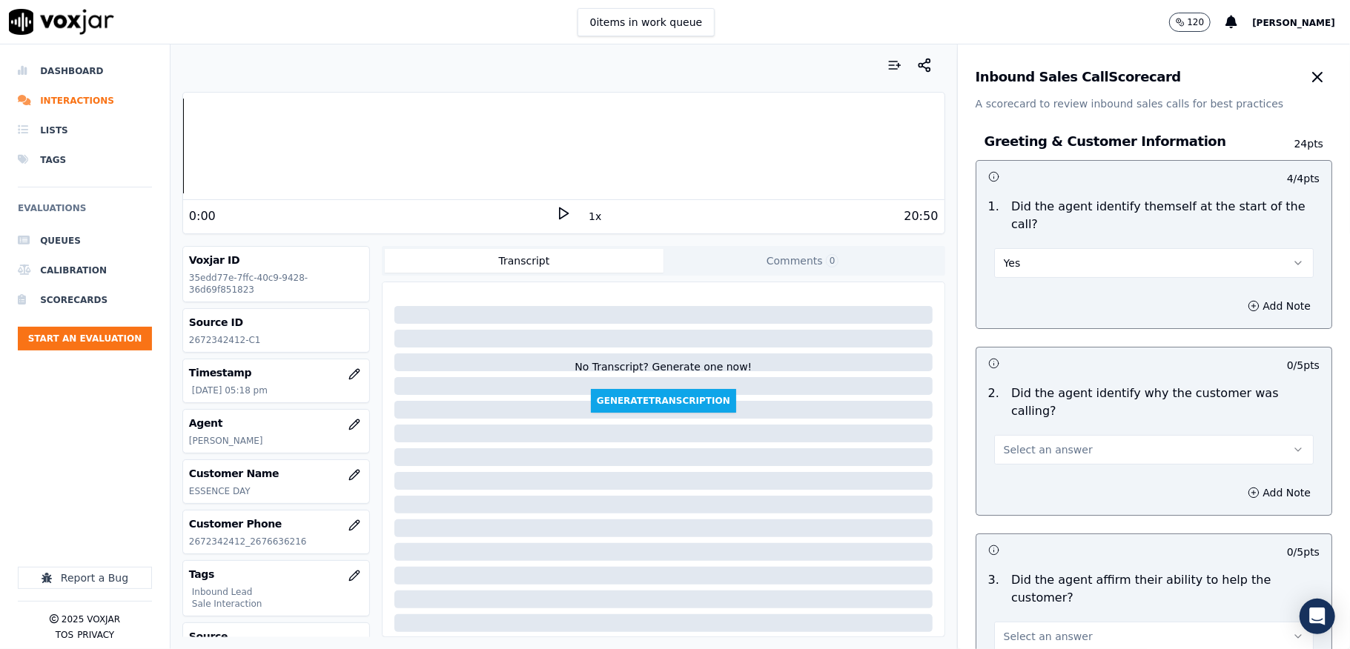
click at [998, 443] on button "Select an answer" at bounding box center [1153, 450] width 319 height 30
click at [1005, 466] on div "Yes" at bounding box center [1117, 466] width 284 height 24
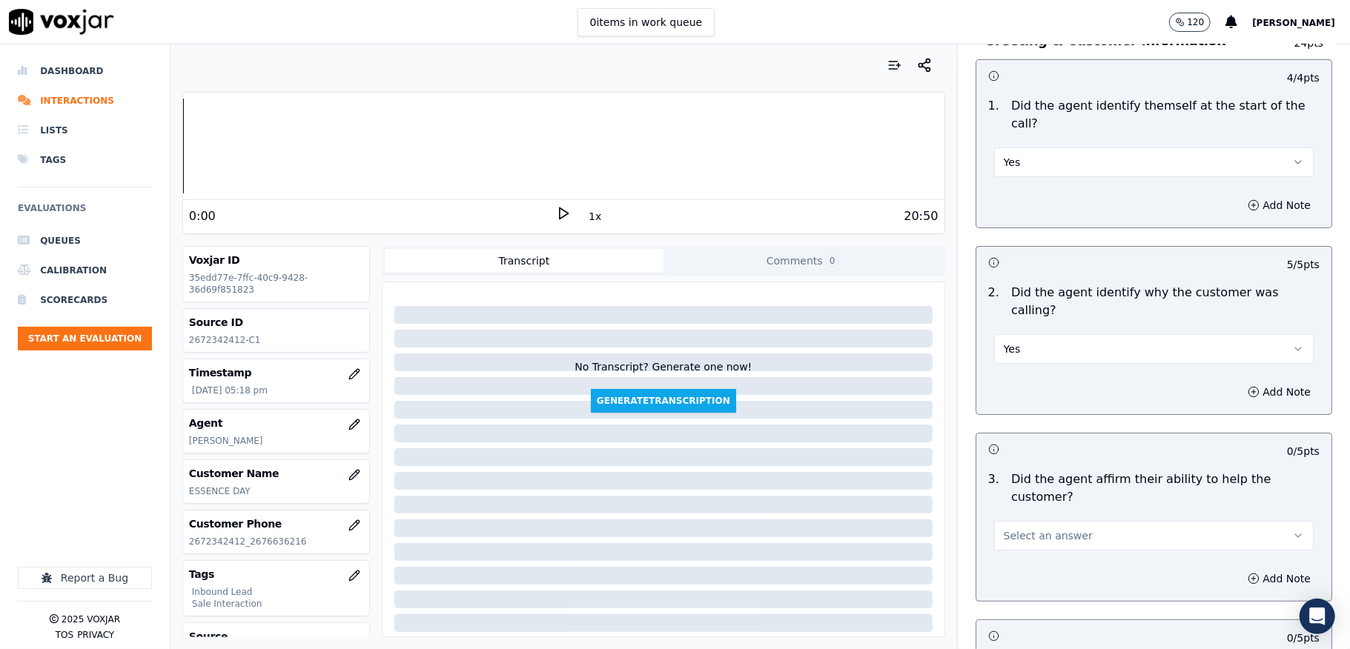
scroll to position [197, 0]
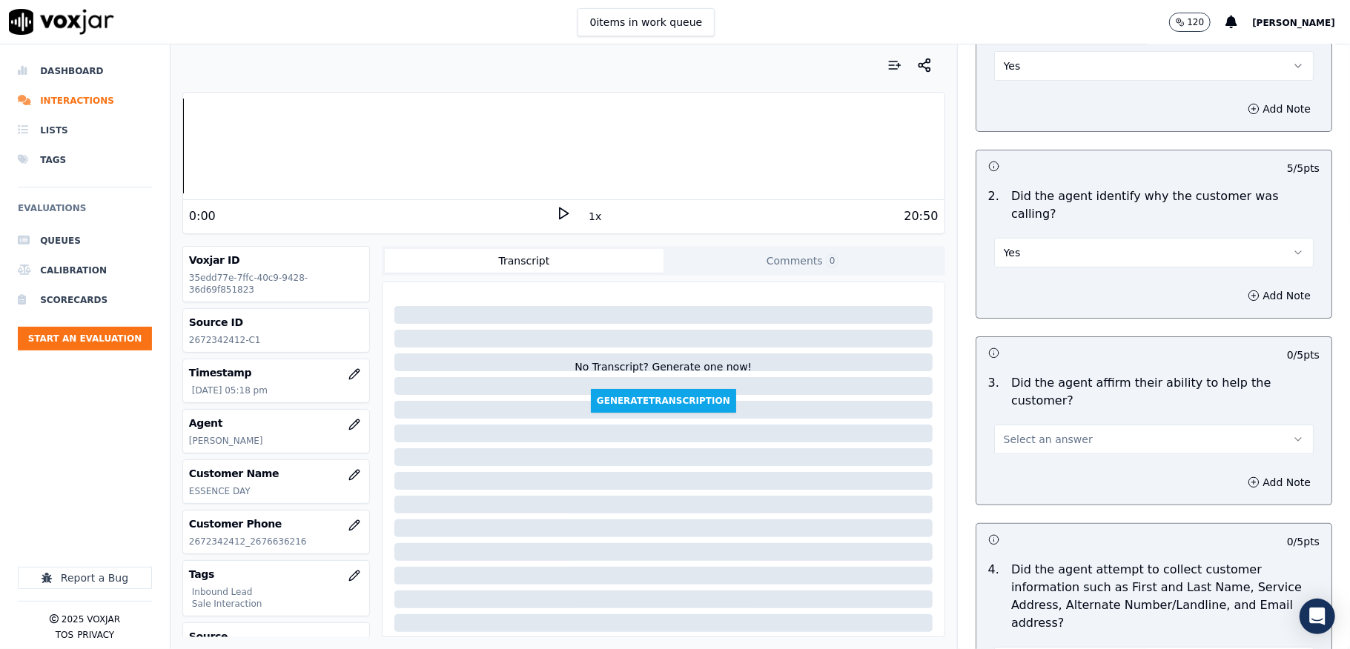
click at [1015, 431] on button "Select an answer" at bounding box center [1153, 440] width 319 height 30
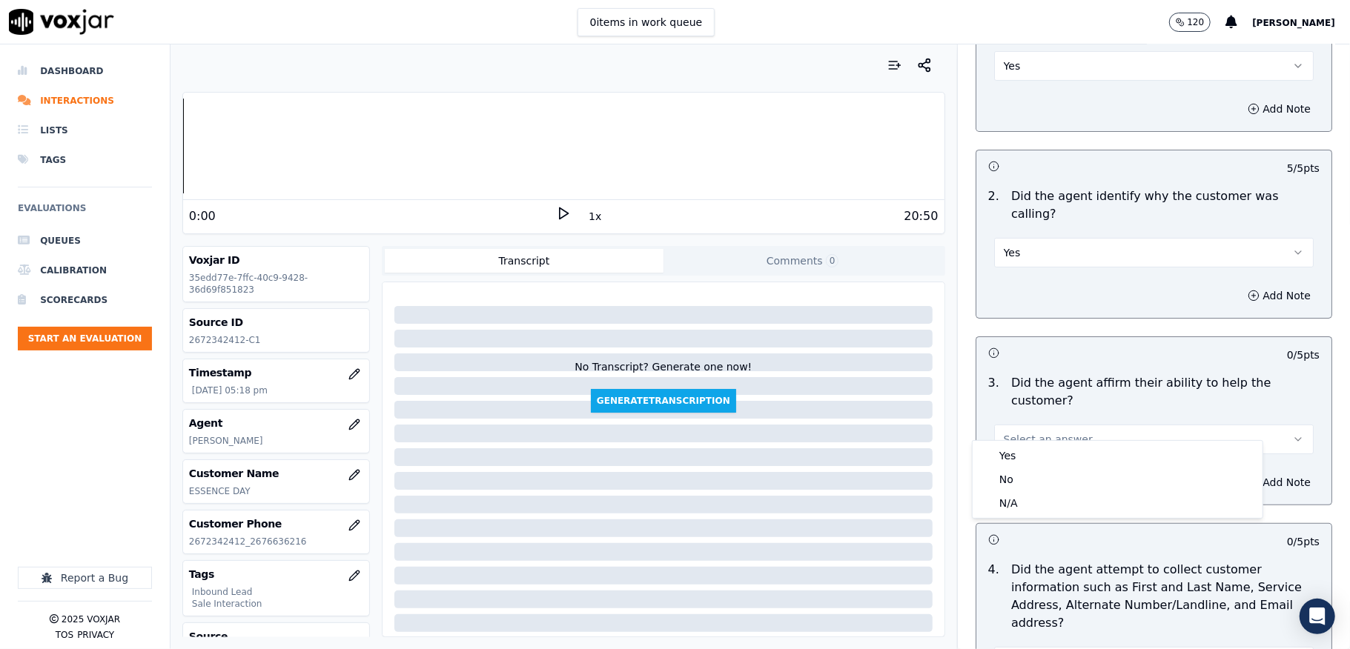
click at [1012, 451] on div "Yes" at bounding box center [1117, 456] width 284 height 24
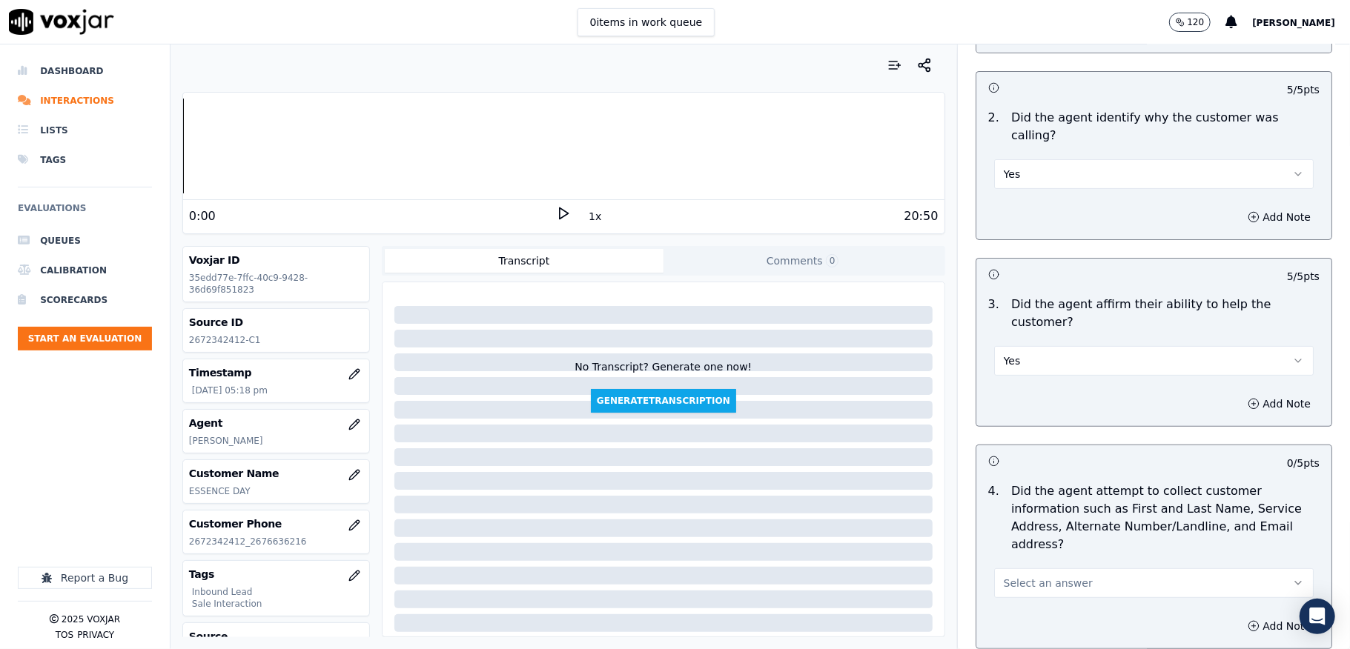
scroll to position [395, 0]
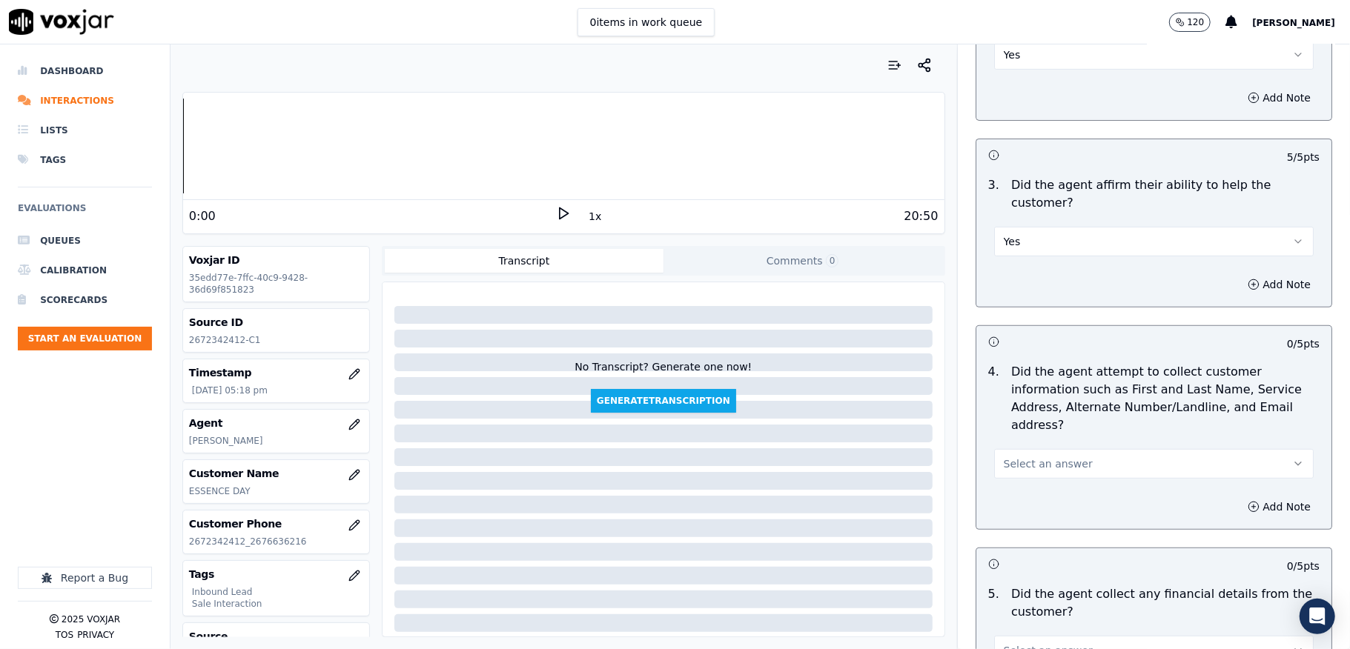
click at [1027, 457] on span "Select an answer" at bounding box center [1048, 464] width 89 height 15
click at [1011, 482] on div "Yes" at bounding box center [1117, 481] width 284 height 24
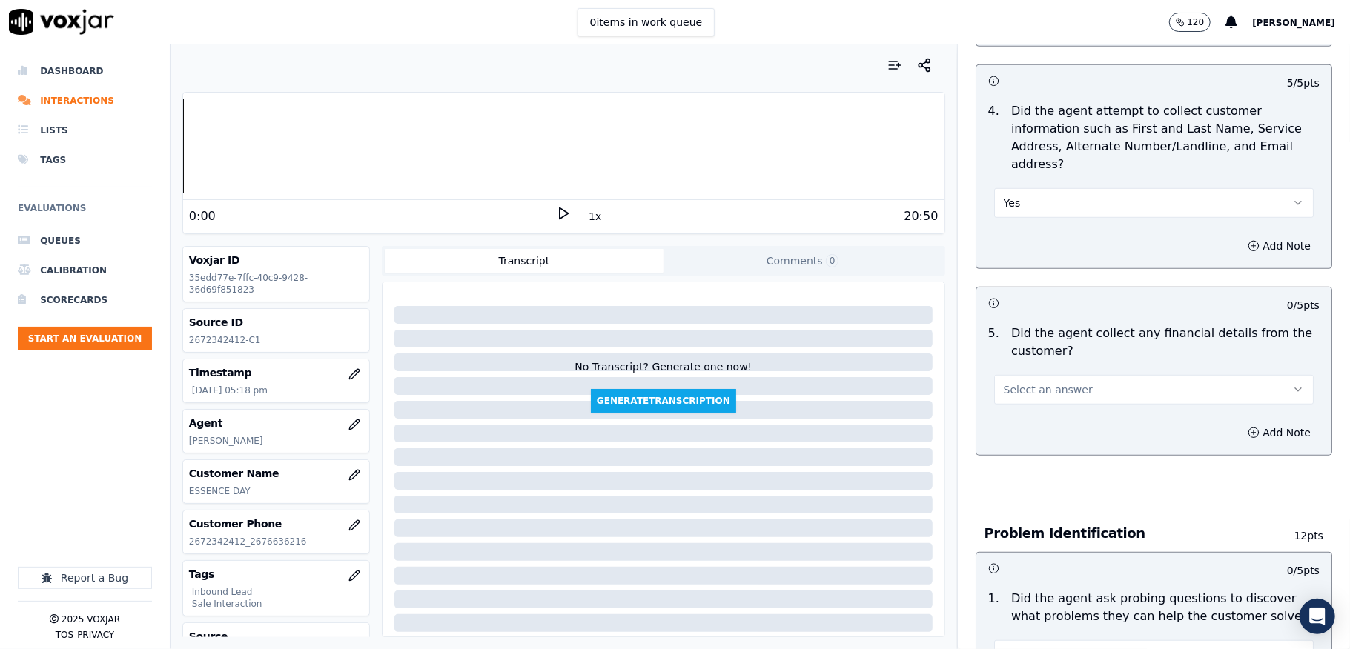
scroll to position [692, 0]
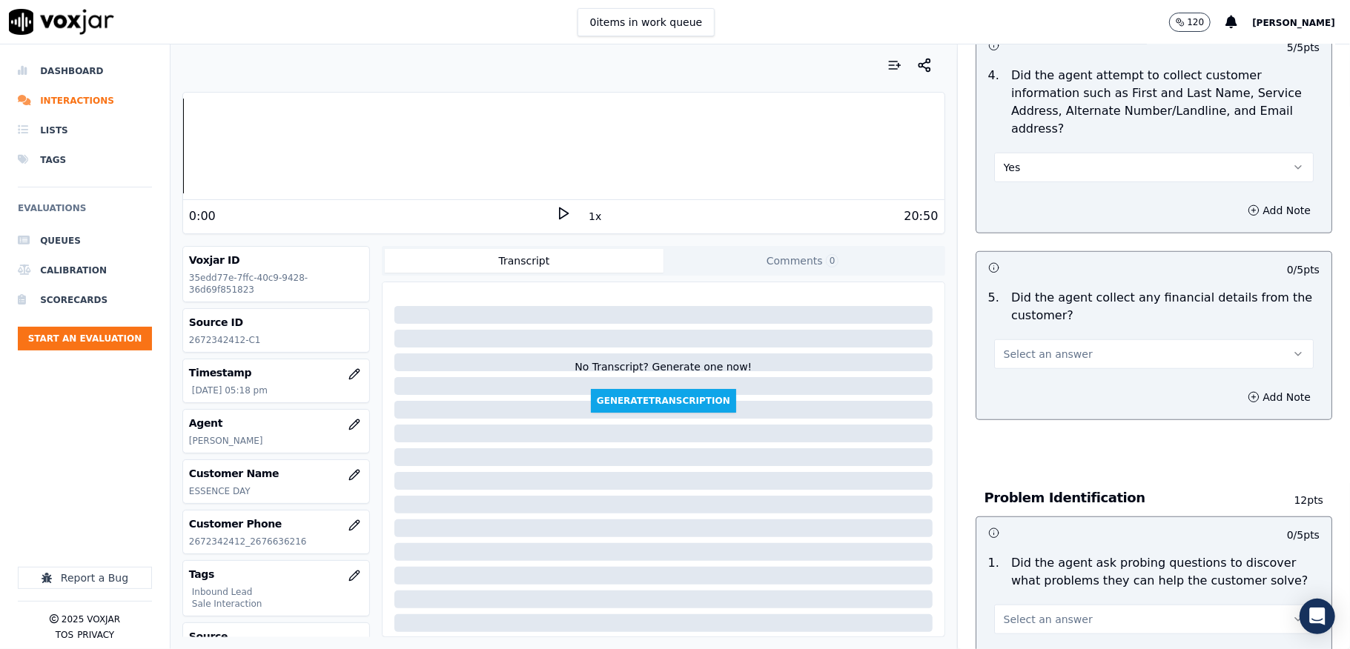
click at [1012, 347] on span "Select an answer" at bounding box center [1048, 354] width 89 height 15
click at [998, 394] on div "No" at bounding box center [1117, 396] width 284 height 24
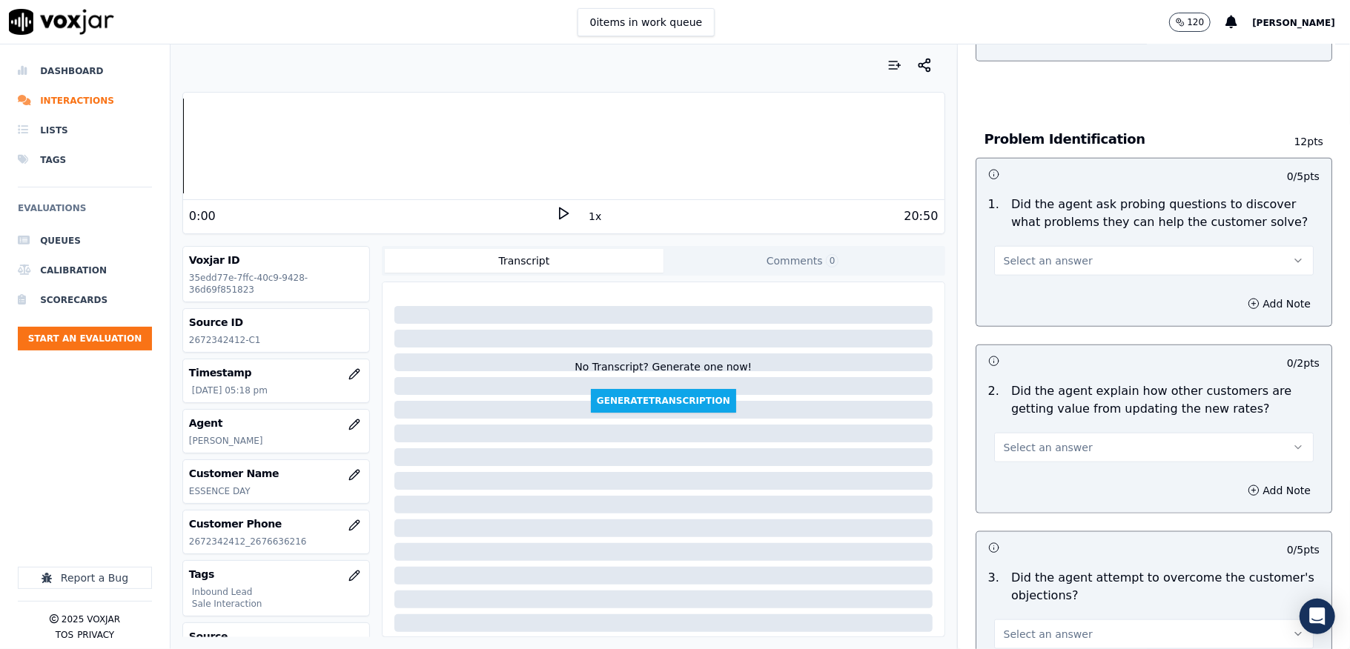
scroll to position [1087, 0]
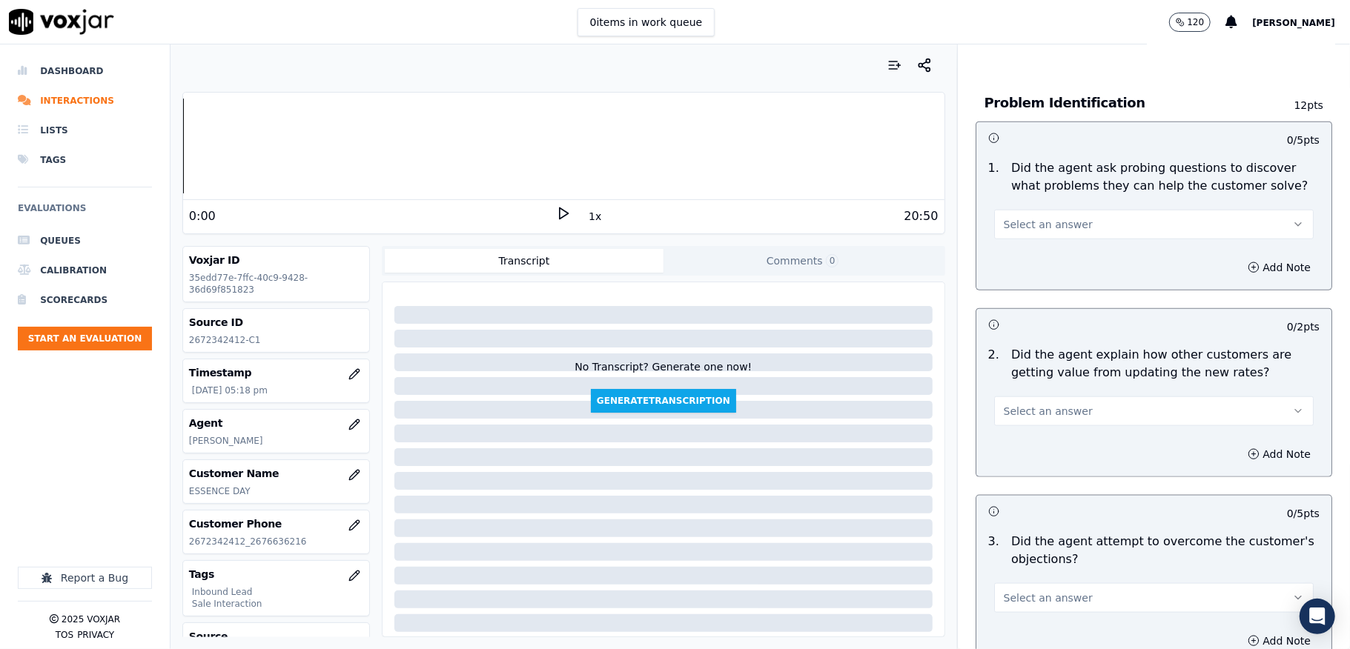
click at [1056, 217] on span "Select an answer" at bounding box center [1048, 224] width 89 height 15
click at [1018, 246] on div "Yes" at bounding box center [1117, 243] width 284 height 24
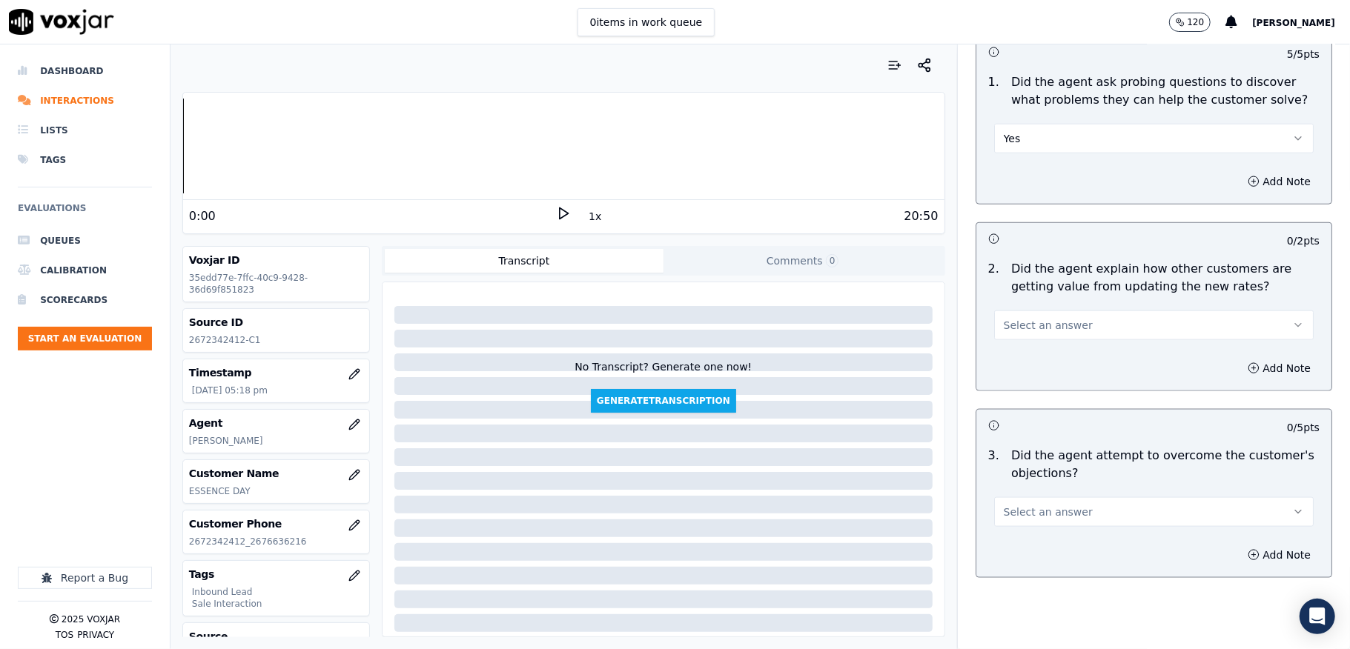
scroll to position [1284, 0]
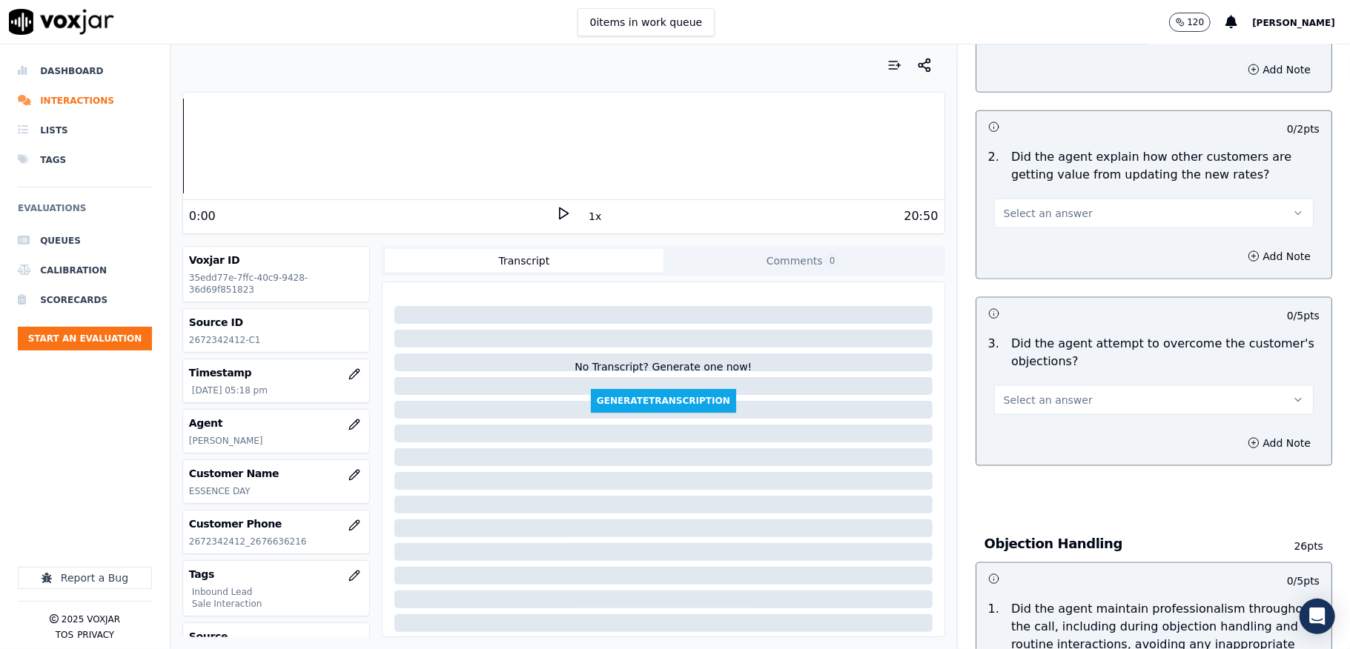
click at [1048, 212] on button "Select an answer" at bounding box center [1153, 214] width 319 height 30
click at [1029, 230] on div "Yes" at bounding box center [1117, 232] width 284 height 24
click at [1029, 385] on button "Select an answer" at bounding box center [1153, 400] width 319 height 30
click at [1017, 421] on div "Yes" at bounding box center [1117, 420] width 284 height 24
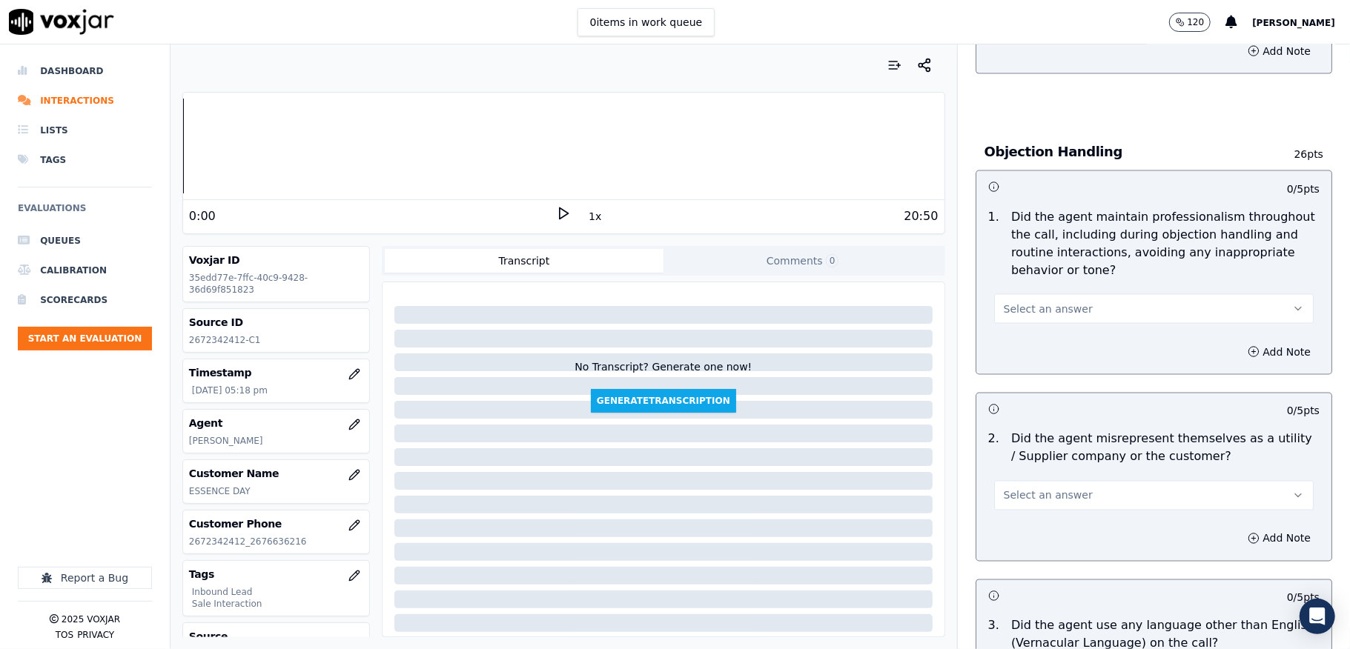
scroll to position [1679, 0]
click at [1024, 291] on button "Select an answer" at bounding box center [1153, 306] width 319 height 30
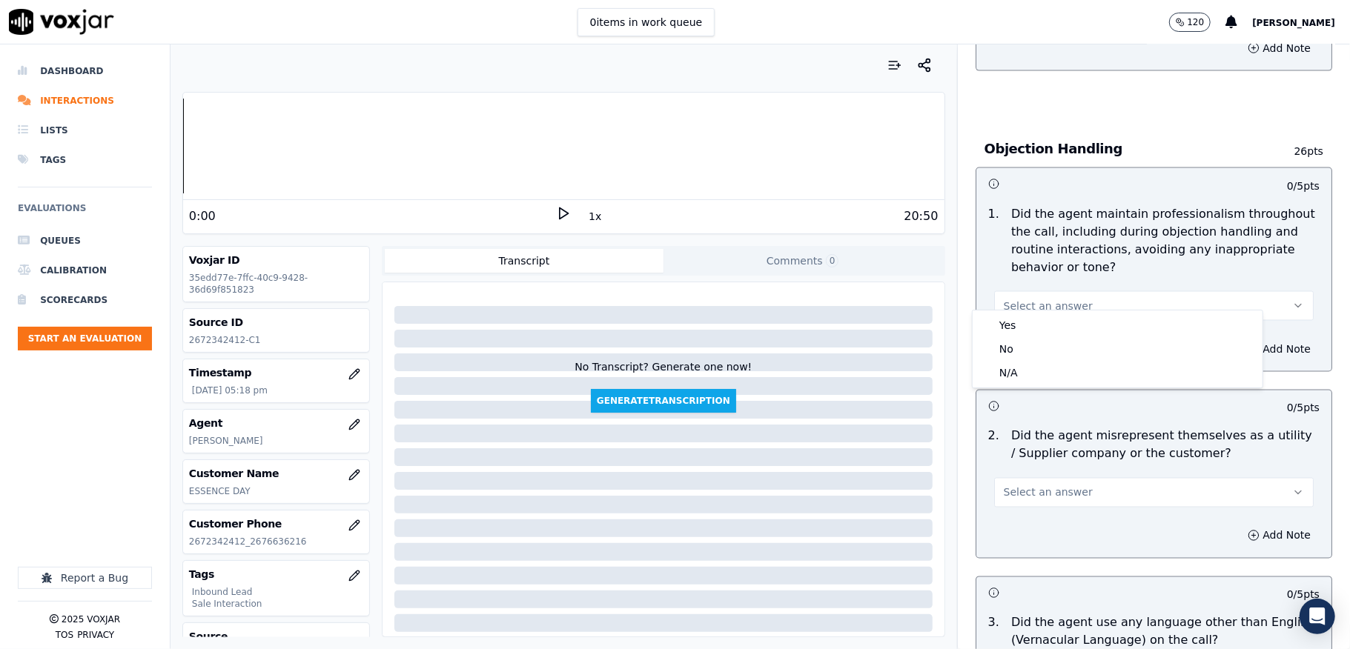
click at [1015, 305] on button "Select an answer" at bounding box center [1153, 306] width 319 height 30
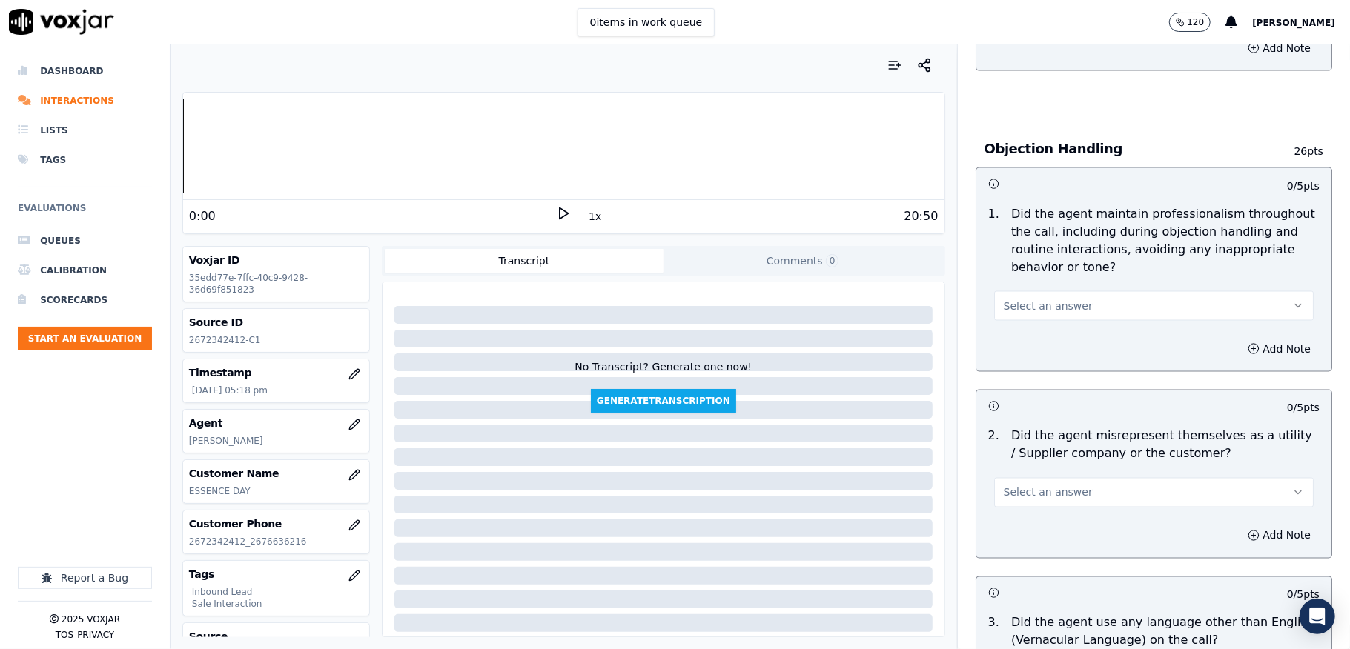
click at [1014, 327] on div "Add Note" at bounding box center [1153, 349] width 355 height 44
click at [1018, 300] on button "Select an answer" at bounding box center [1153, 306] width 319 height 30
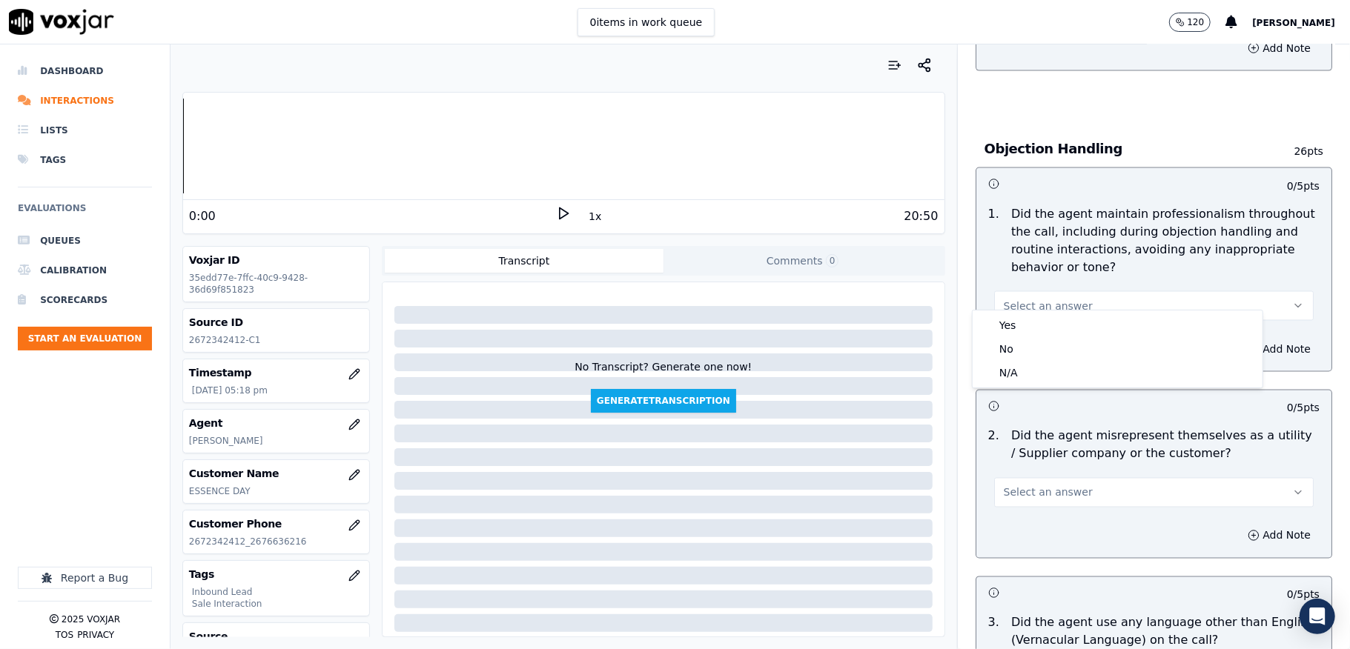
click at [1042, 305] on button "Select an answer" at bounding box center [1153, 306] width 319 height 30
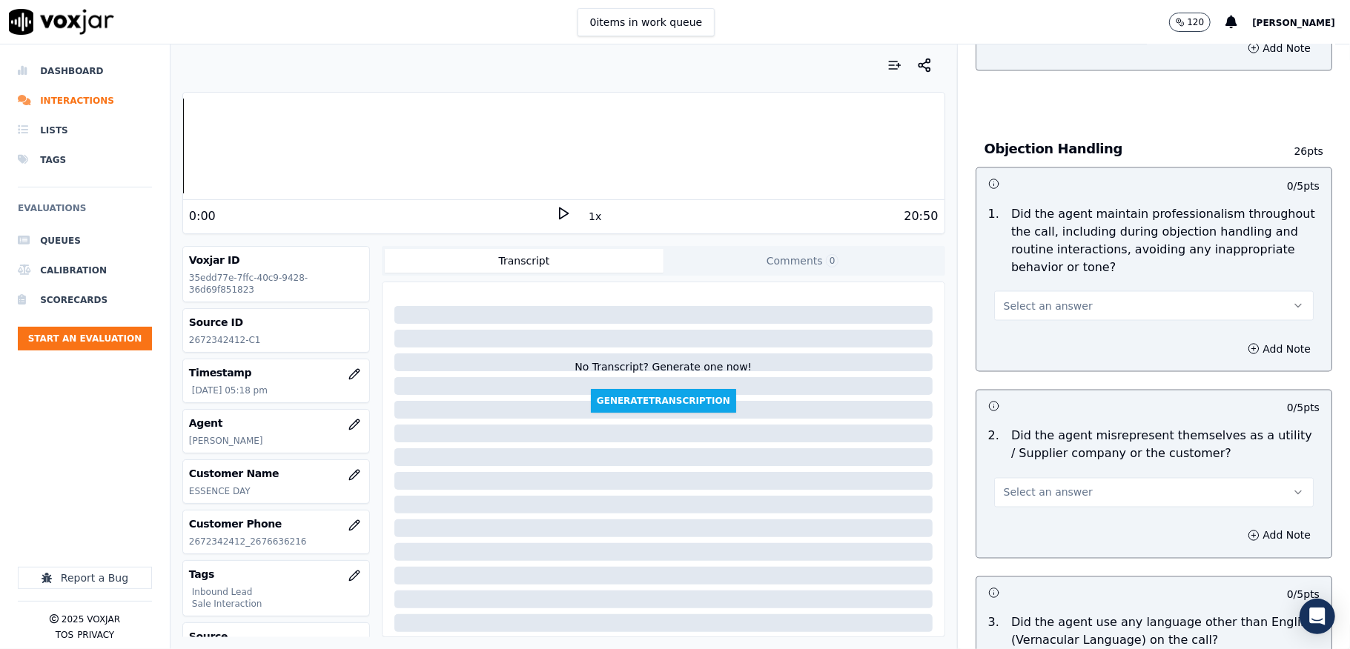
click at [1042, 305] on button "Select an answer" at bounding box center [1153, 306] width 319 height 30
click at [1009, 326] on div "Yes" at bounding box center [1117, 326] width 284 height 24
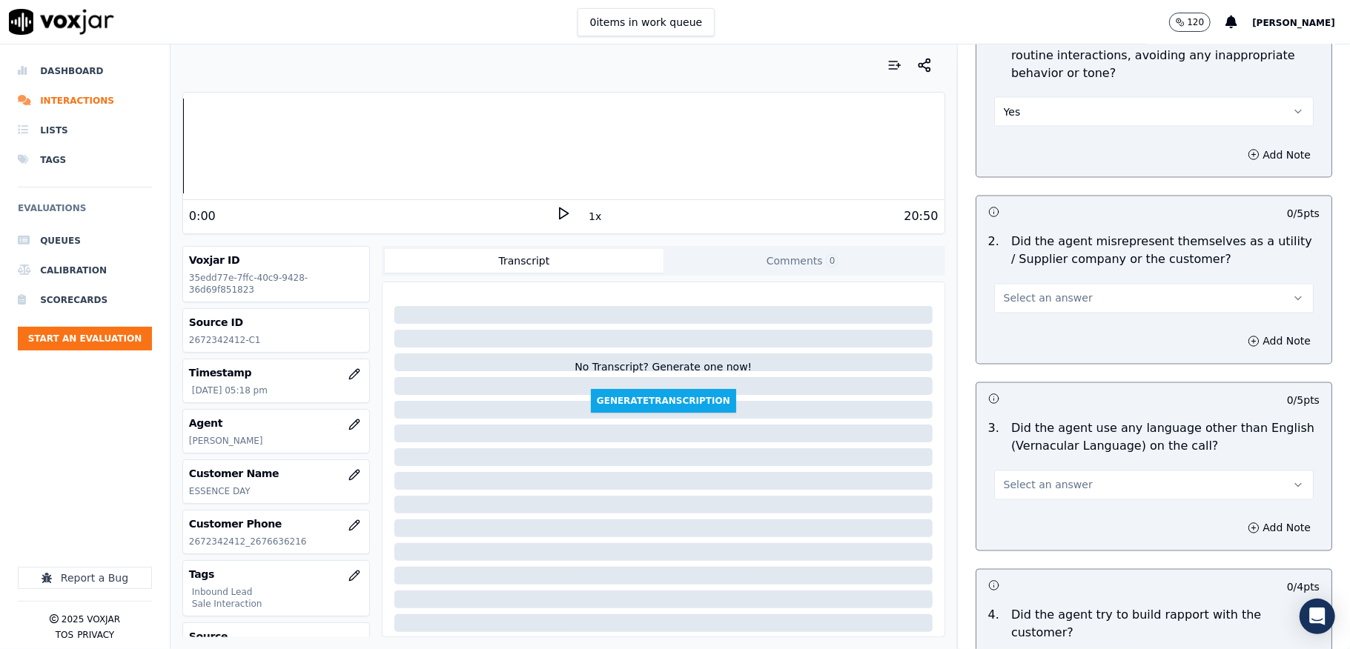
scroll to position [1877, 0]
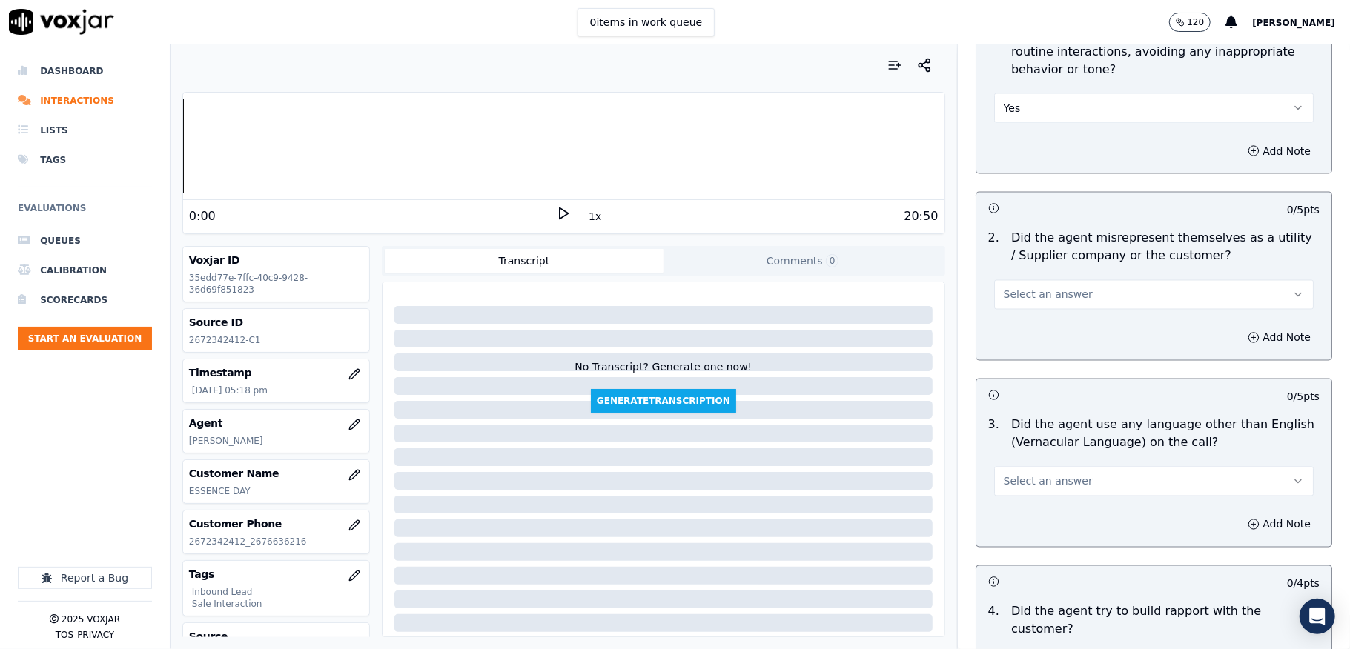
click at [1050, 295] on button "Select an answer" at bounding box center [1153, 295] width 319 height 30
click at [1018, 333] on div "No" at bounding box center [1117, 339] width 284 height 24
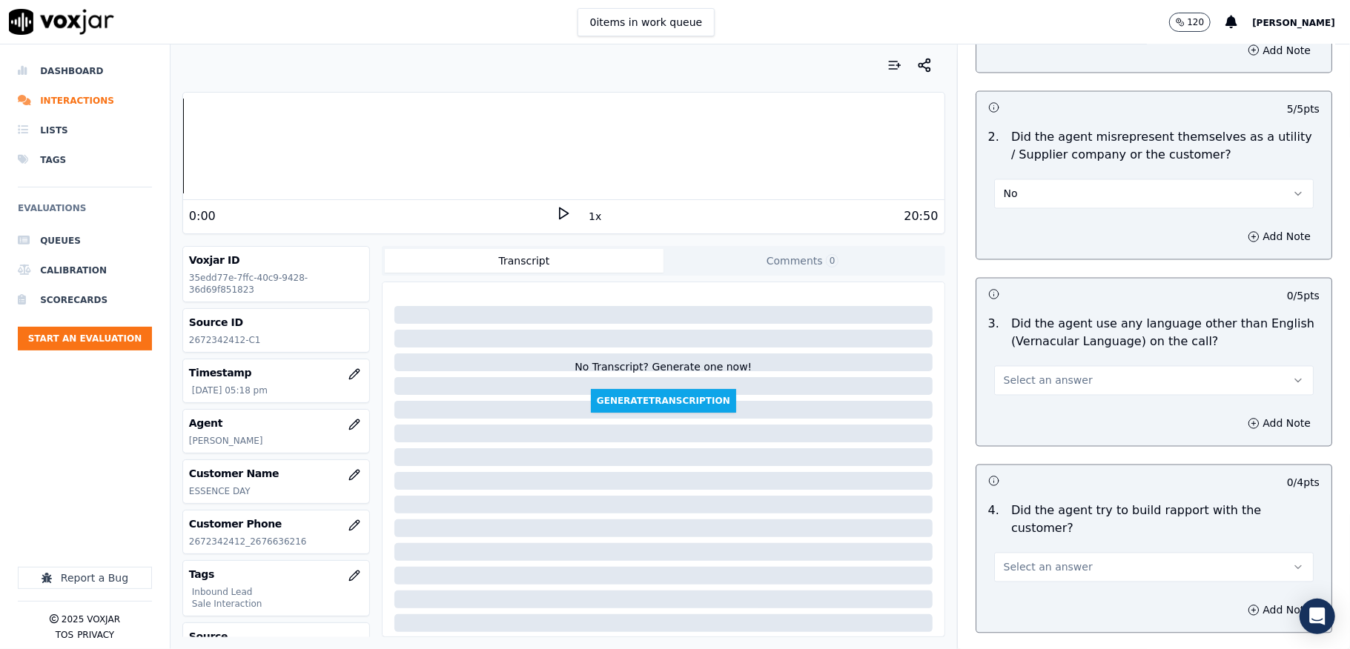
scroll to position [2075, 0]
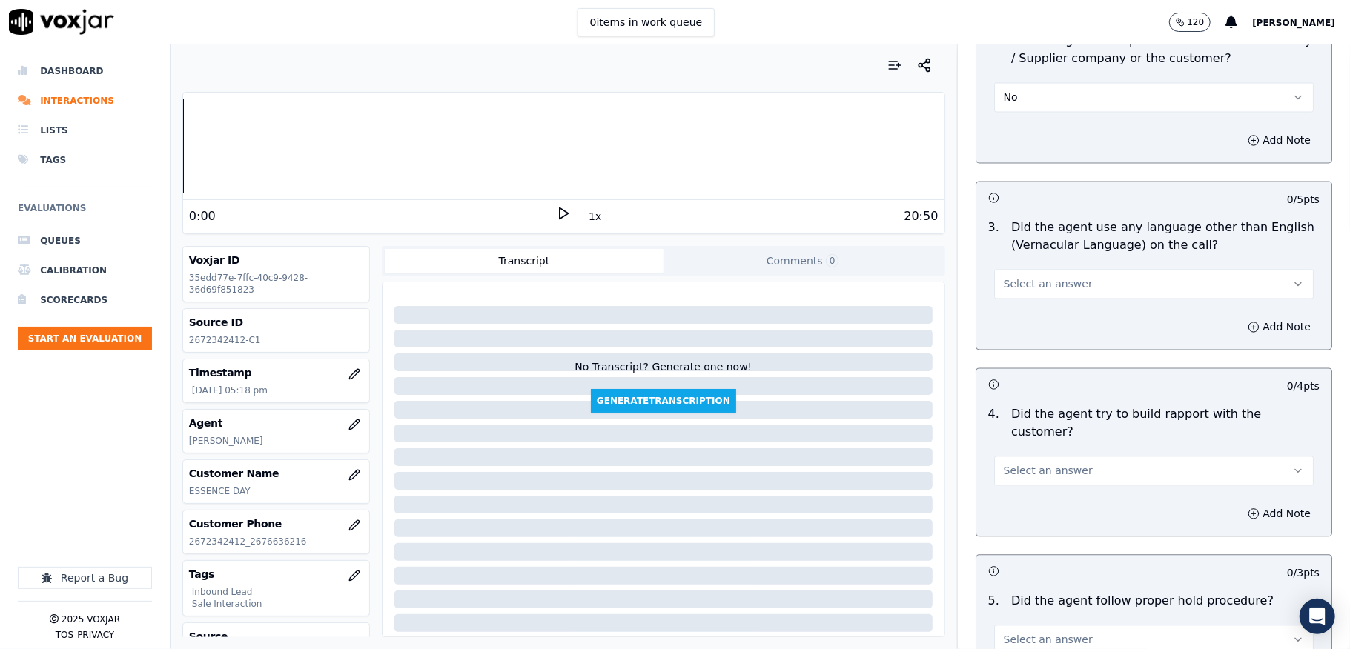
click at [1030, 276] on span "Select an answer" at bounding box center [1048, 283] width 89 height 15
click at [1018, 332] on div "No" at bounding box center [1117, 328] width 284 height 24
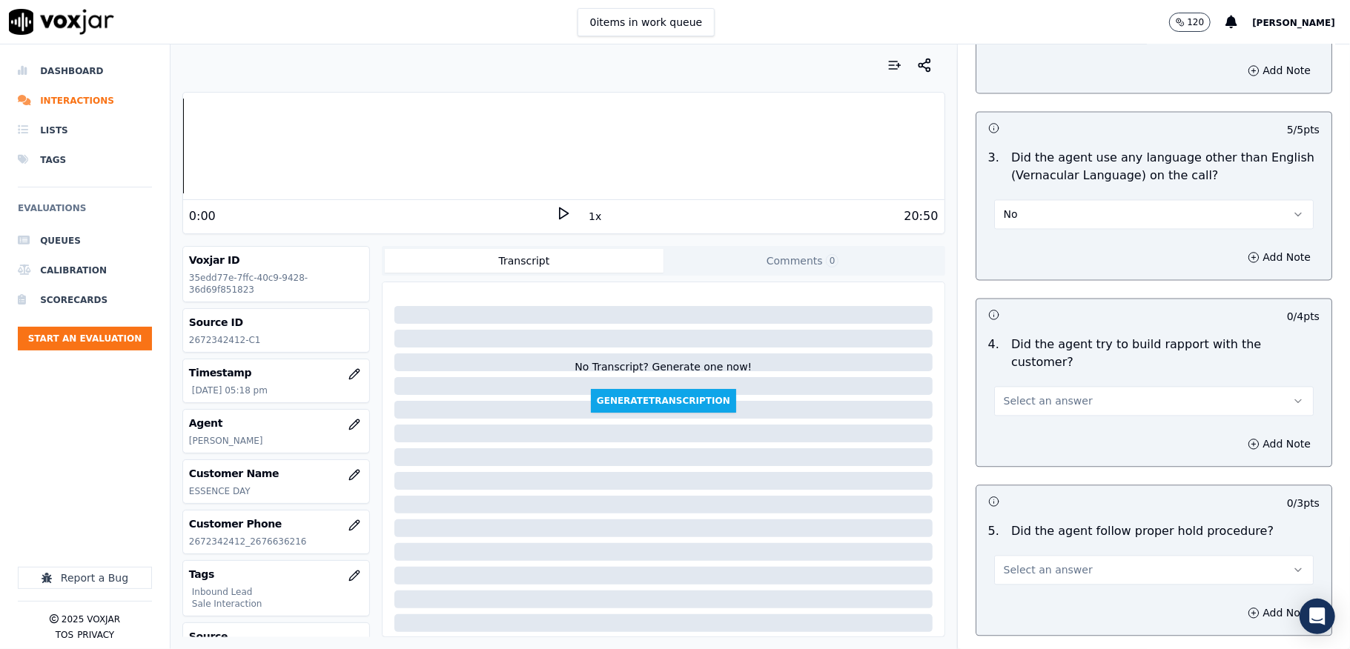
scroll to position [2272, 0]
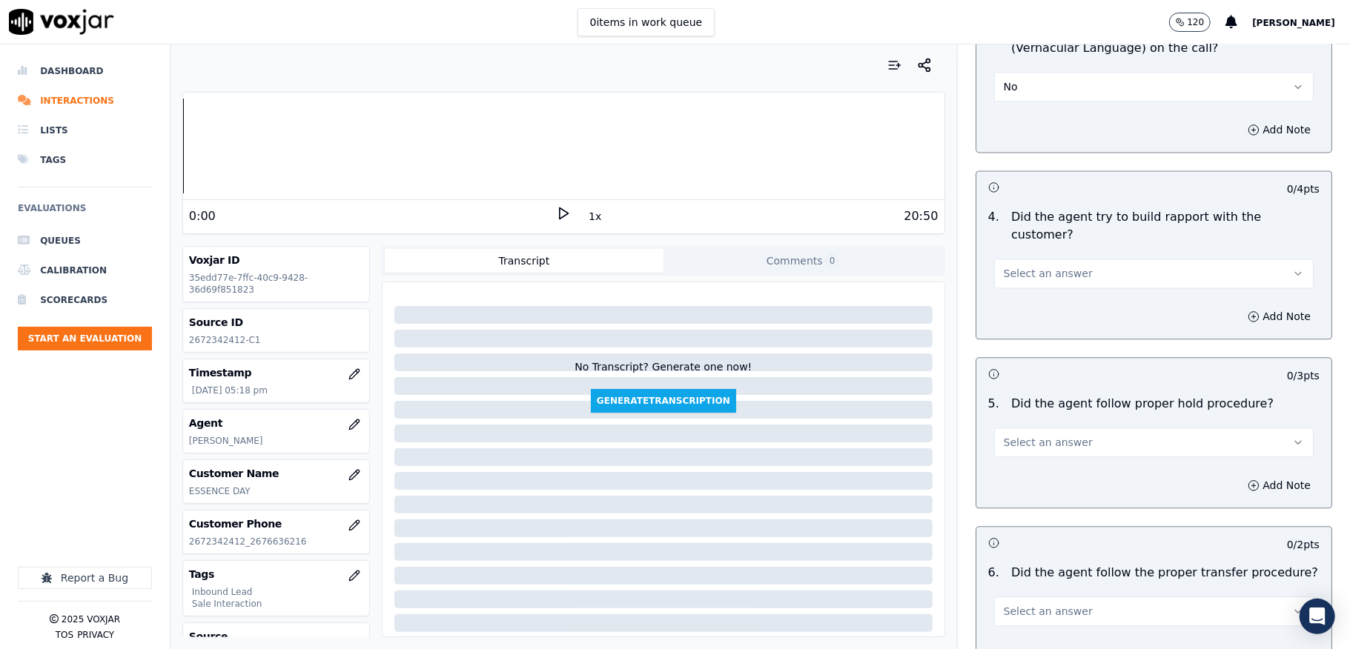
click at [1050, 259] on button "Select an answer" at bounding box center [1153, 274] width 319 height 30
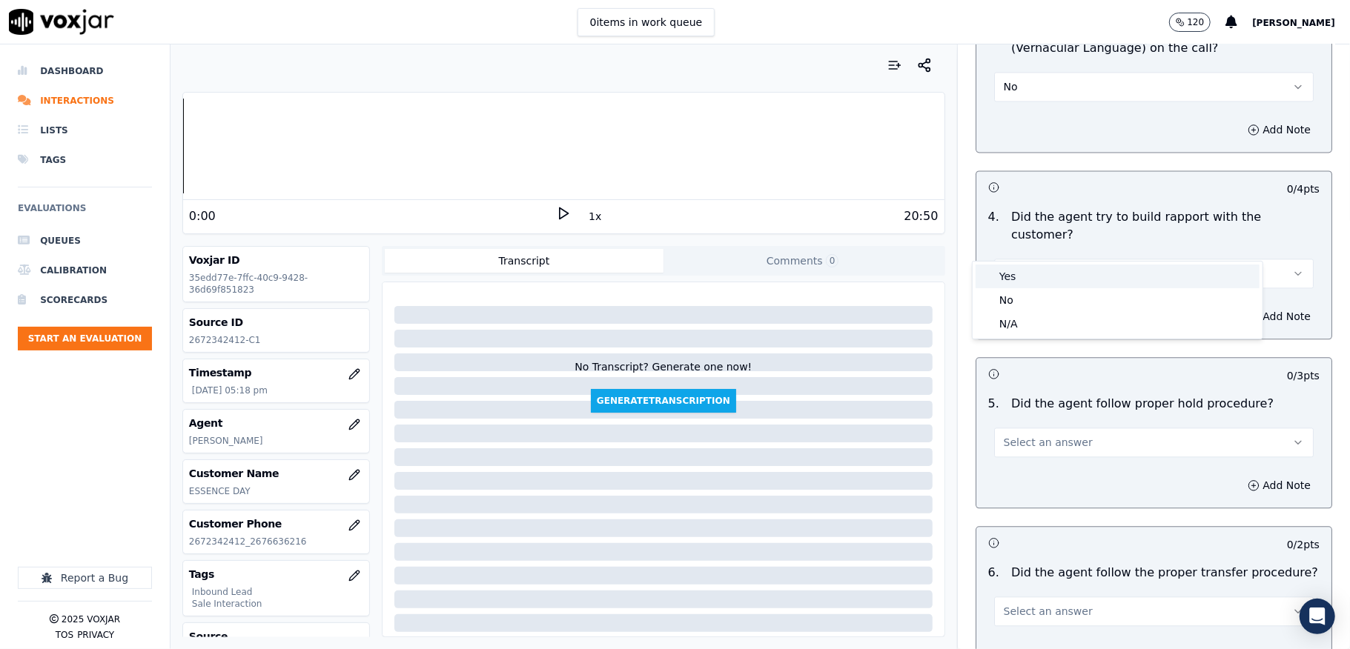
click at [1035, 268] on div "Yes" at bounding box center [1117, 277] width 284 height 24
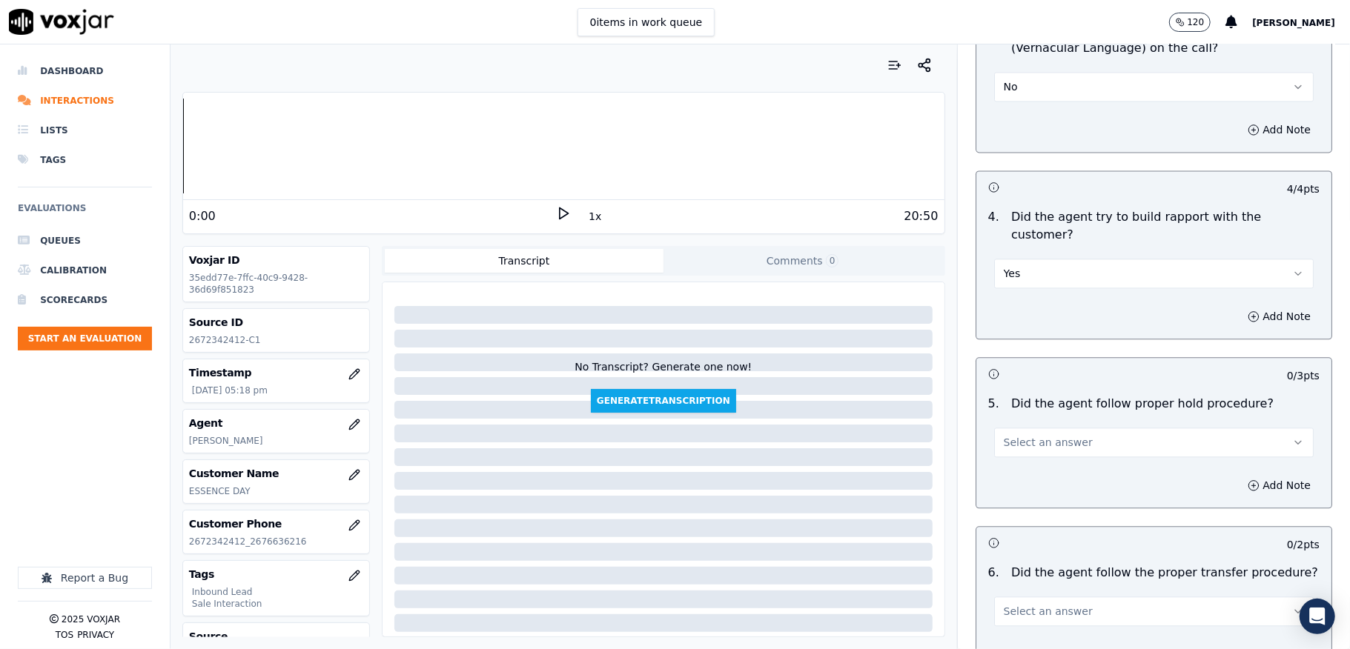
click at [1009, 428] on button "Select an answer" at bounding box center [1153, 443] width 319 height 30
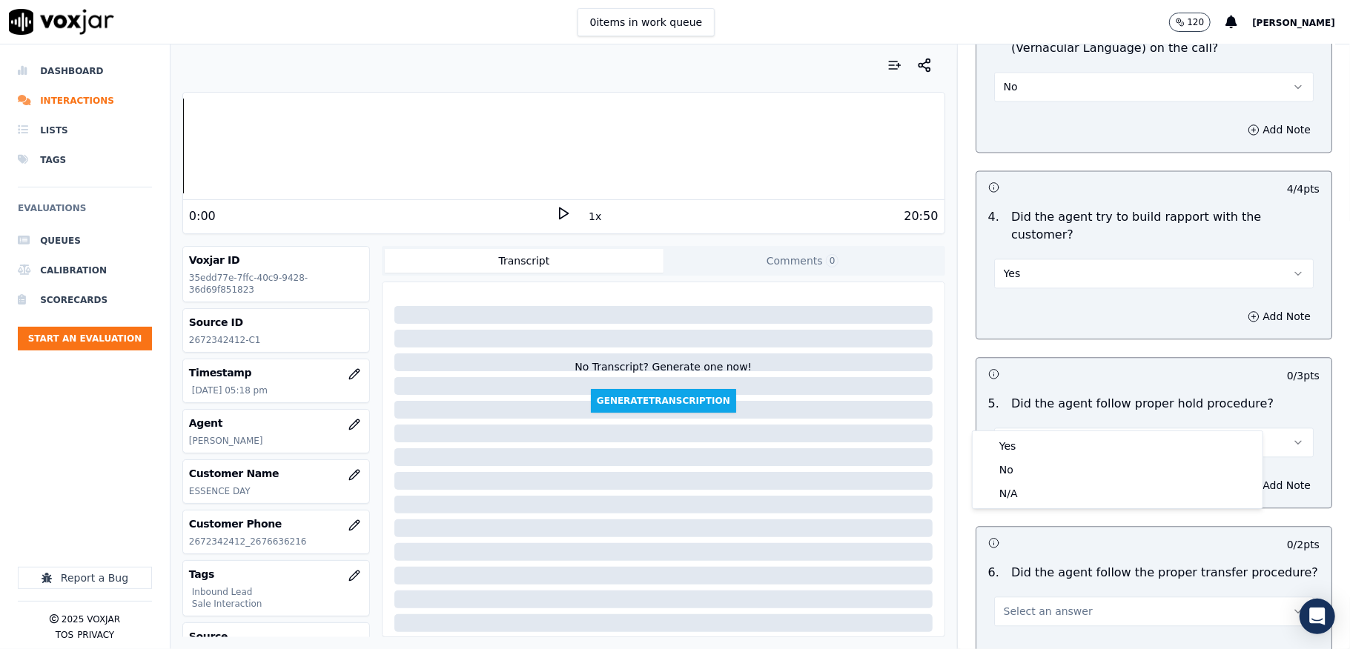
click at [1009, 440] on div "Yes" at bounding box center [1117, 446] width 284 height 24
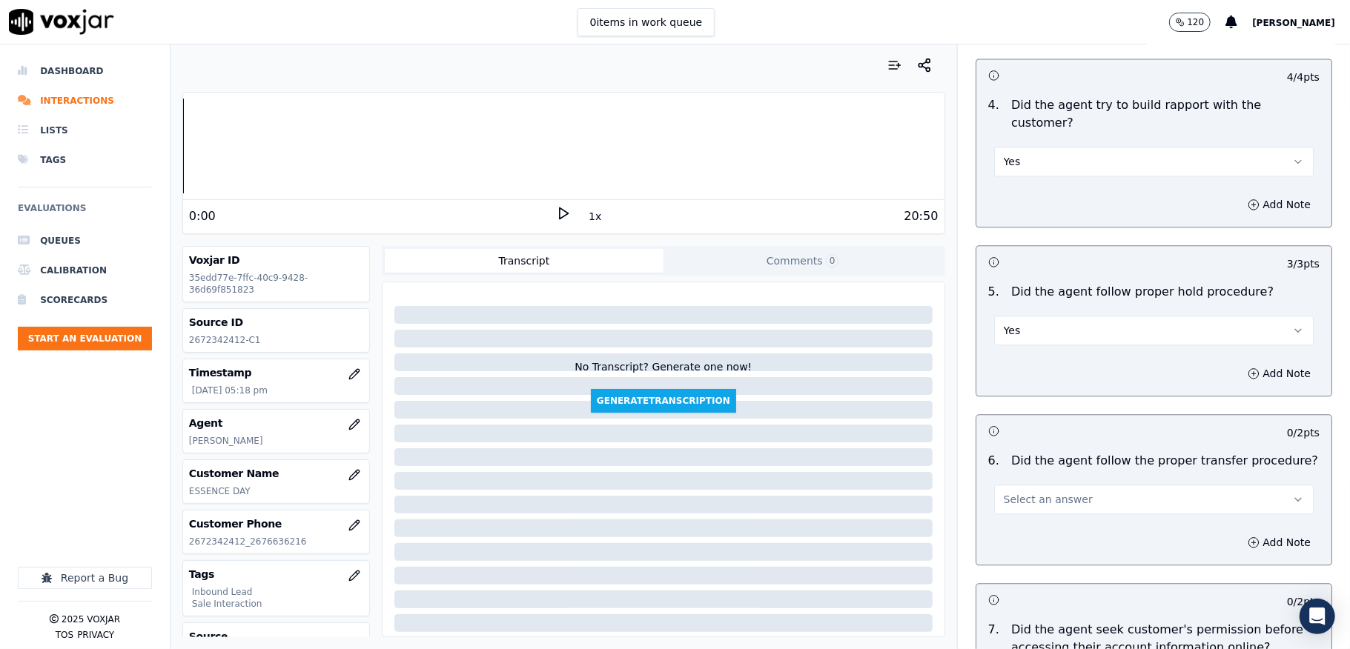
scroll to position [2569, 0]
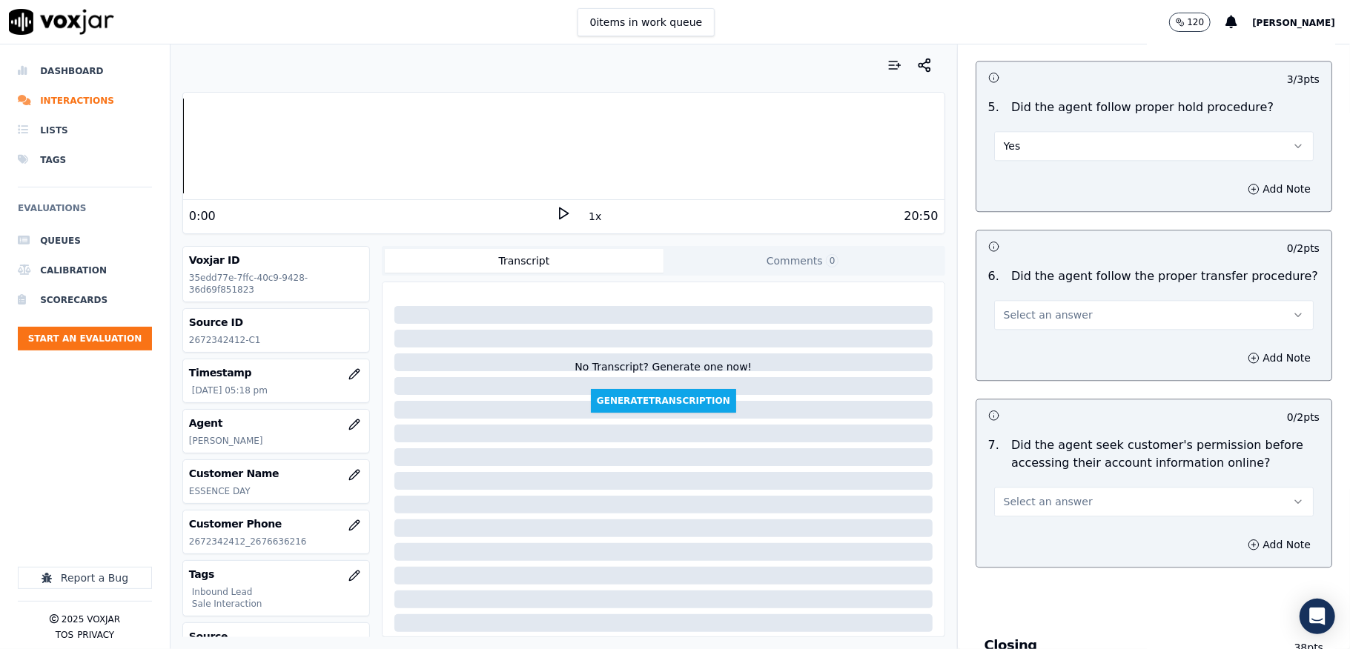
click at [1054, 308] on span "Select an answer" at bounding box center [1048, 315] width 89 height 15
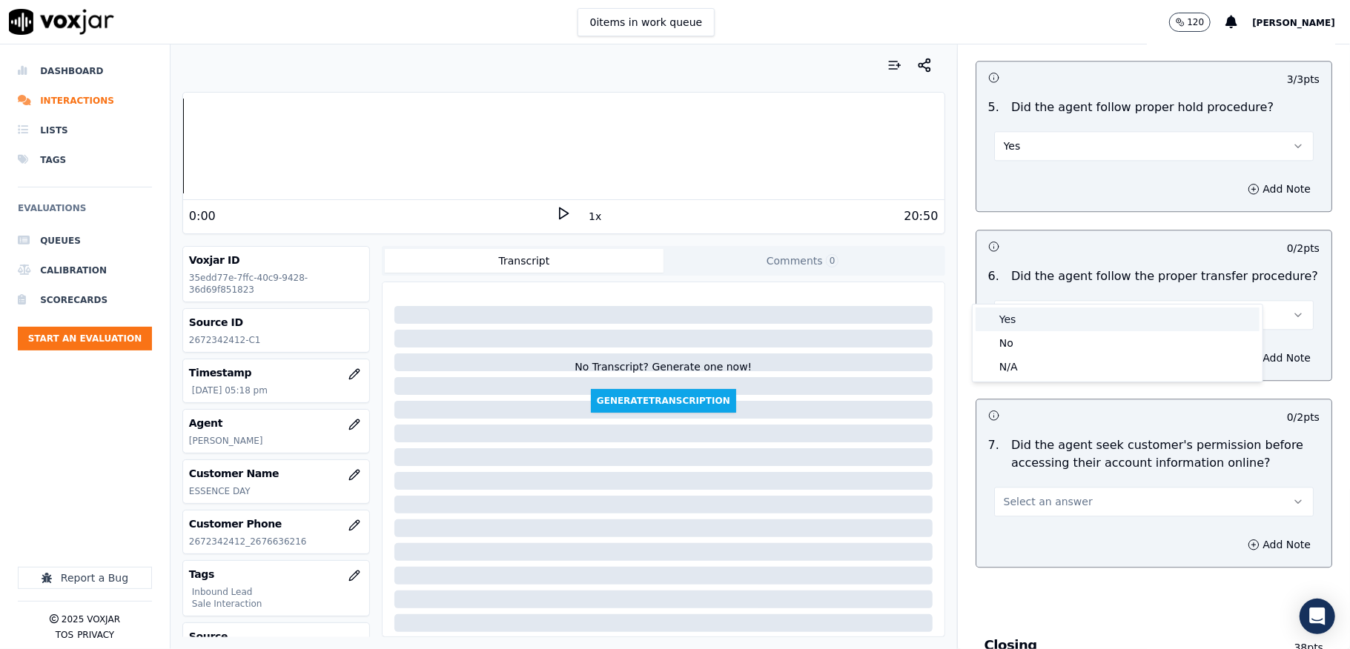
click at [1047, 320] on div "Yes" at bounding box center [1117, 320] width 284 height 24
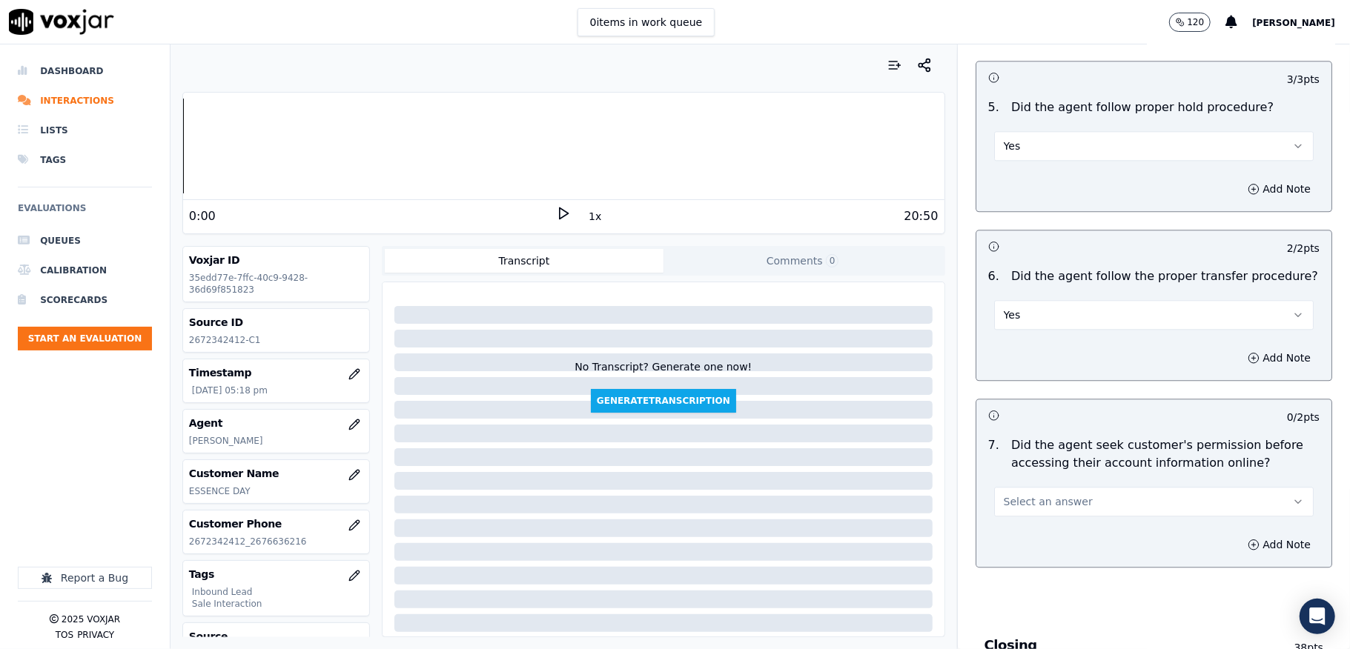
click at [1041, 494] on span "Select an answer" at bounding box center [1048, 501] width 89 height 15
drag, startPoint x: 1020, startPoint y: 522, endPoint x: 1213, endPoint y: 520, distance: 192.7
click at [1018, 523] on div "No" at bounding box center [1117, 530] width 284 height 24
click at [1247, 534] on button "Add Note" at bounding box center [1278, 544] width 81 height 21
click at [1168, 523] on div "Hide note" at bounding box center [1153, 585] width 355 height 124
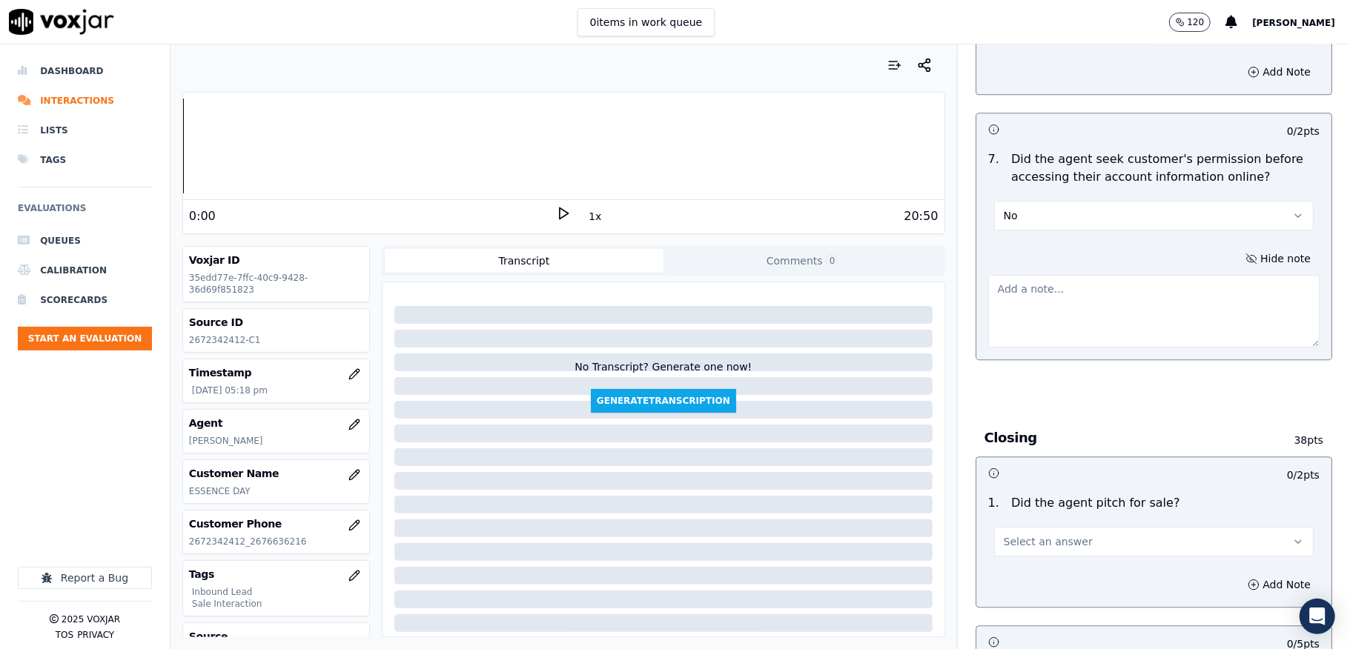
scroll to position [2865, 0]
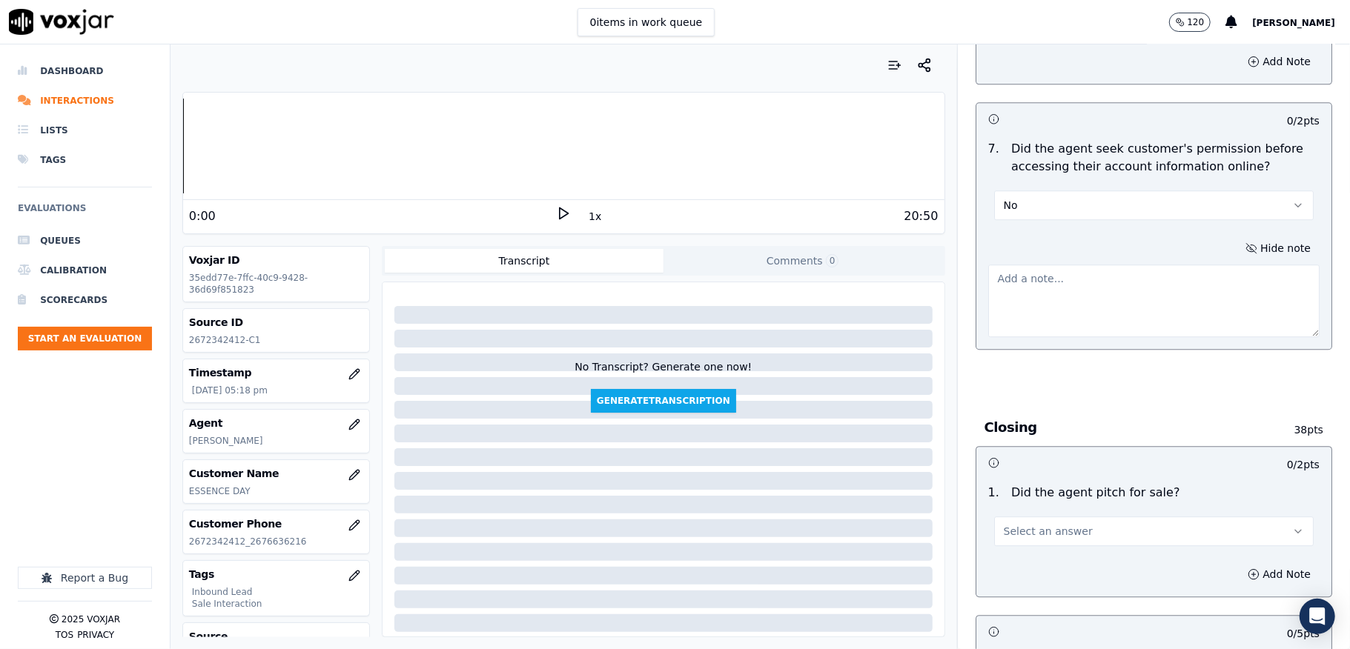
click at [992, 288] on textarea at bounding box center [1153, 301] width 331 height 73
paste textarea "@8:33 [PERSON_NAME] share the account number - The agent must ask for and obtai…"
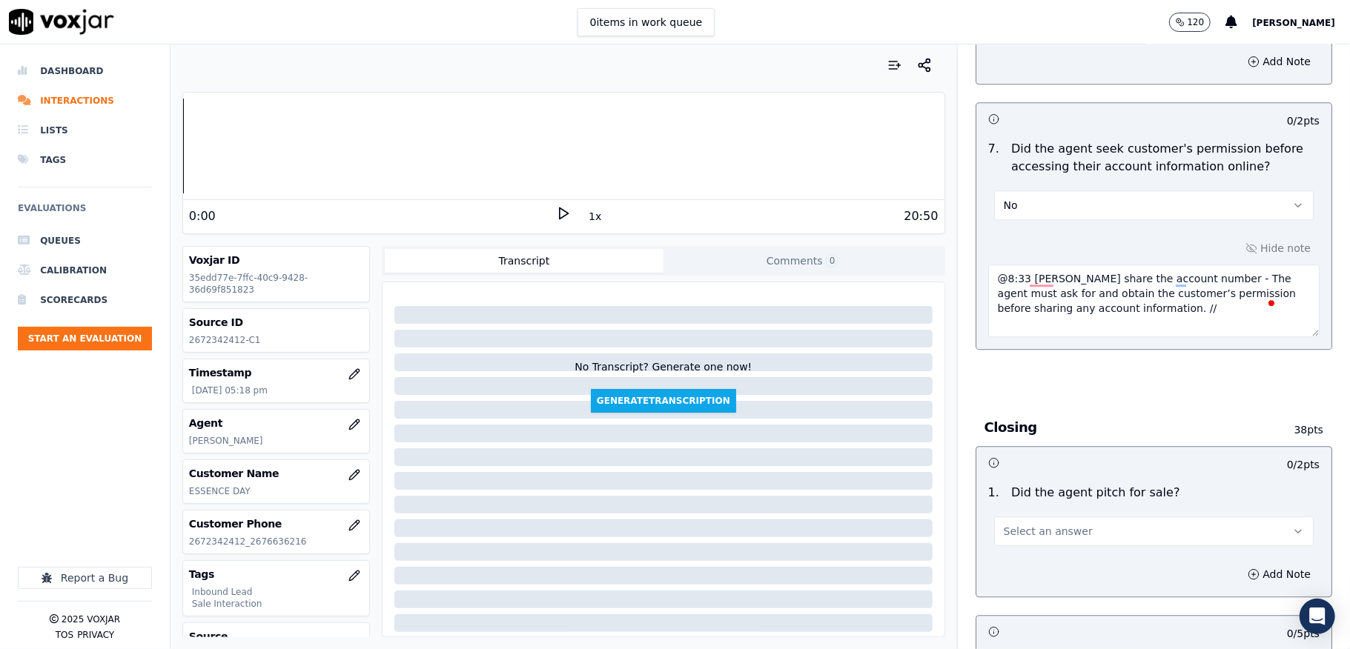
click at [998, 265] on textarea "@8:33 [PERSON_NAME] share the account number - The agent must ask for and obtai…" at bounding box center [1153, 301] width 331 height 73
paste textarea "Call id - 20250903-120630_T"
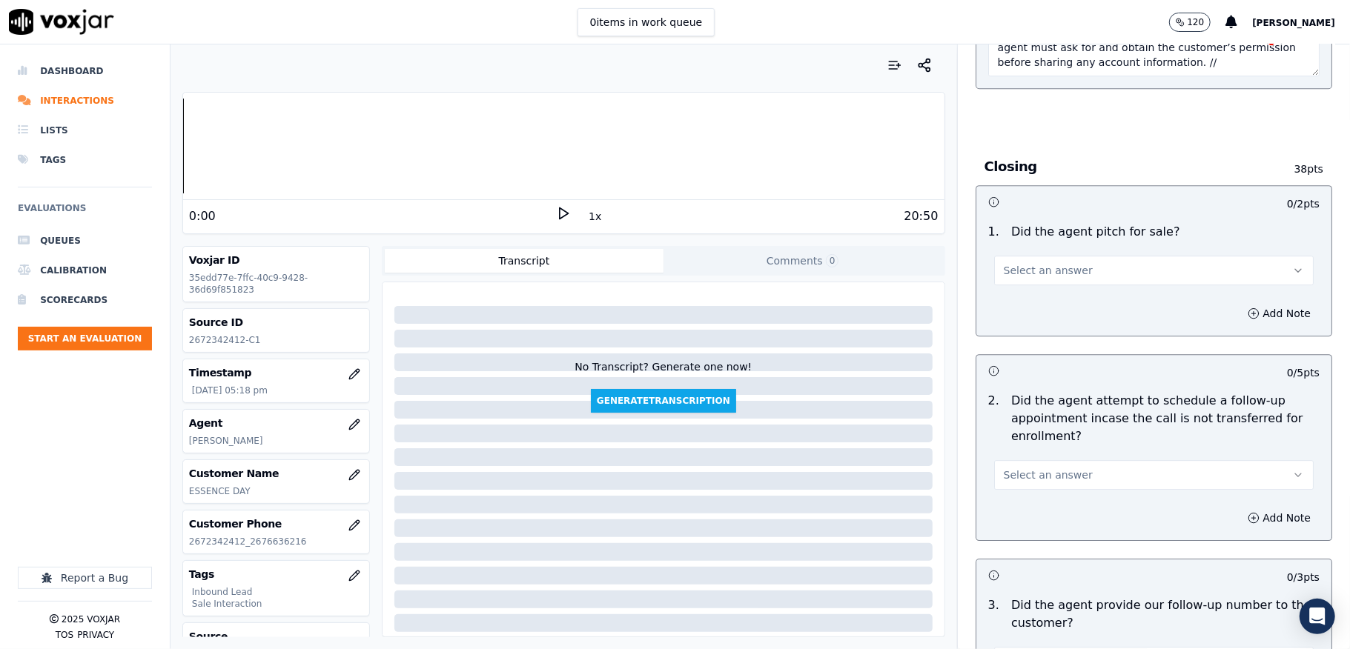
scroll to position [3162, 0]
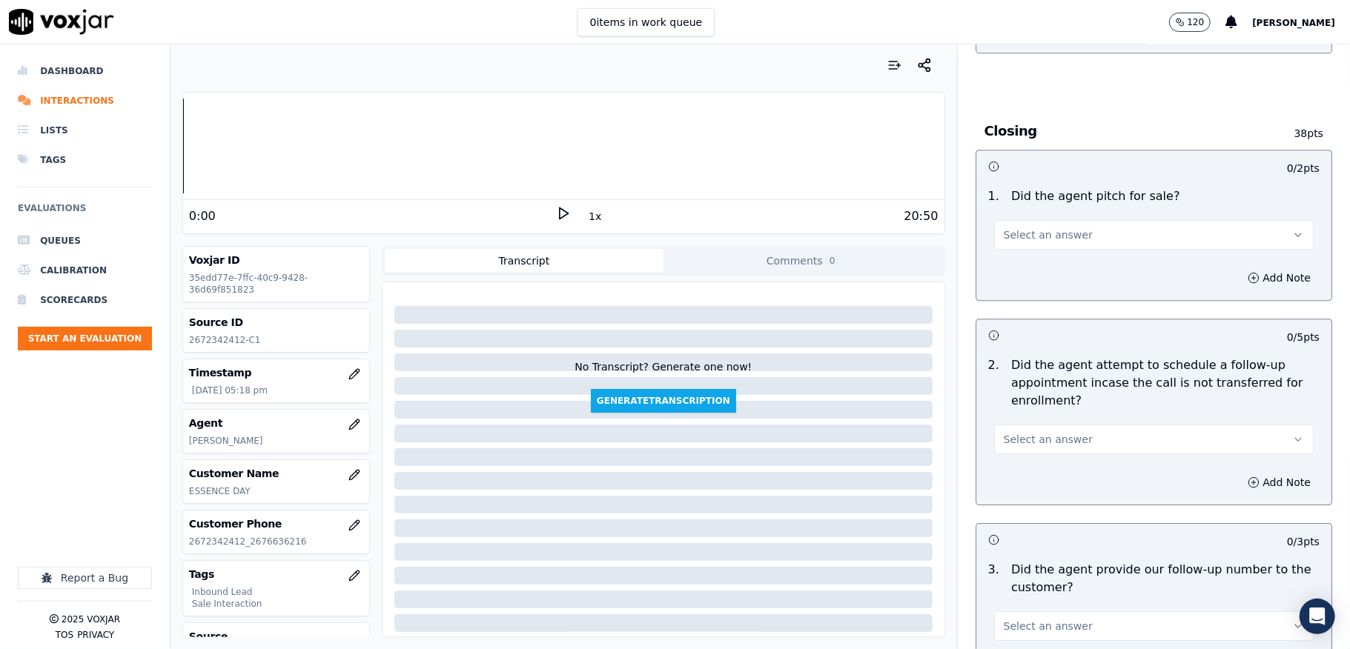
type textarea "Call id - 20250903-120630_ @8:33 [PERSON_NAME] share the account number - The a…"
click at [1027, 220] on button "Select an answer" at bounding box center [1153, 235] width 319 height 30
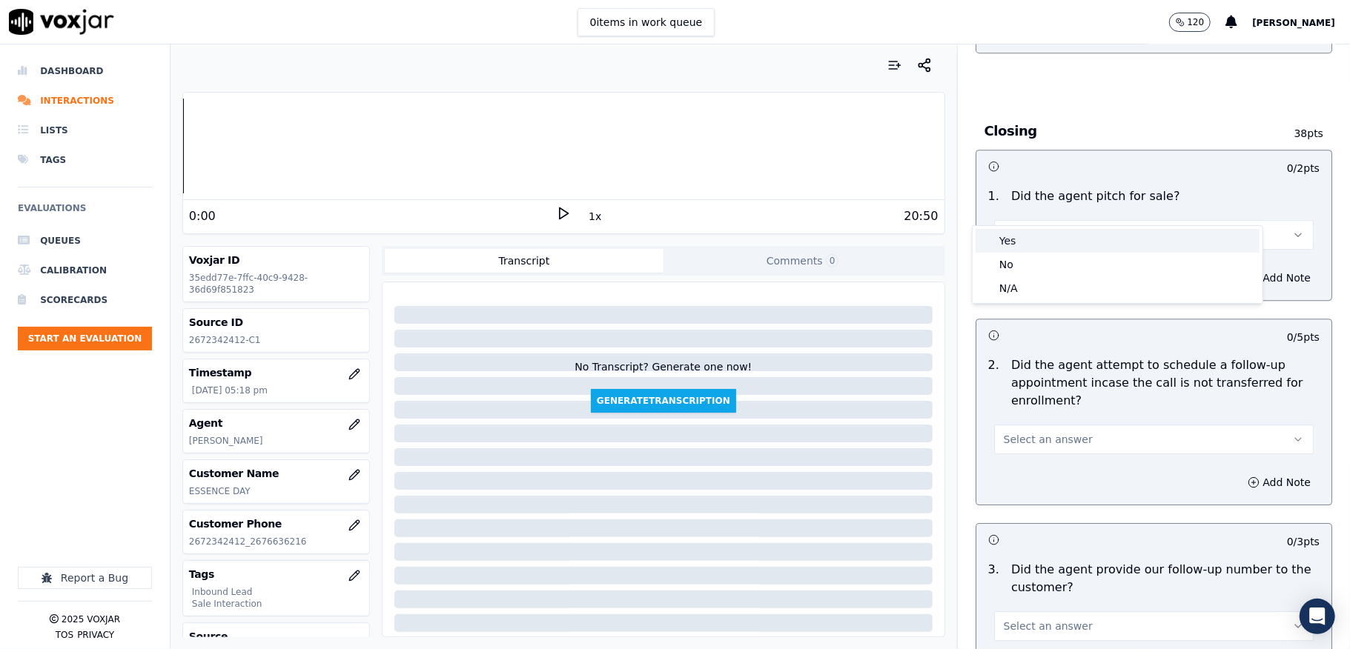
click at [1023, 240] on div "Yes" at bounding box center [1117, 241] width 284 height 24
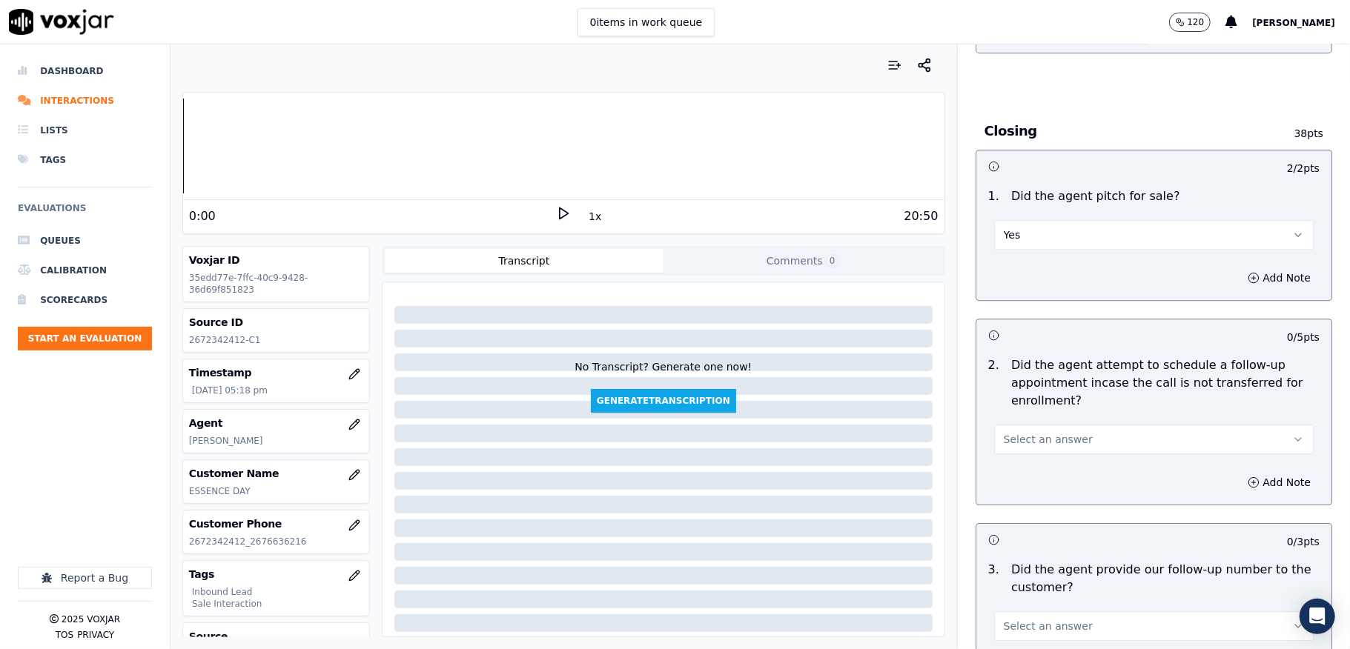
click at [1009, 432] on span "Select an answer" at bounding box center [1048, 439] width 89 height 15
click at [1018, 491] on div "N/A" at bounding box center [1117, 493] width 284 height 24
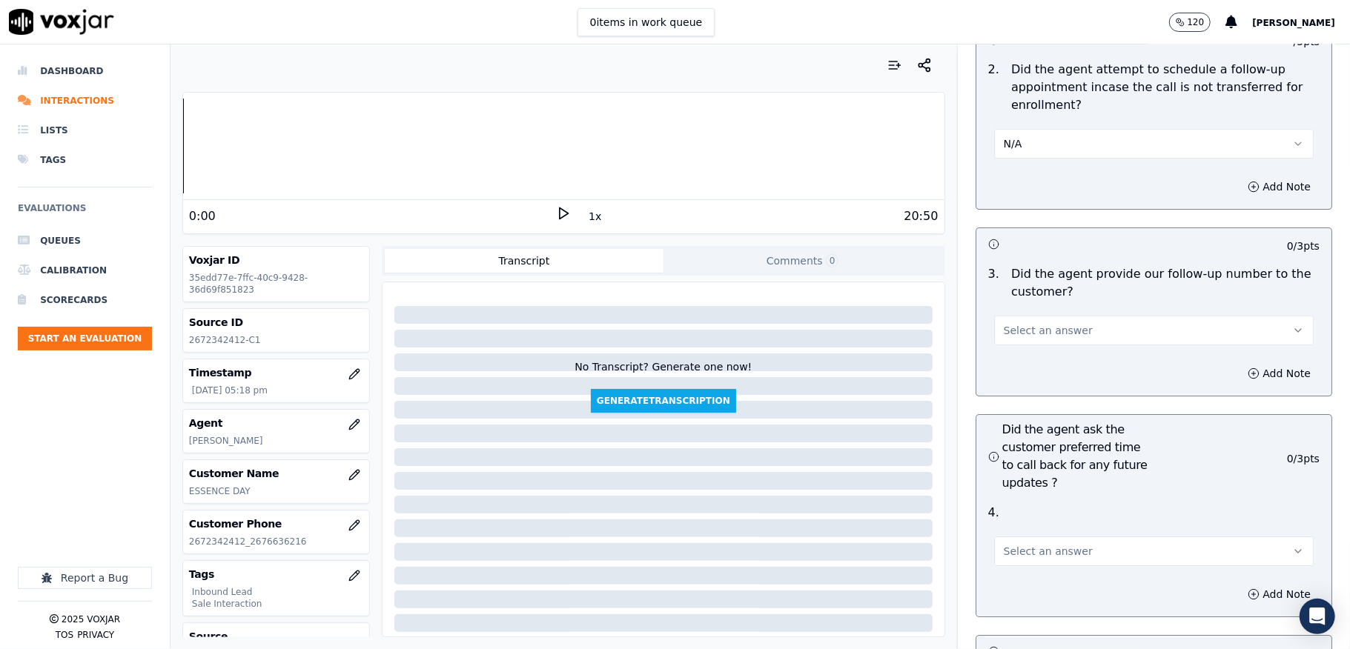
scroll to position [3458, 0]
click at [1042, 322] on span "Select an answer" at bounding box center [1048, 329] width 89 height 15
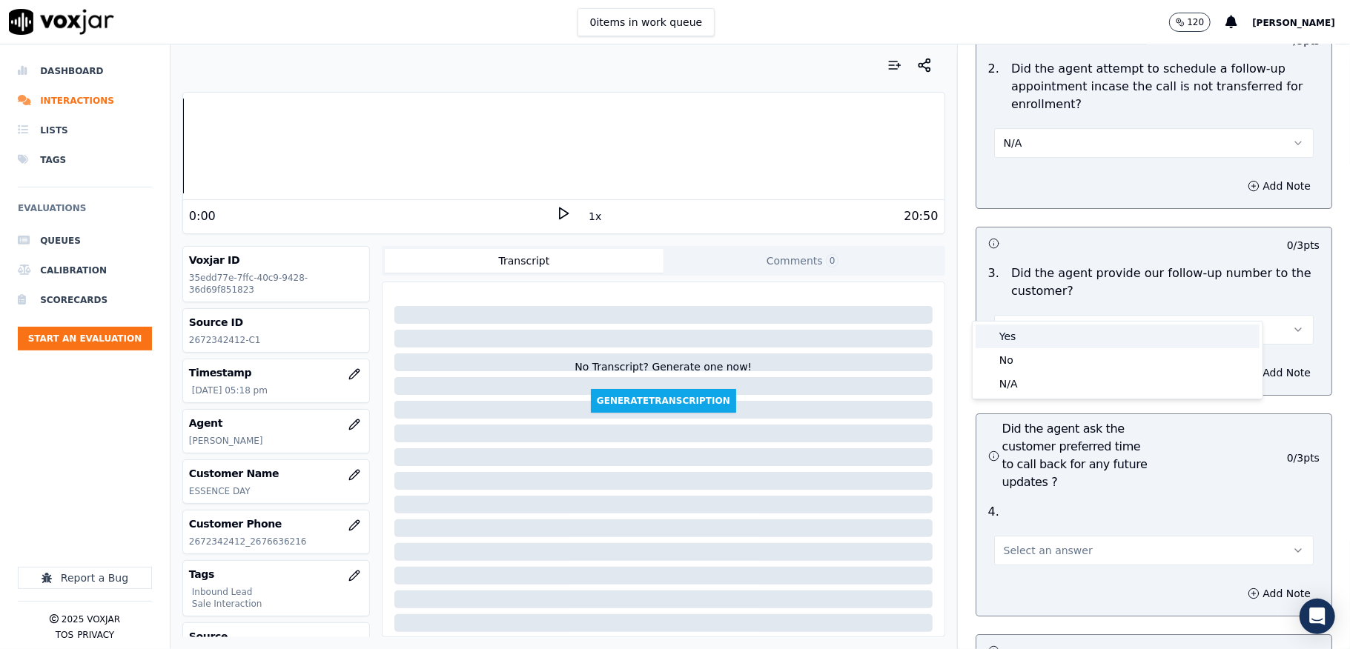
click at [1017, 339] on div "Yes" at bounding box center [1117, 337] width 284 height 24
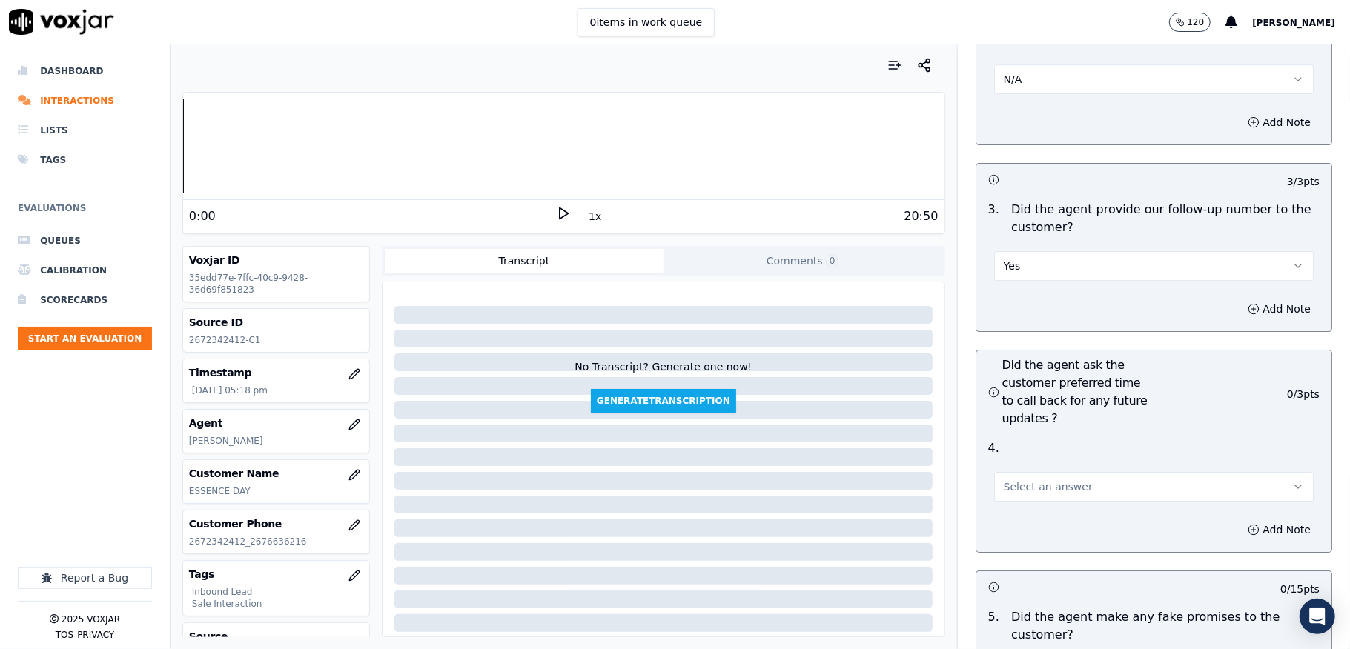
scroll to position [3656, 0]
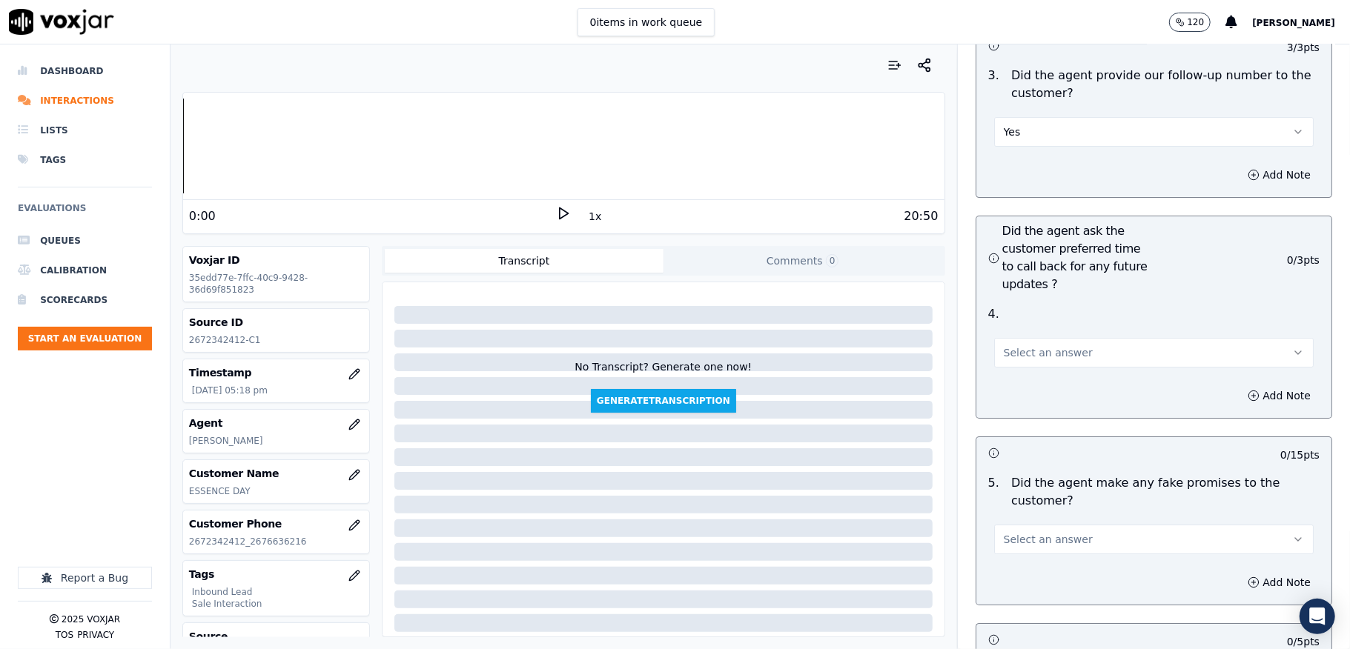
click at [1030, 345] on span "Select an answer" at bounding box center [1048, 352] width 89 height 15
click at [1018, 402] on div "N/A" at bounding box center [1117, 408] width 284 height 24
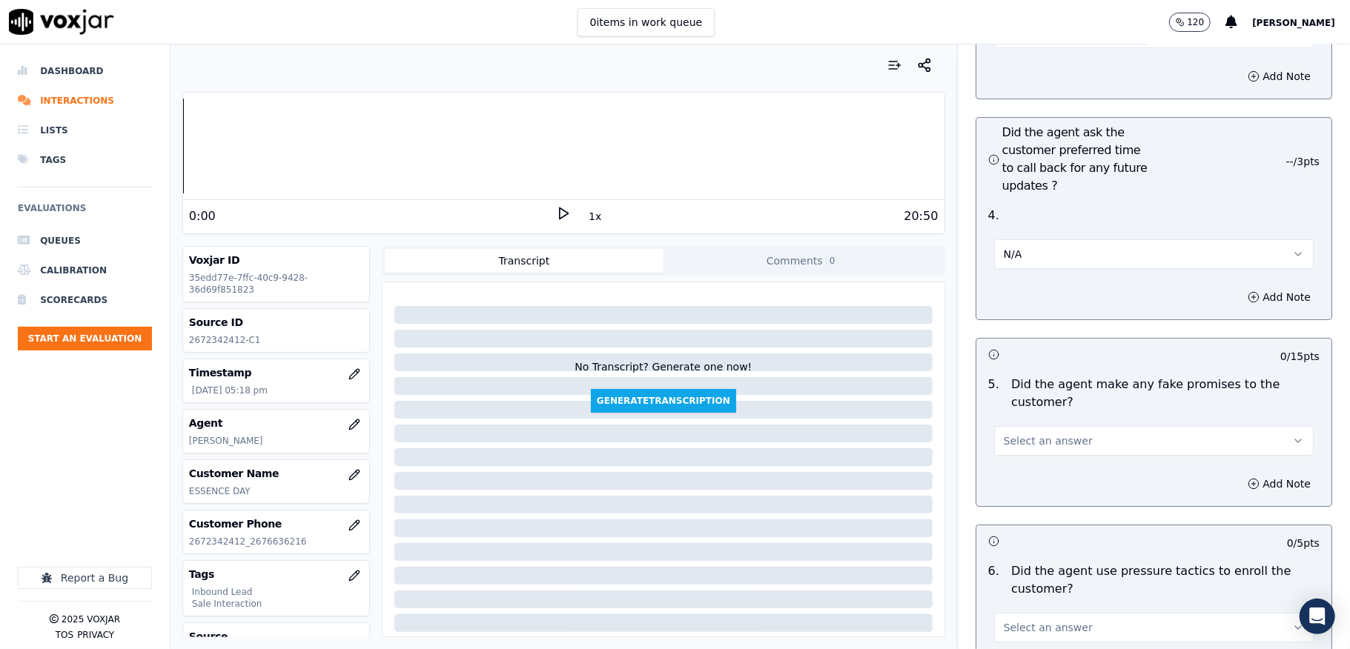
scroll to position [3953, 0]
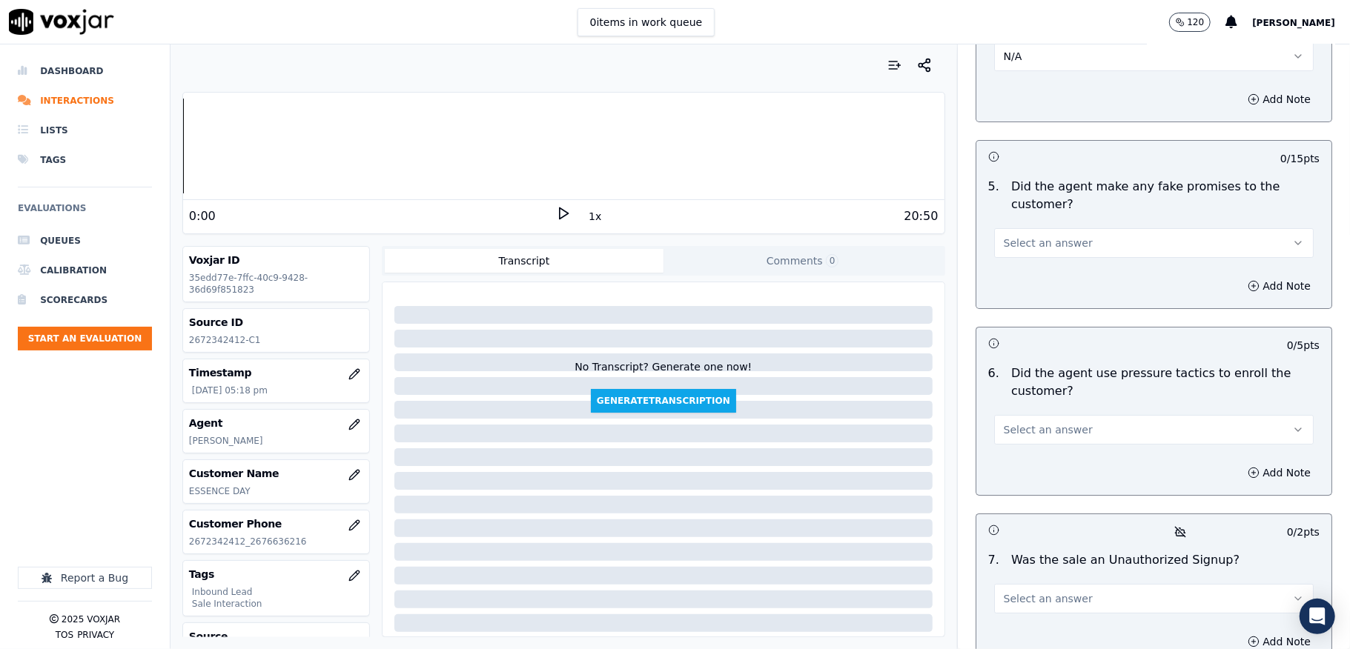
click at [1032, 225] on div "Select an answer" at bounding box center [1153, 241] width 319 height 33
click at [1017, 236] on span "Select an answer" at bounding box center [1048, 243] width 89 height 15
click at [1003, 277] on div "No" at bounding box center [1117, 275] width 284 height 24
drag, startPoint x: 988, startPoint y: 397, endPoint x: 999, endPoint y: 405, distance: 13.4
click at [1004, 422] on span "Select an answer" at bounding box center [1048, 429] width 89 height 15
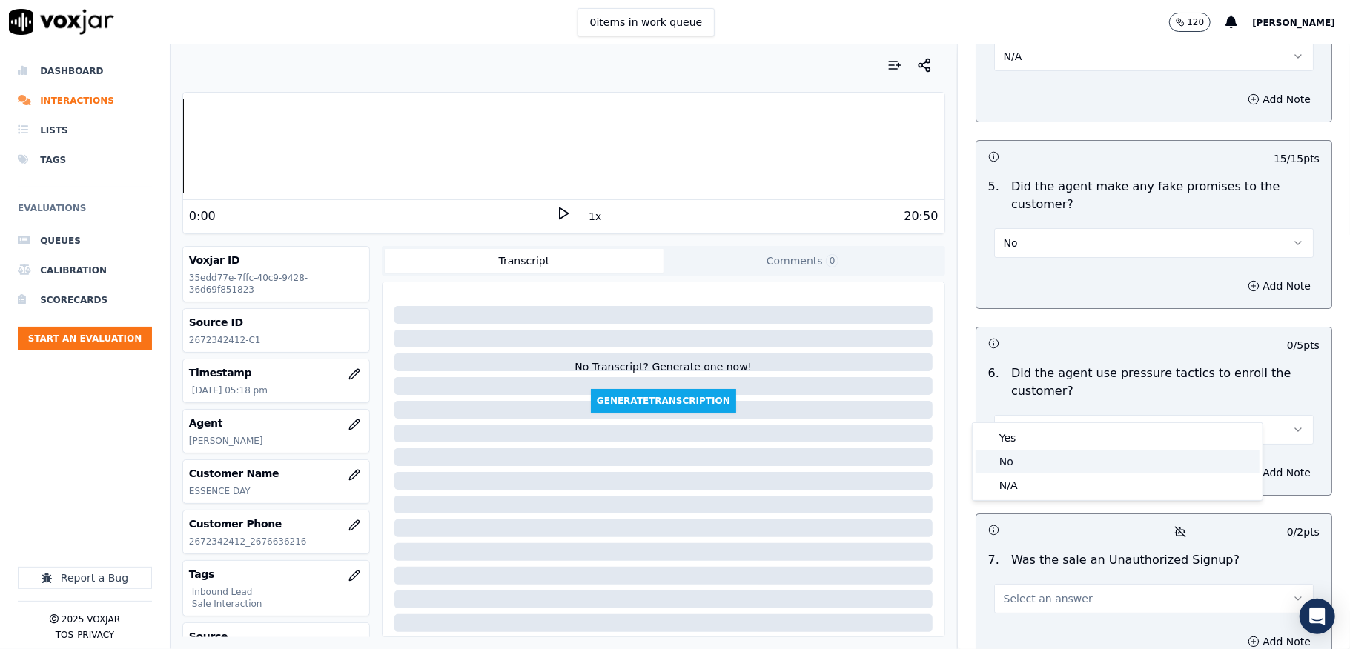
drag, startPoint x: 1006, startPoint y: 458, endPoint x: 1004, endPoint y: 415, distance: 43.0
click at [1005, 460] on div "No" at bounding box center [1117, 462] width 284 height 24
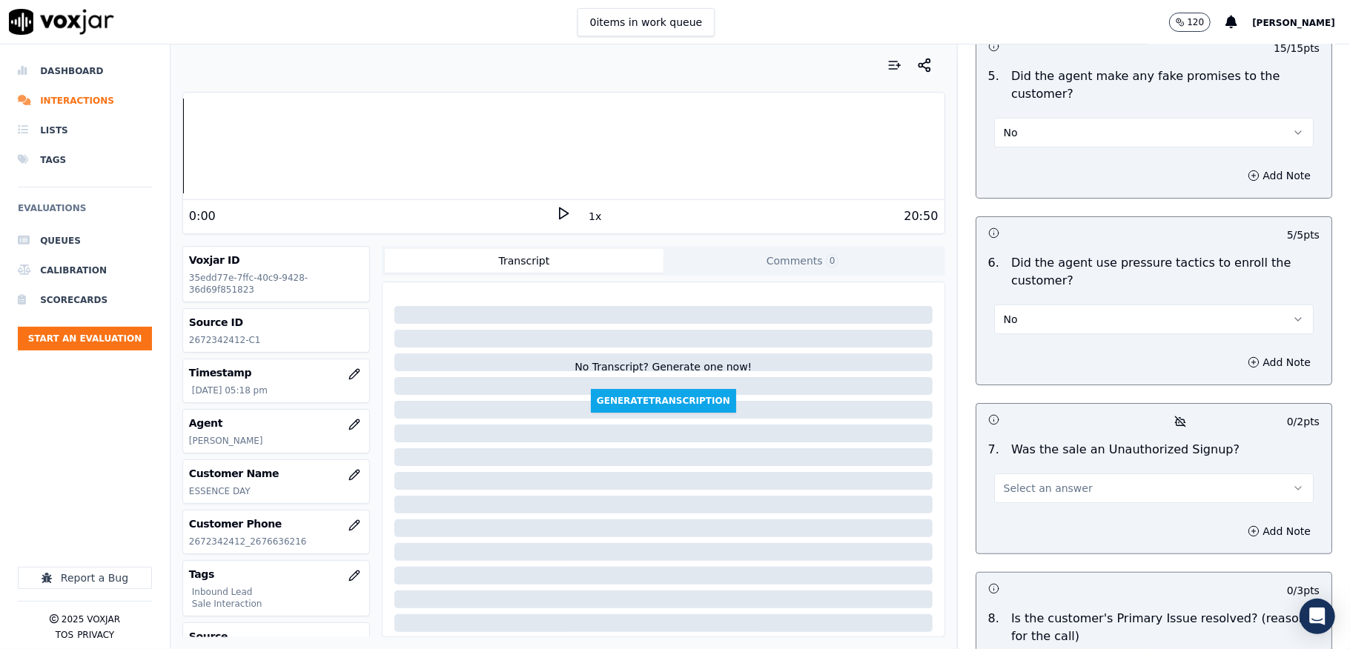
scroll to position [4249, 0]
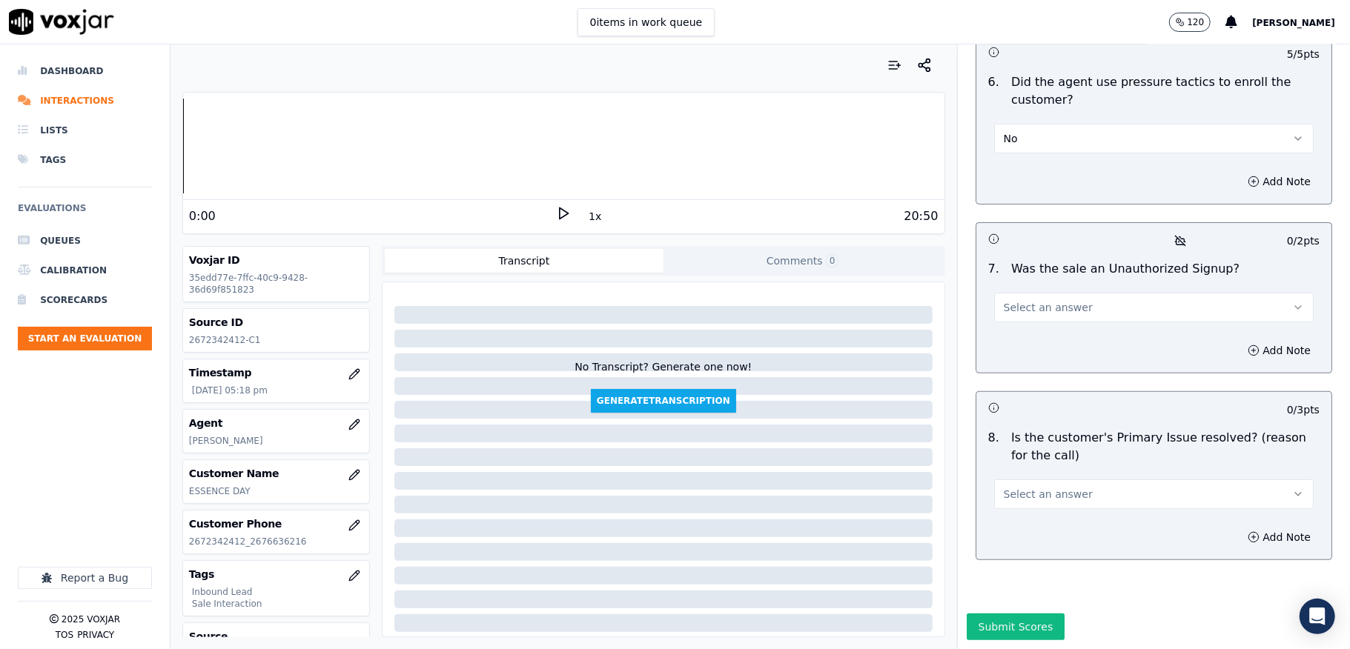
click at [1029, 300] on span "Select an answer" at bounding box center [1048, 307] width 89 height 15
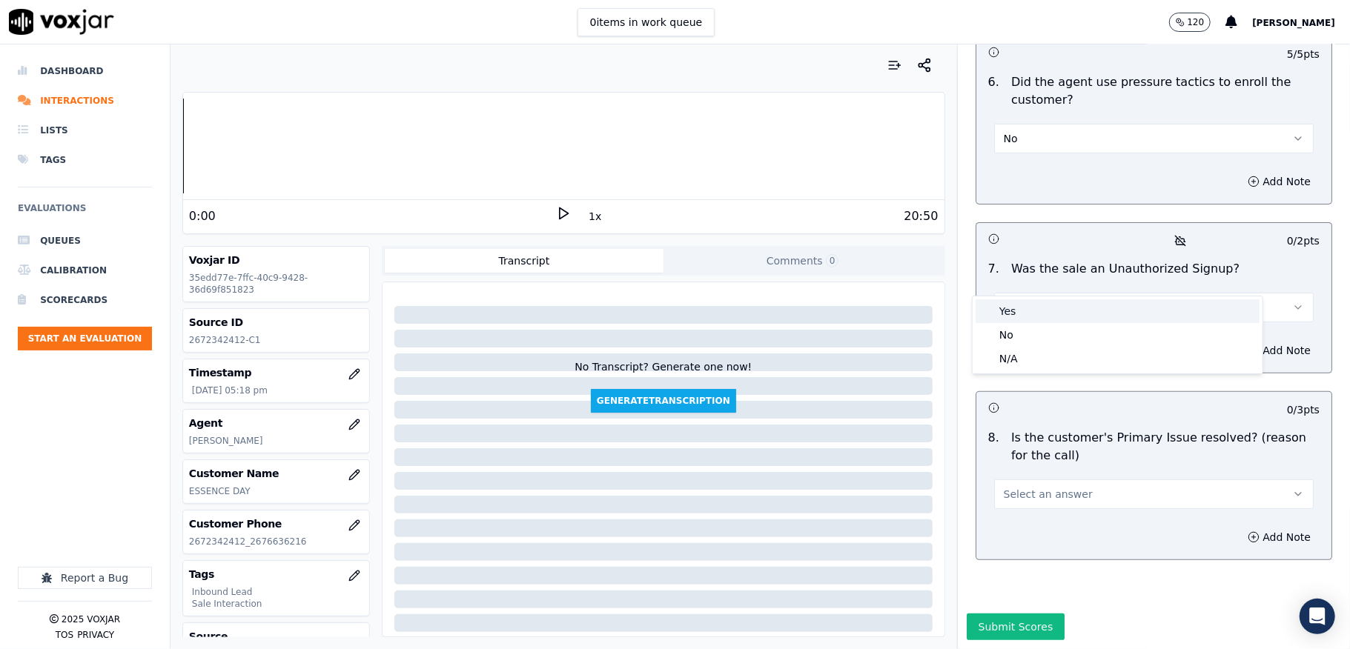
click at [1021, 299] on div "Yes" at bounding box center [1117, 311] width 284 height 24
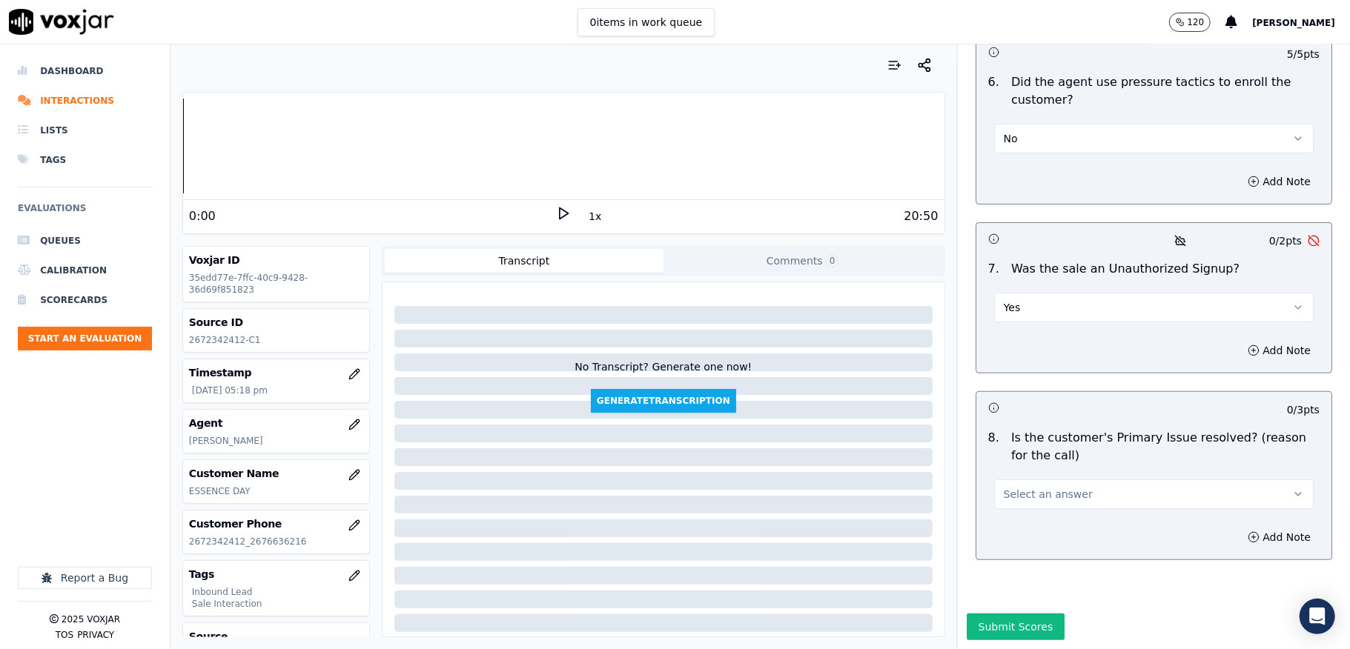
click at [1012, 328] on div "Add Note" at bounding box center [1153, 350] width 355 height 44
click at [1042, 293] on button "Yes" at bounding box center [1153, 308] width 319 height 30
click at [1012, 330] on div "No" at bounding box center [1117, 335] width 284 height 24
drag, startPoint x: 1029, startPoint y: 457, endPoint x: 1032, endPoint y: 478, distance: 21.7
click at [1029, 480] on button "Select an answer" at bounding box center [1153, 495] width 319 height 30
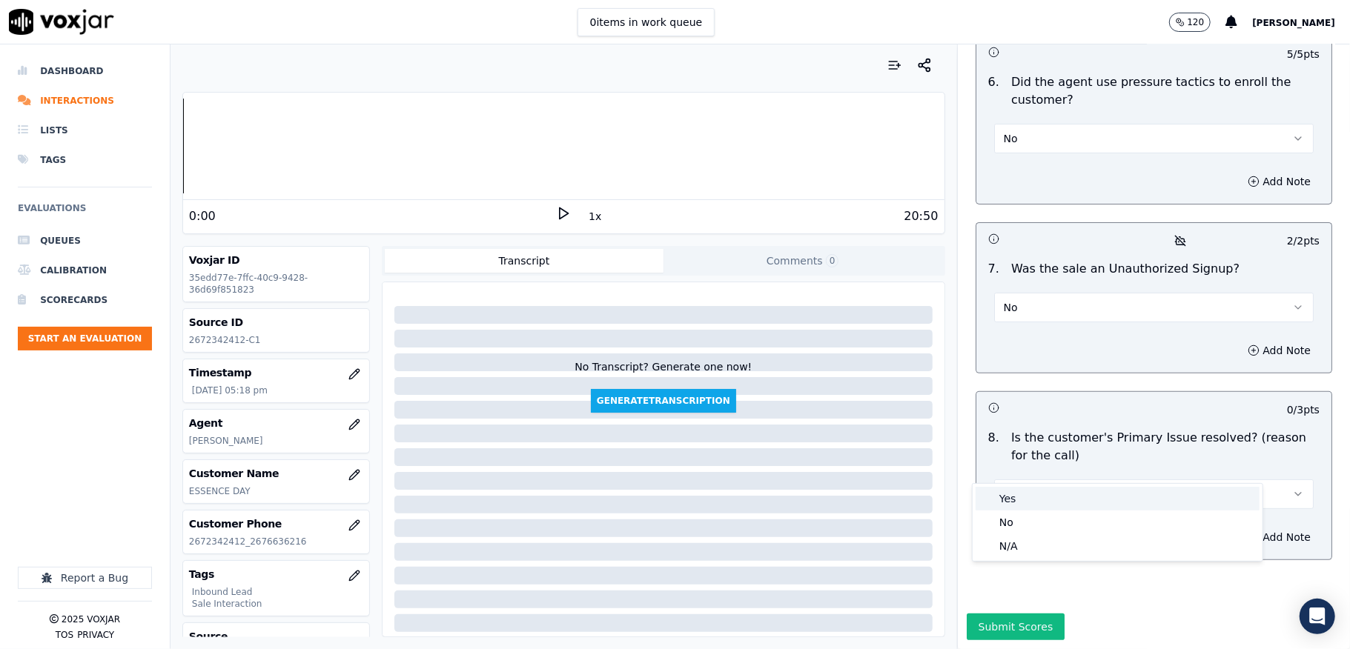
click at [1021, 498] on div "Yes" at bounding box center [1117, 499] width 284 height 24
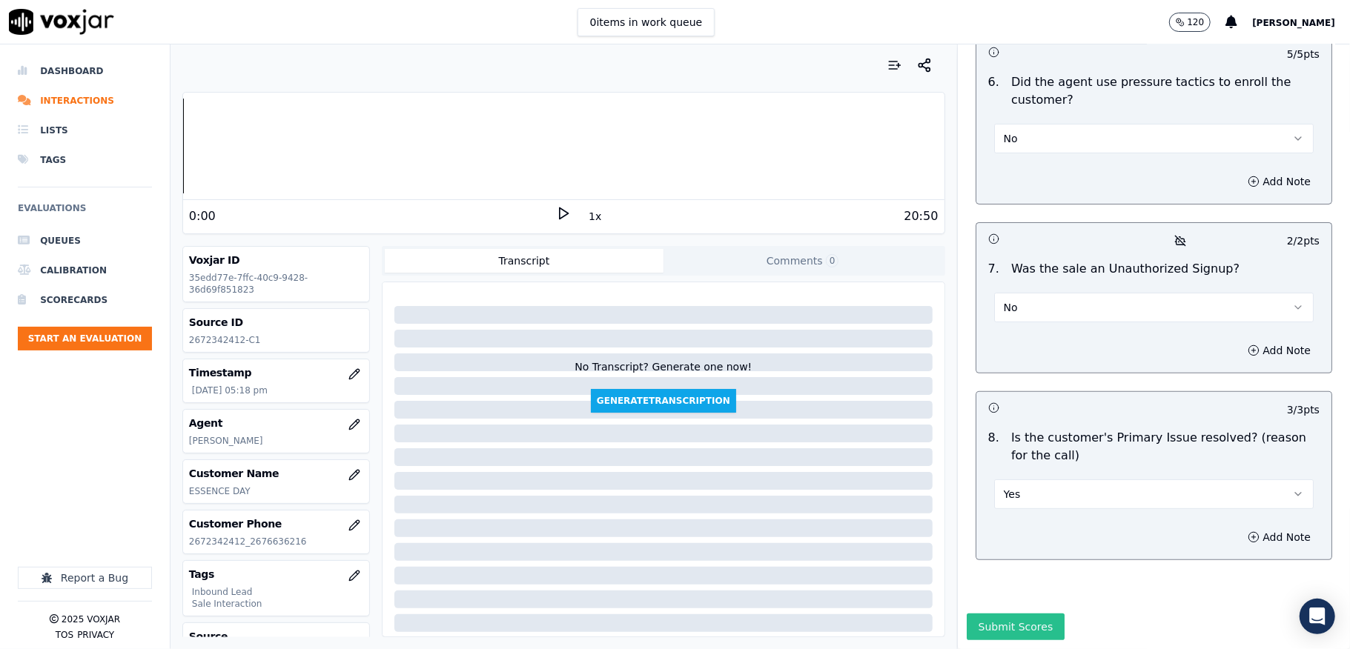
scroll to position [4271, 0]
click at [992, 614] on button "Submit Scores" at bounding box center [1015, 627] width 99 height 27
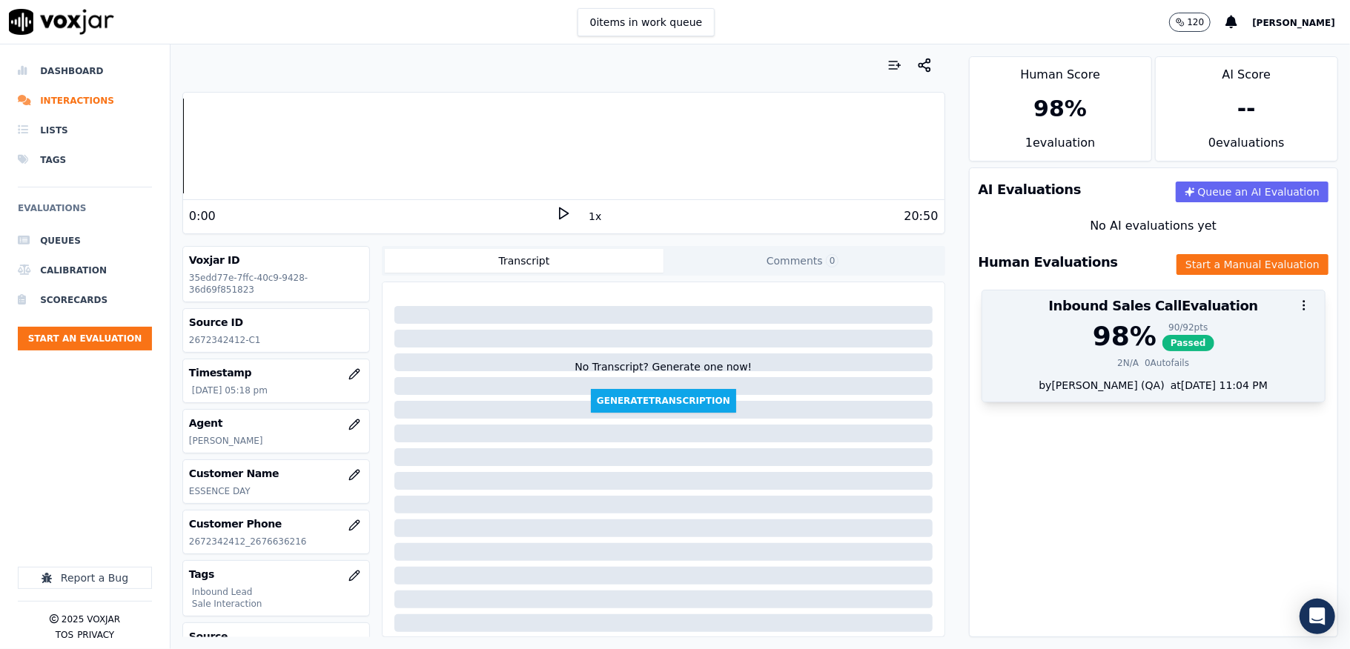
click at [1162, 345] on span "Passed" at bounding box center [1188, 343] width 52 height 16
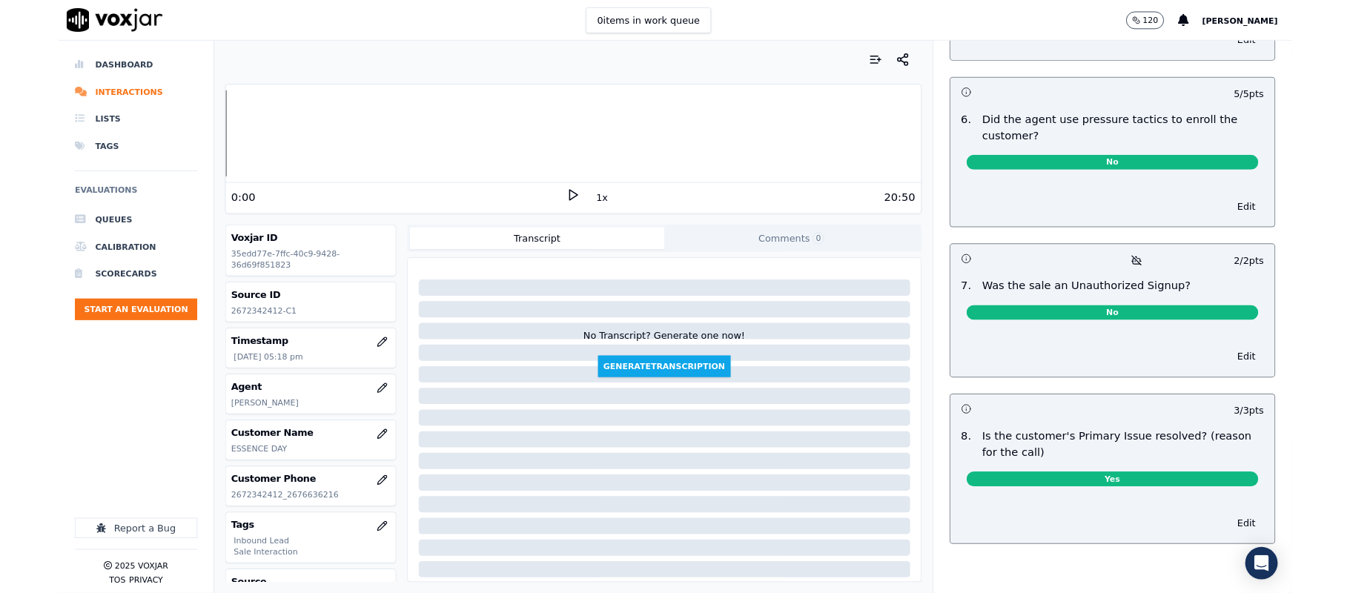
scroll to position [0, 0]
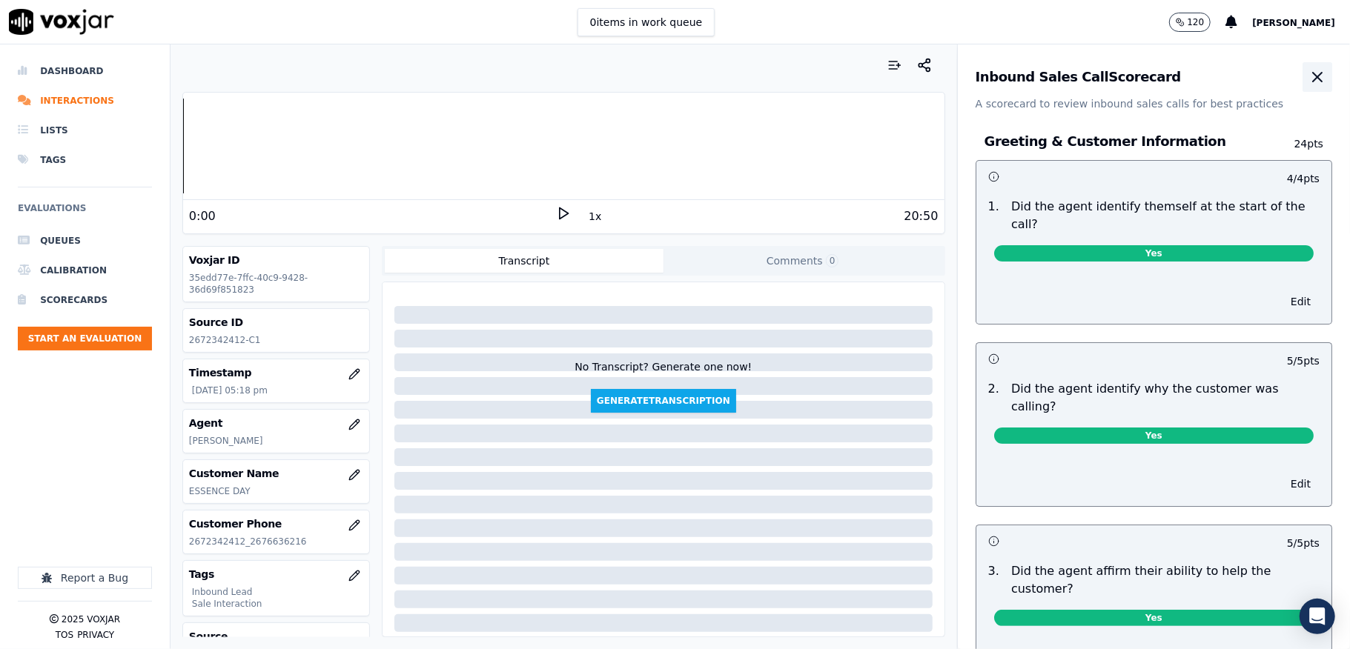
click at [1308, 82] on icon "button" at bounding box center [1317, 77] width 18 height 18
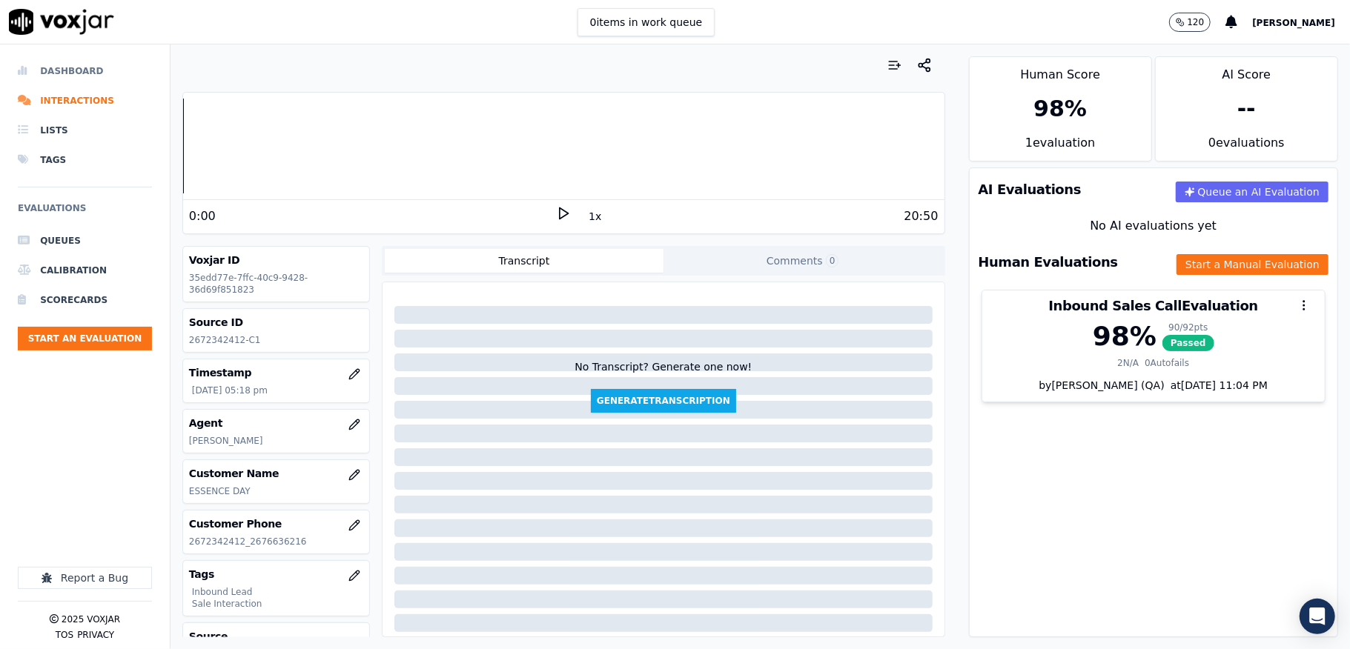
click at [67, 62] on li "Dashboard" at bounding box center [85, 71] width 134 height 30
